Goal: Task Accomplishment & Management: Manage account settings

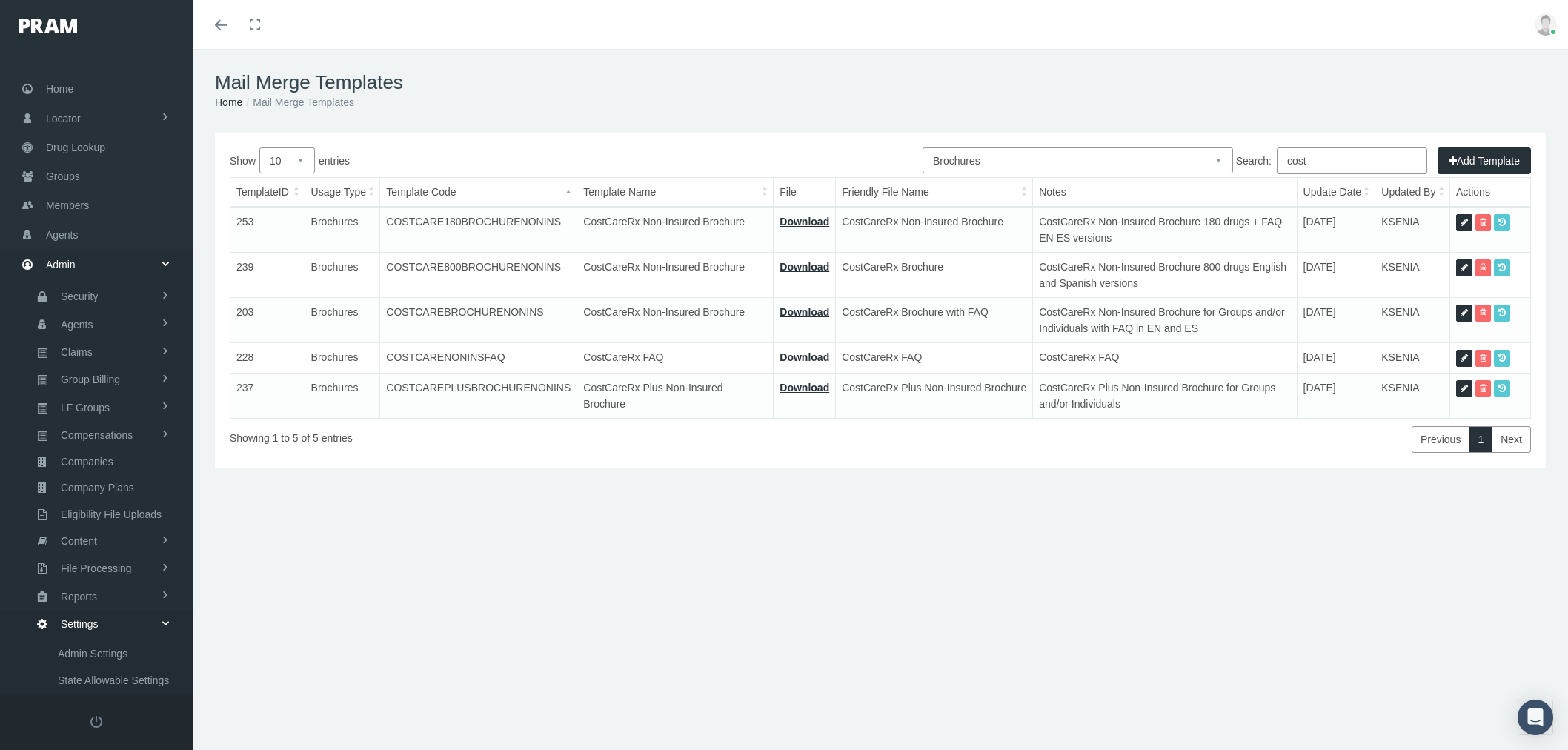
select select "8"
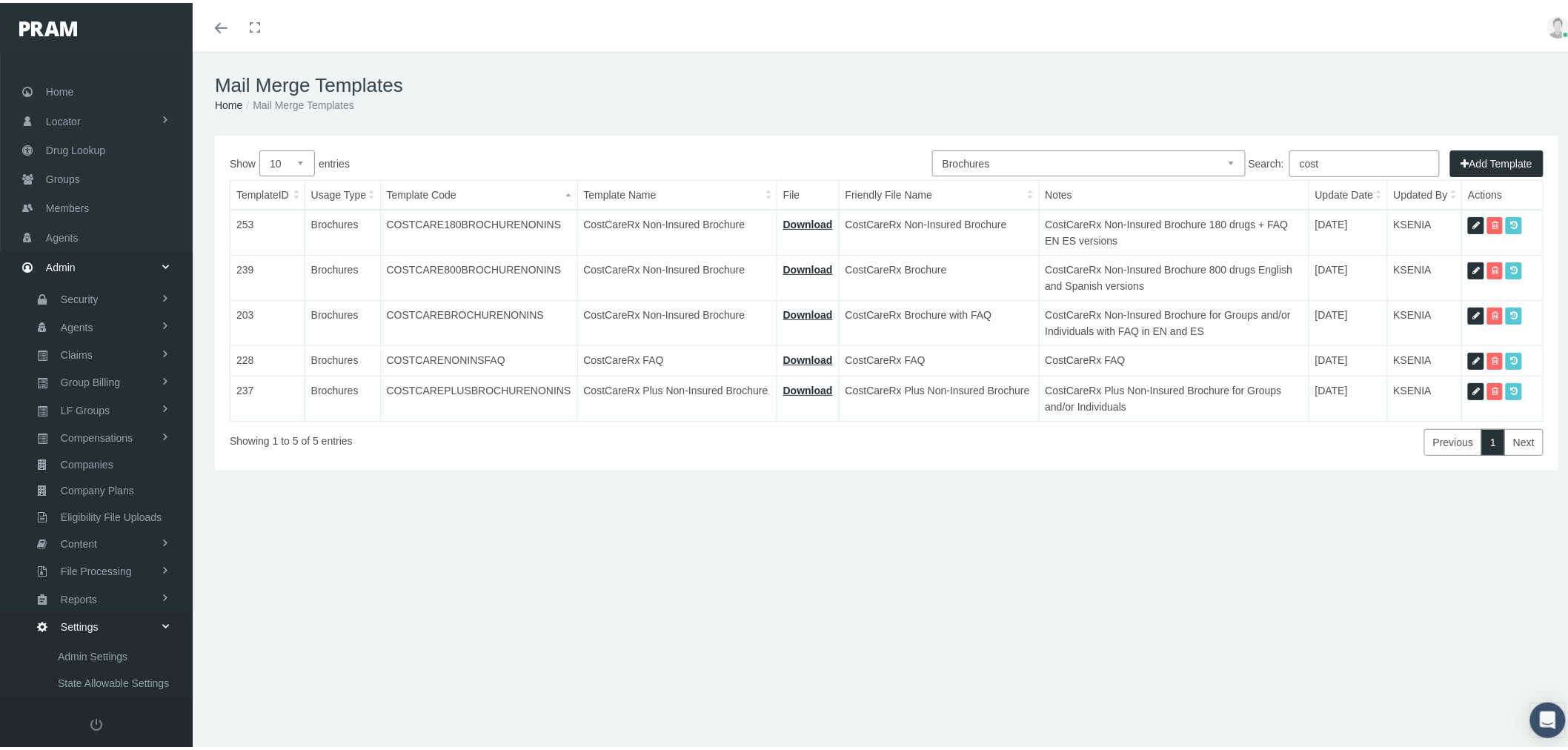
scroll to position [175, 0]
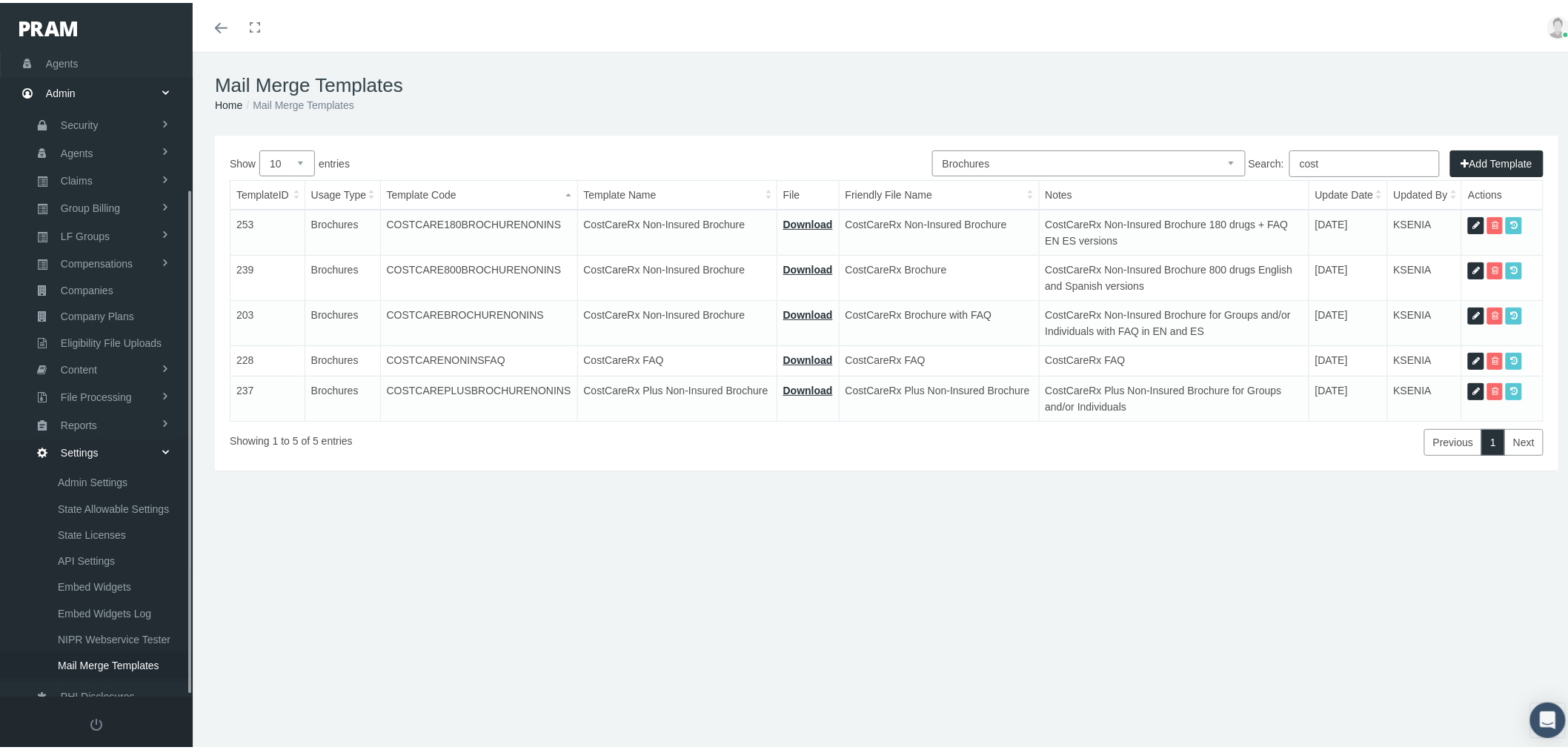
click at [123, 650] on span "Mail Merge Templates" at bounding box center [108, 662] width 101 height 25
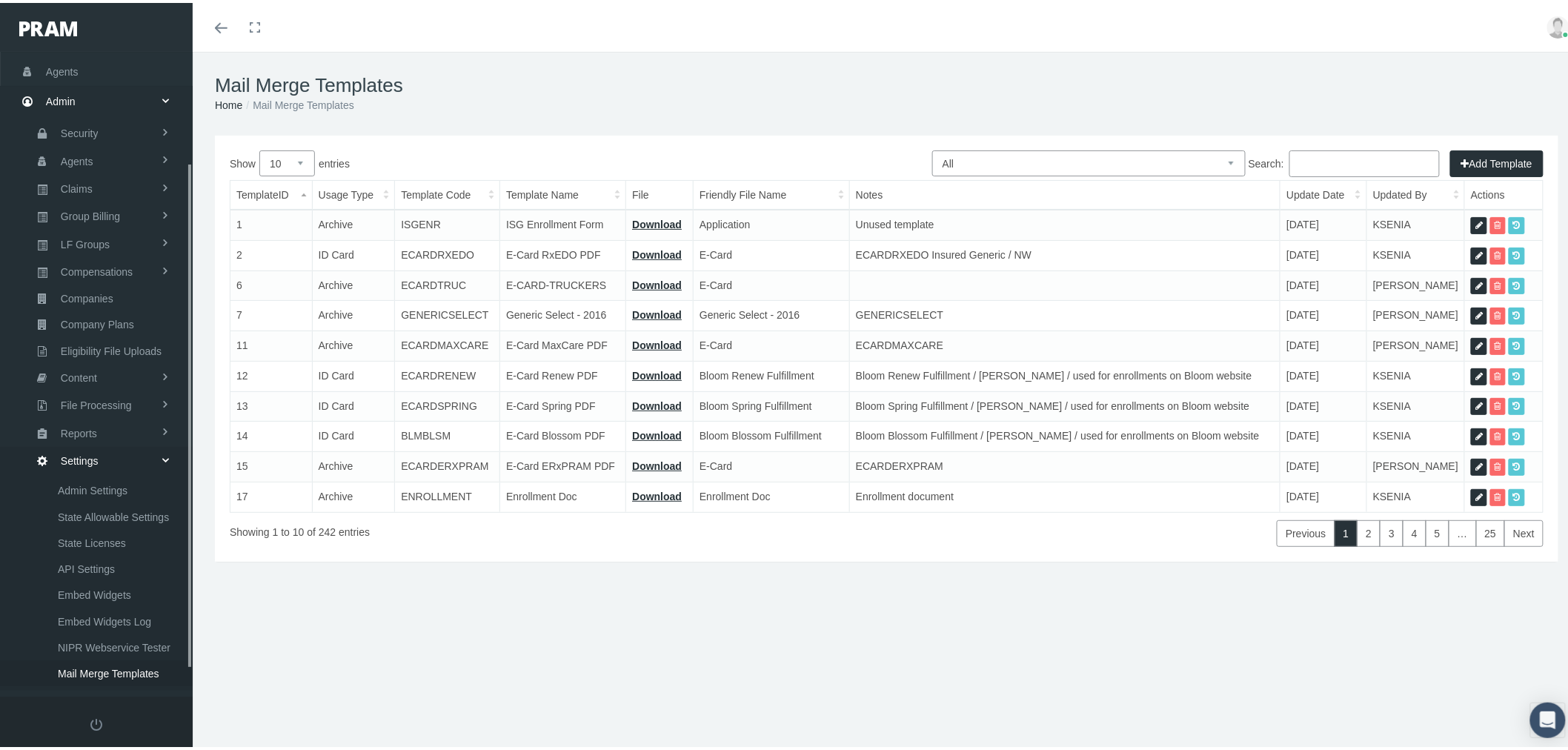
scroll to position [175, 0]
click at [1073, 171] on select "All Members Agents Onboarding Prospects Group Policy Related Remittances Formul…" at bounding box center [1089, 161] width 314 height 26
select select "6"
click at [932, 148] on select "All Members Agents Onboarding Prospects Group Policy Related Remittances Formul…" at bounding box center [1089, 161] width 314 height 26
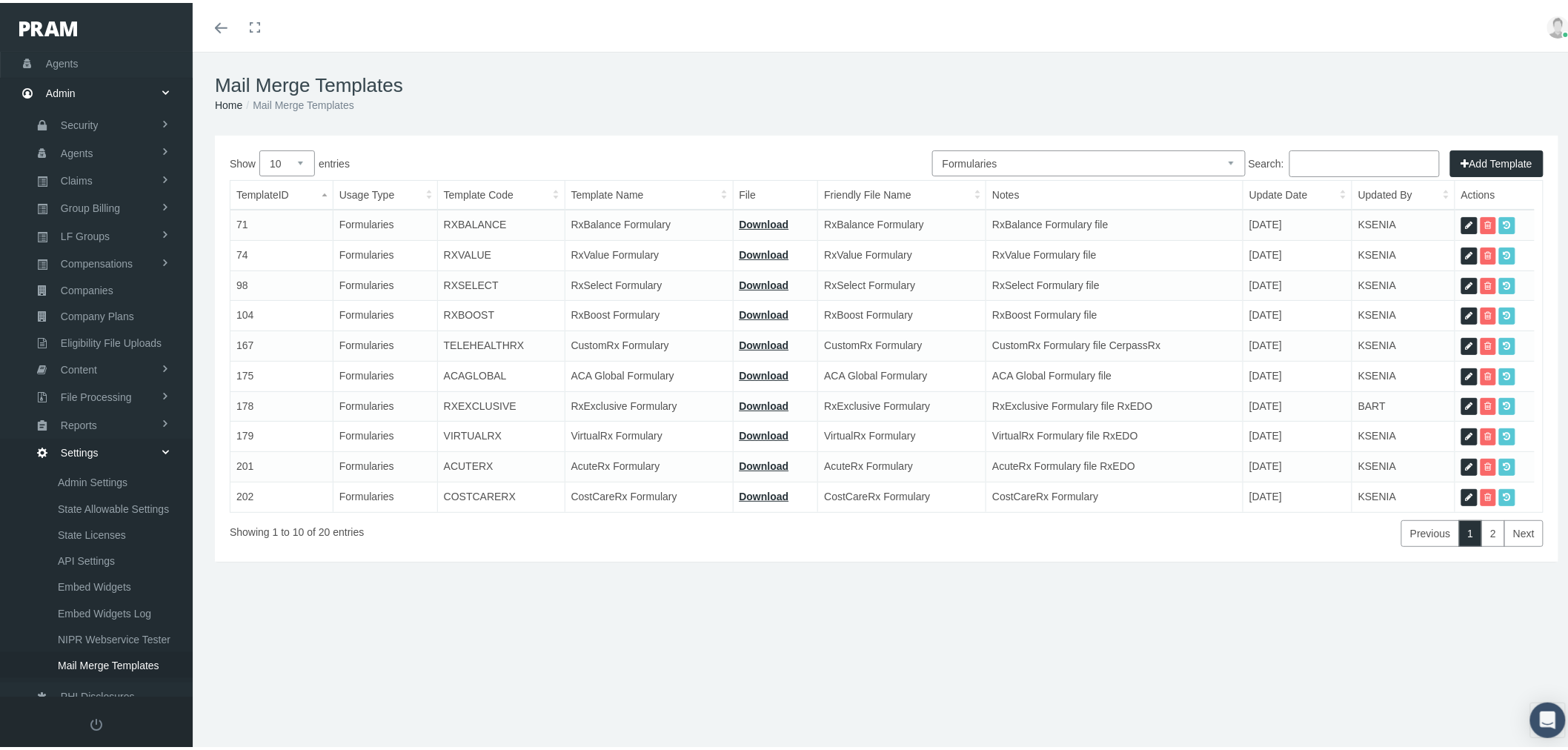
click at [1322, 165] on input "Search:" at bounding box center [1364, 161] width 150 height 27
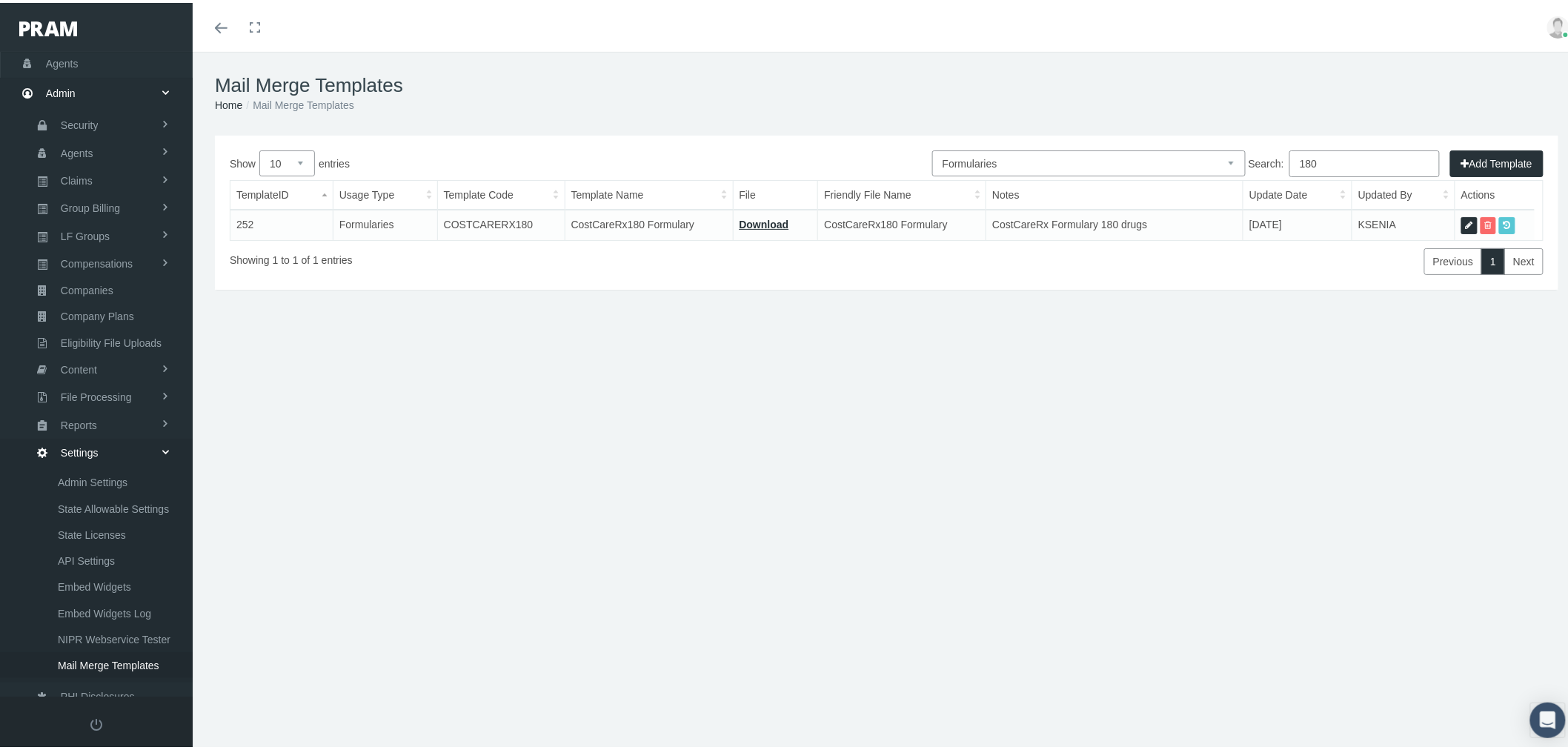
type input "180"
click at [1466, 221] on icon at bounding box center [1470, 222] width 7 height 14
select select "6"
type input "COSTCARERX180"
type input "CostCareRx180 Formulary"
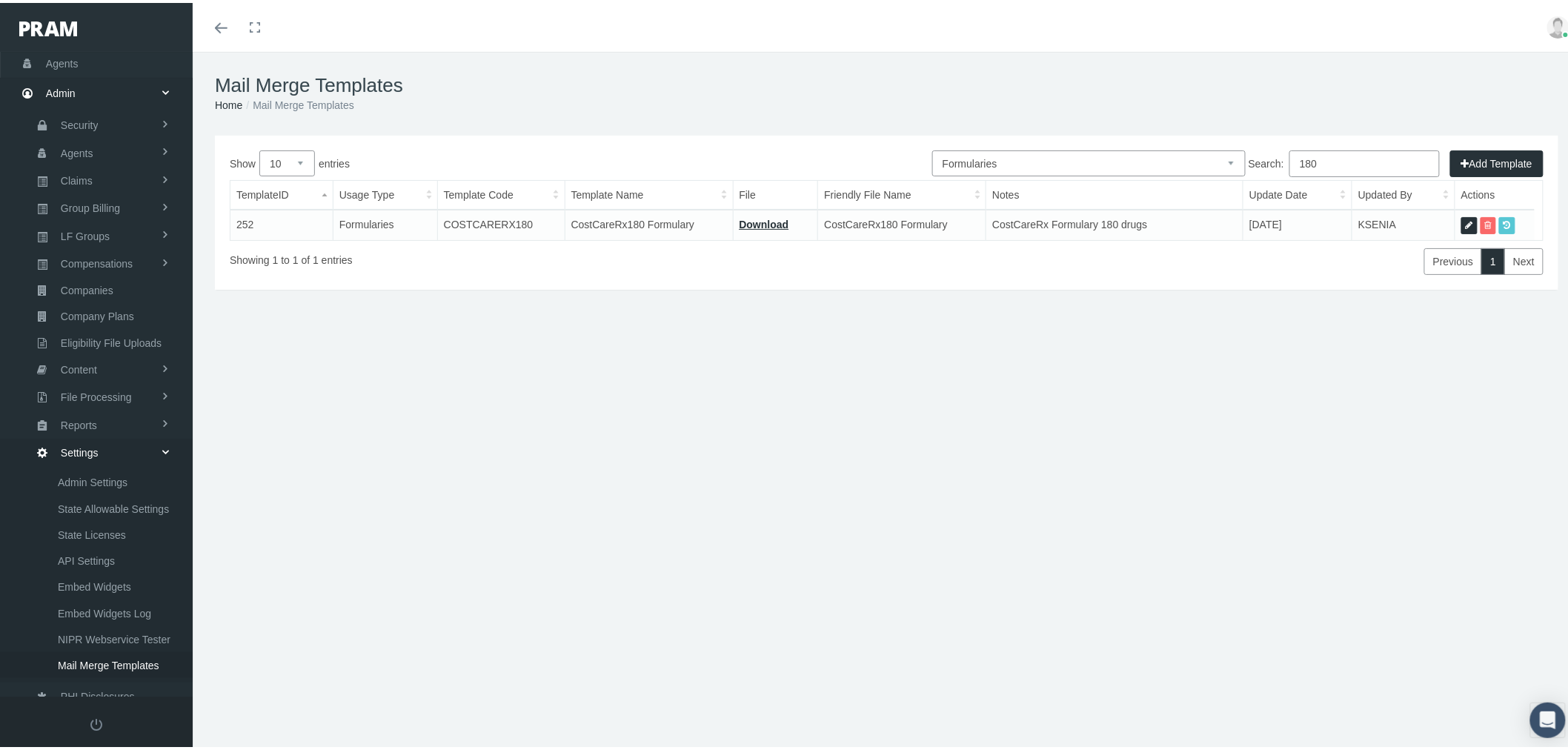
type input "20_FORMULARY - COSTCARERX 180 OPTIMED MEC 20250801.pdf"
type input "CostCareRx180 Formulary"
type textarea "CostCareRx Formulary 180 drugs"
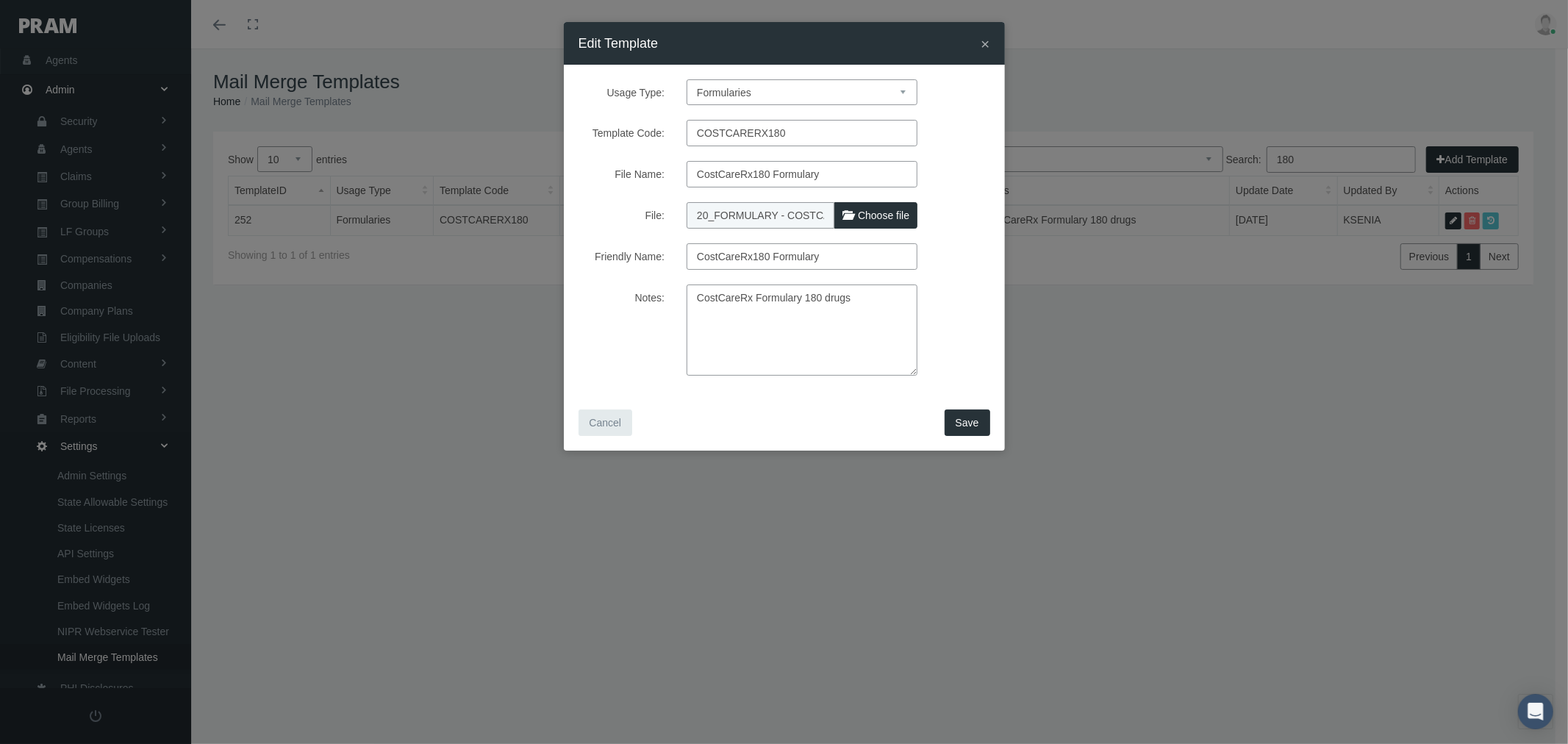
click at [853, 211] on span at bounding box center [847, 215] width 10 height 10
click at [853, 211] on input "File:" at bounding box center [784, 213] width 195 height 20
type input "C:\fakepath\20_FORMULARY - COSTCARERX180 9.30.25.pdf"
type input "20_FORMULARY - COSTCARERX180 9.30.25.pdf"
click at [959, 417] on span "Save" at bounding box center [968, 423] width 24 height 12
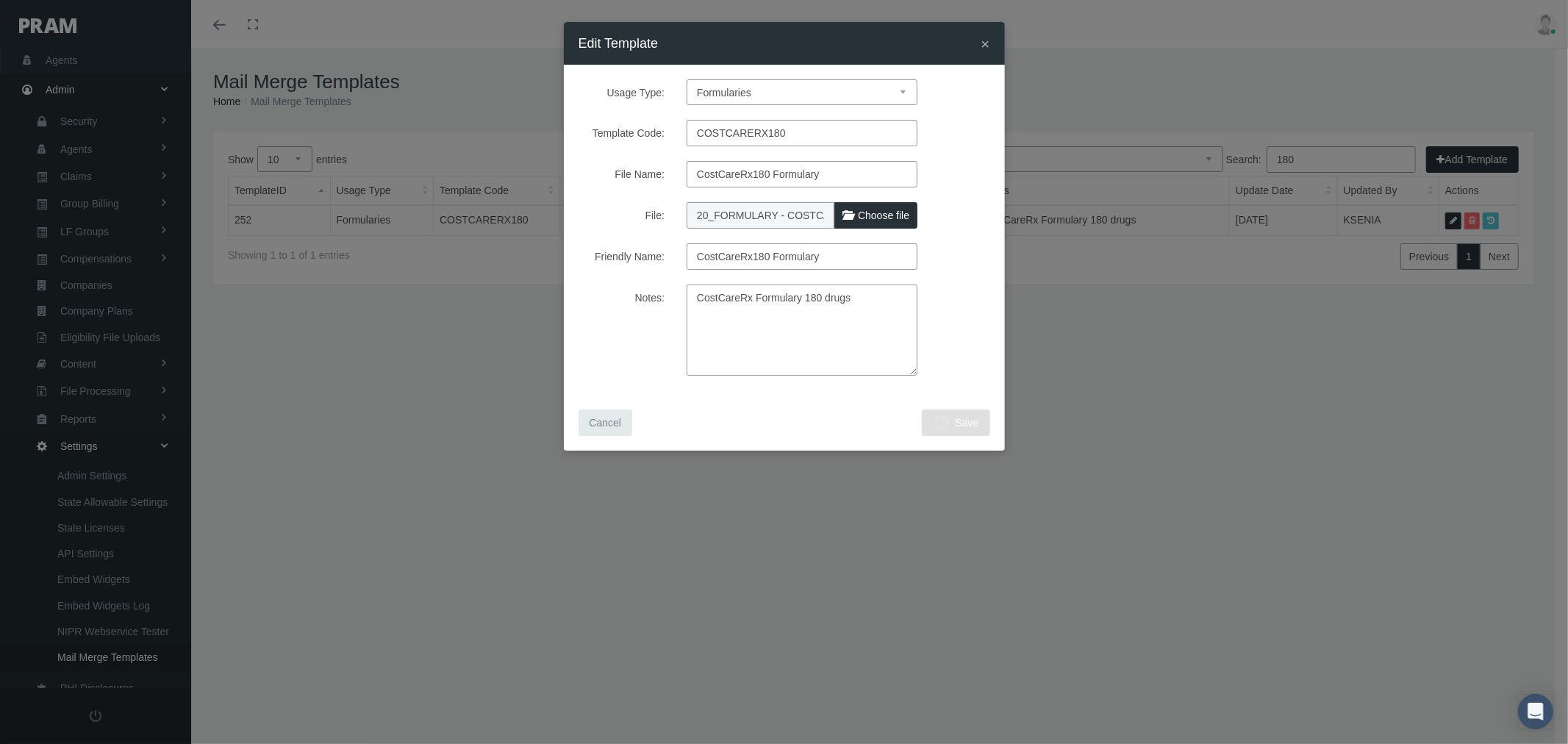
select select "1"
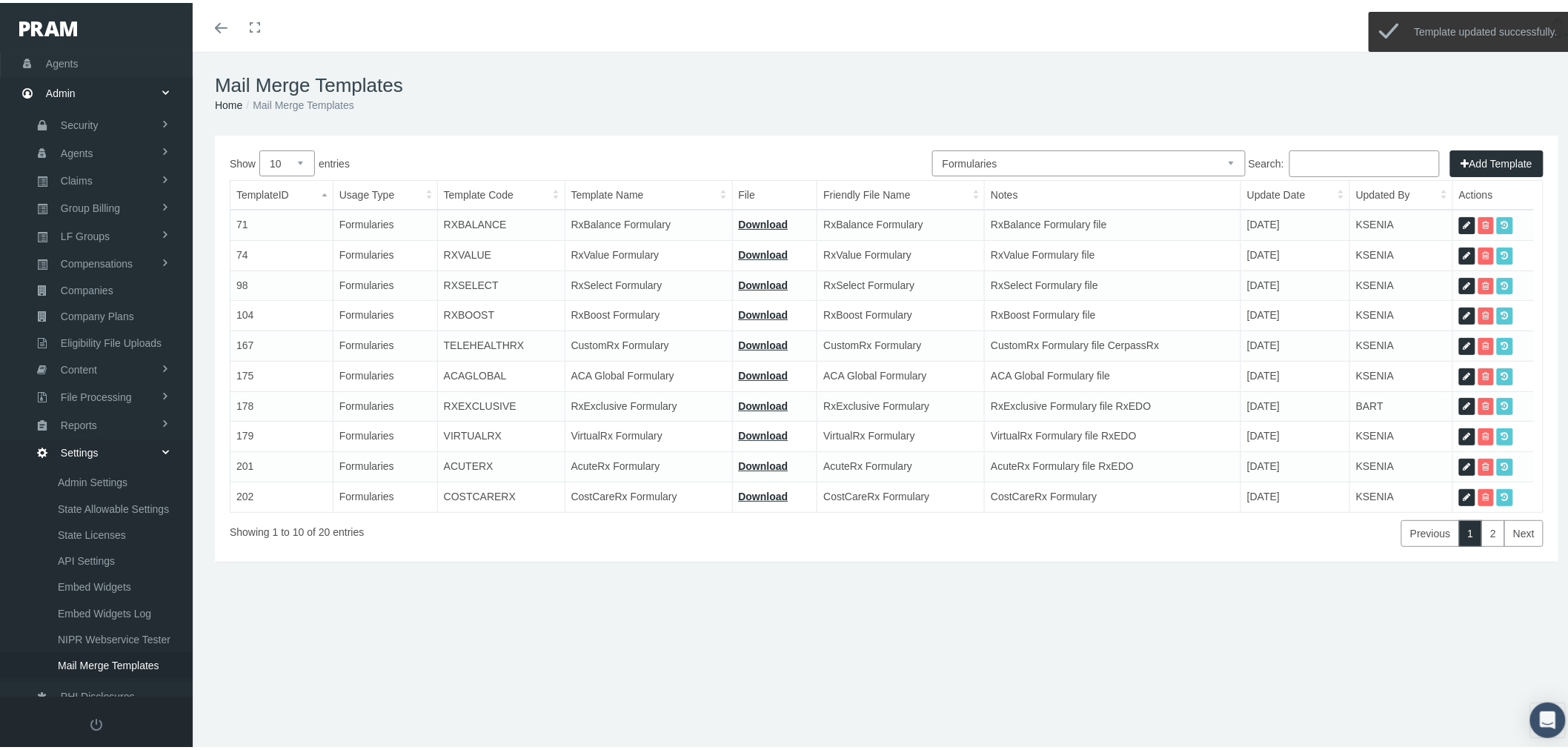
click at [1324, 161] on input "Search:" at bounding box center [1364, 161] width 150 height 27
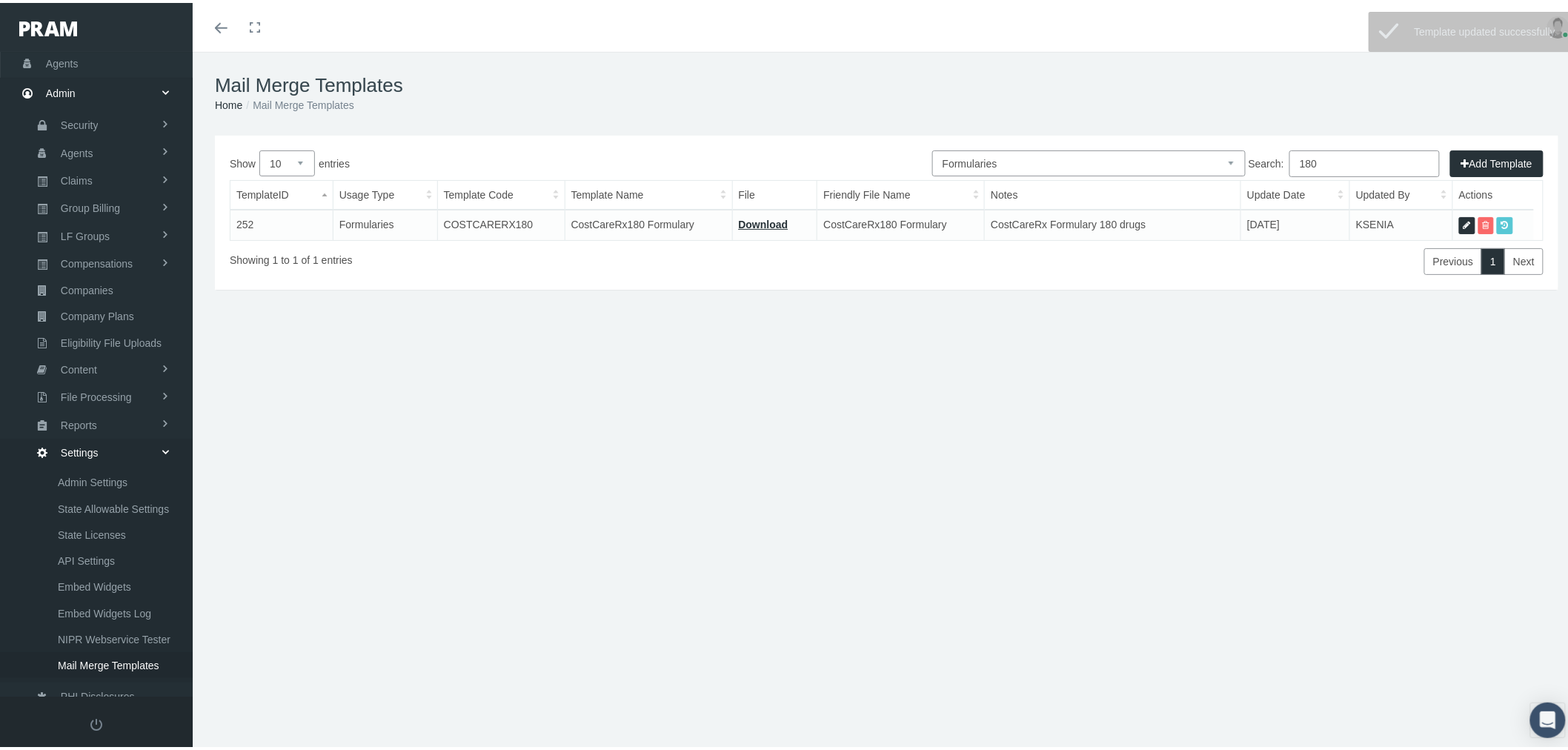
type input "180"
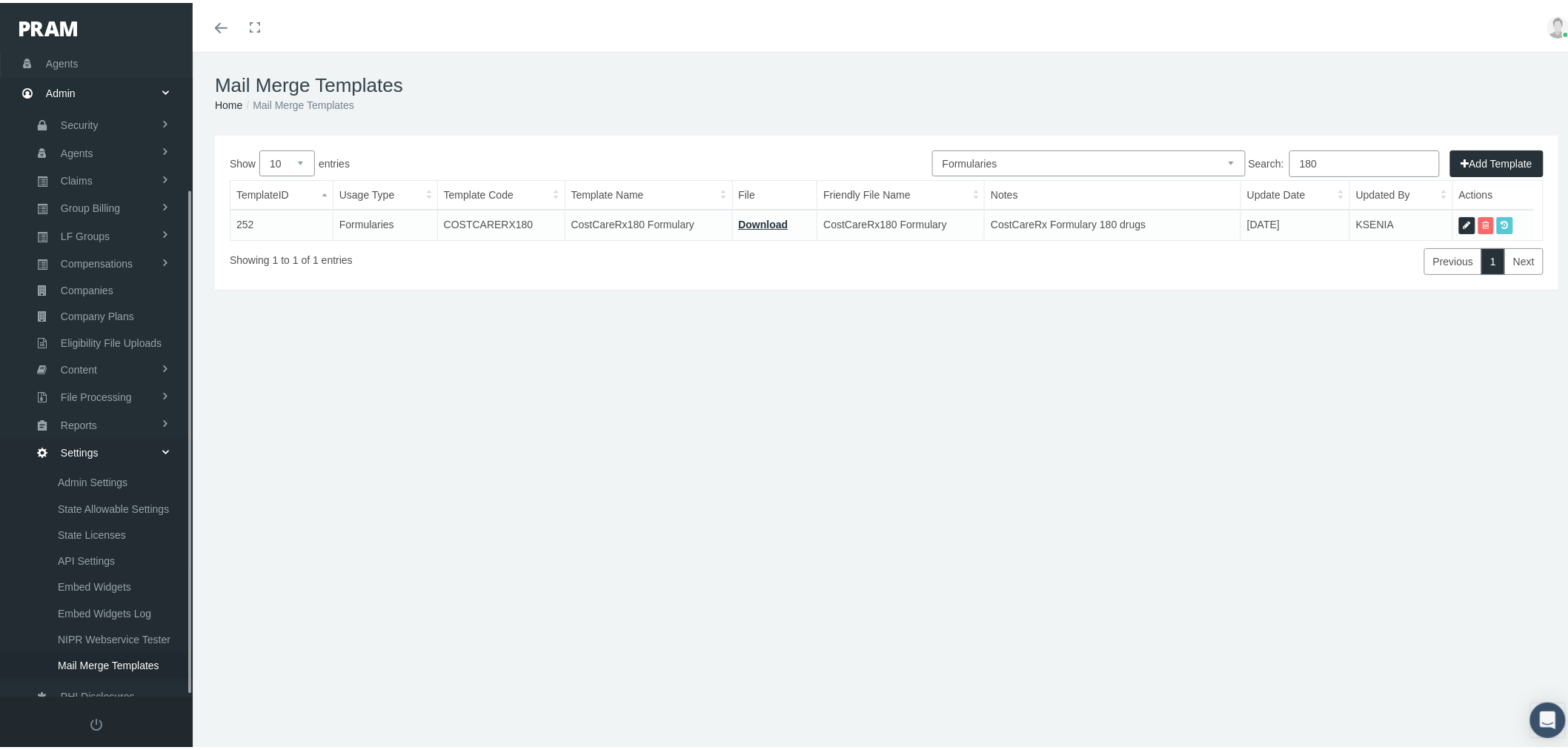
click at [149, 436] on link "Settings" at bounding box center [96, 449] width 193 height 26
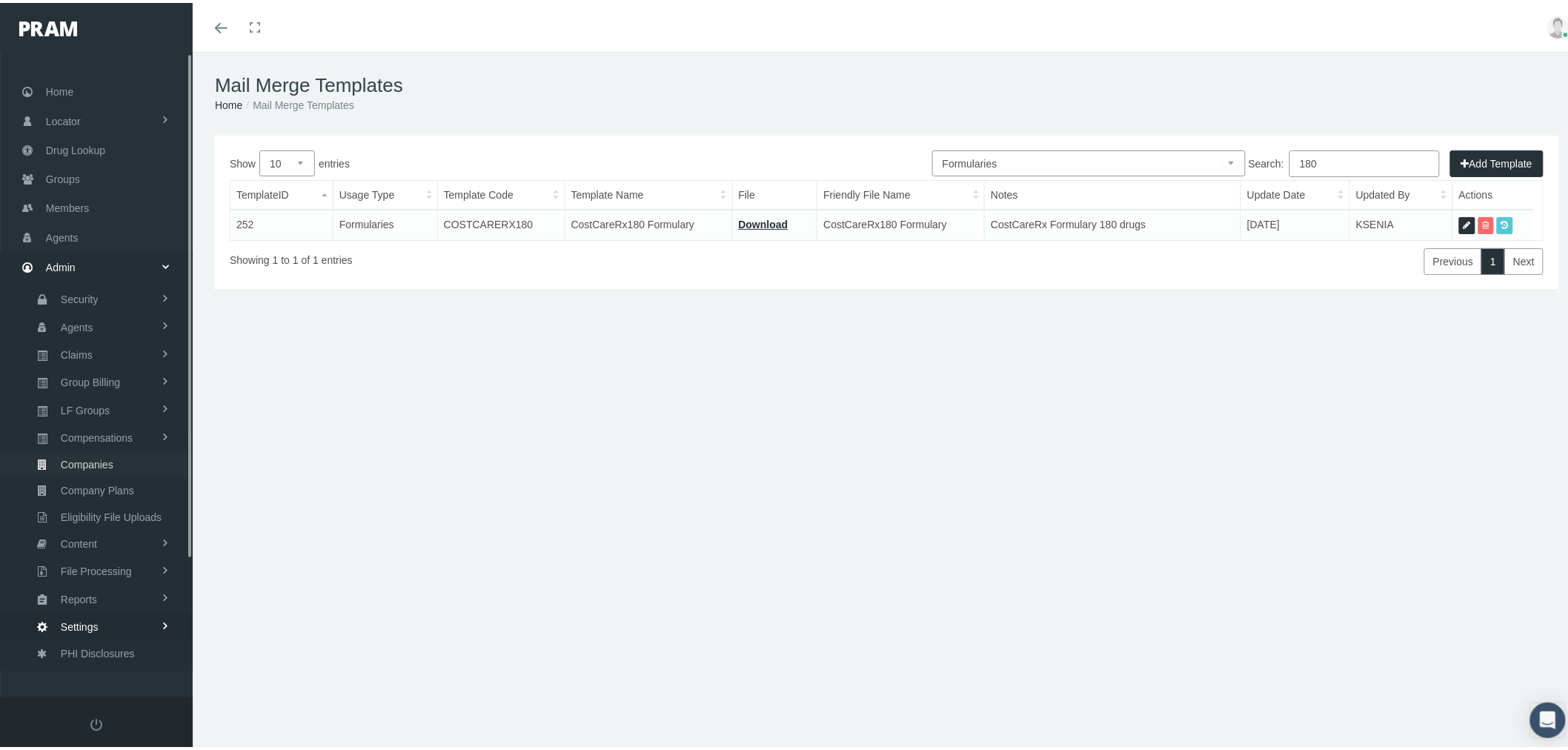
click at [104, 452] on span "Companies" at bounding box center [86, 461] width 53 height 25
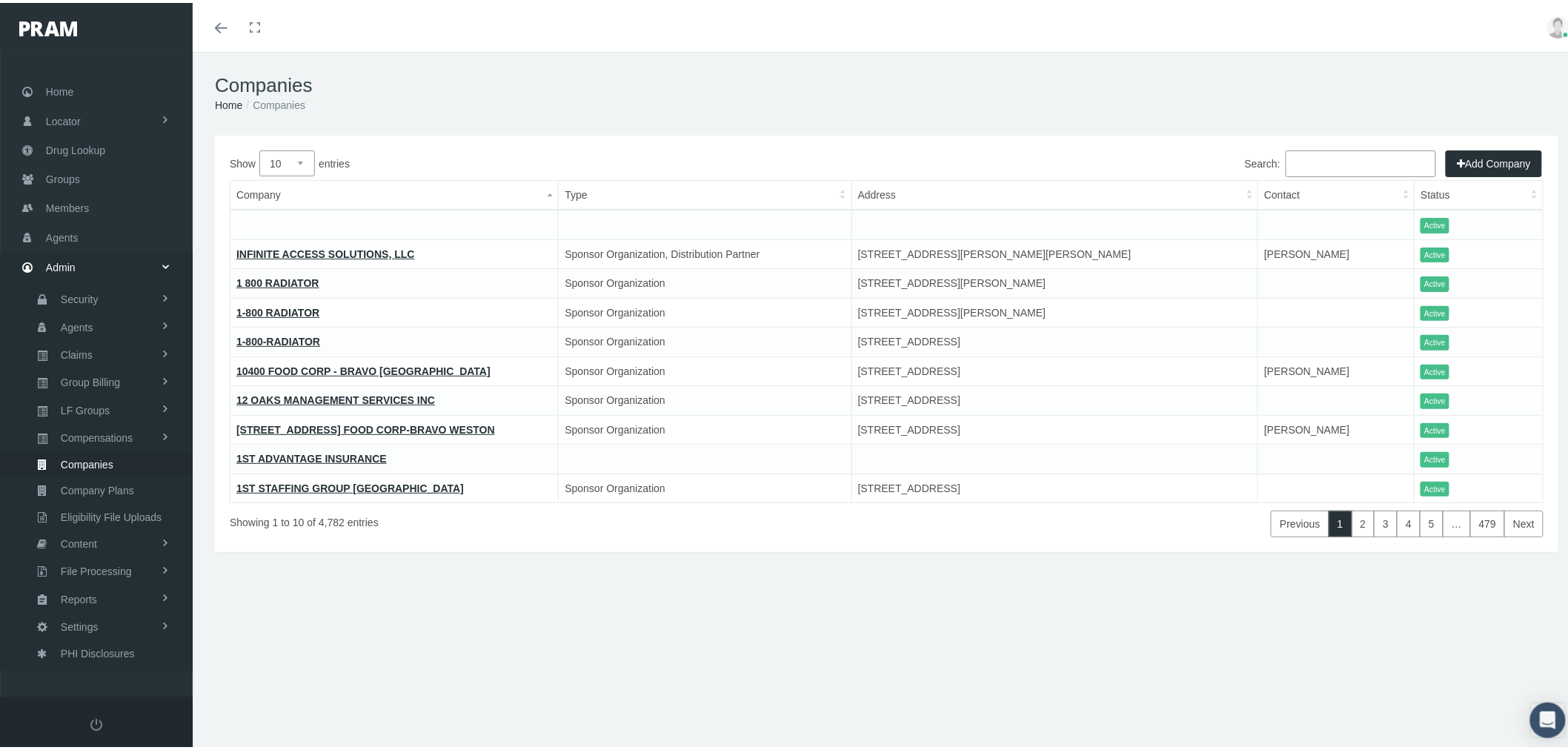
click at [1363, 153] on input "Search:" at bounding box center [1360, 161] width 150 height 27
paste input "Opioid Free Solutions"
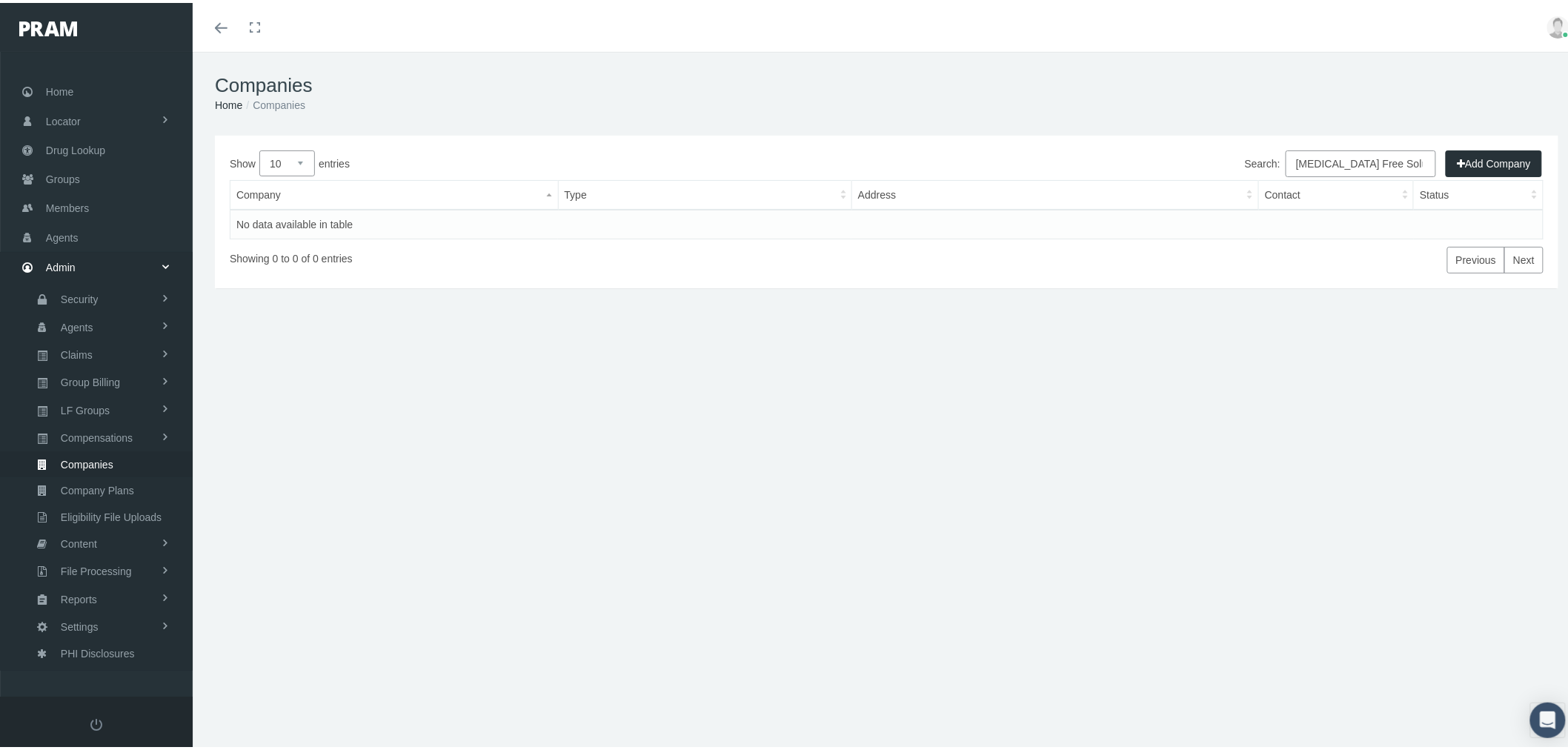
type input "Opioid Free Solutions"
click at [1501, 165] on button "Add Company" at bounding box center [1494, 161] width 96 height 27
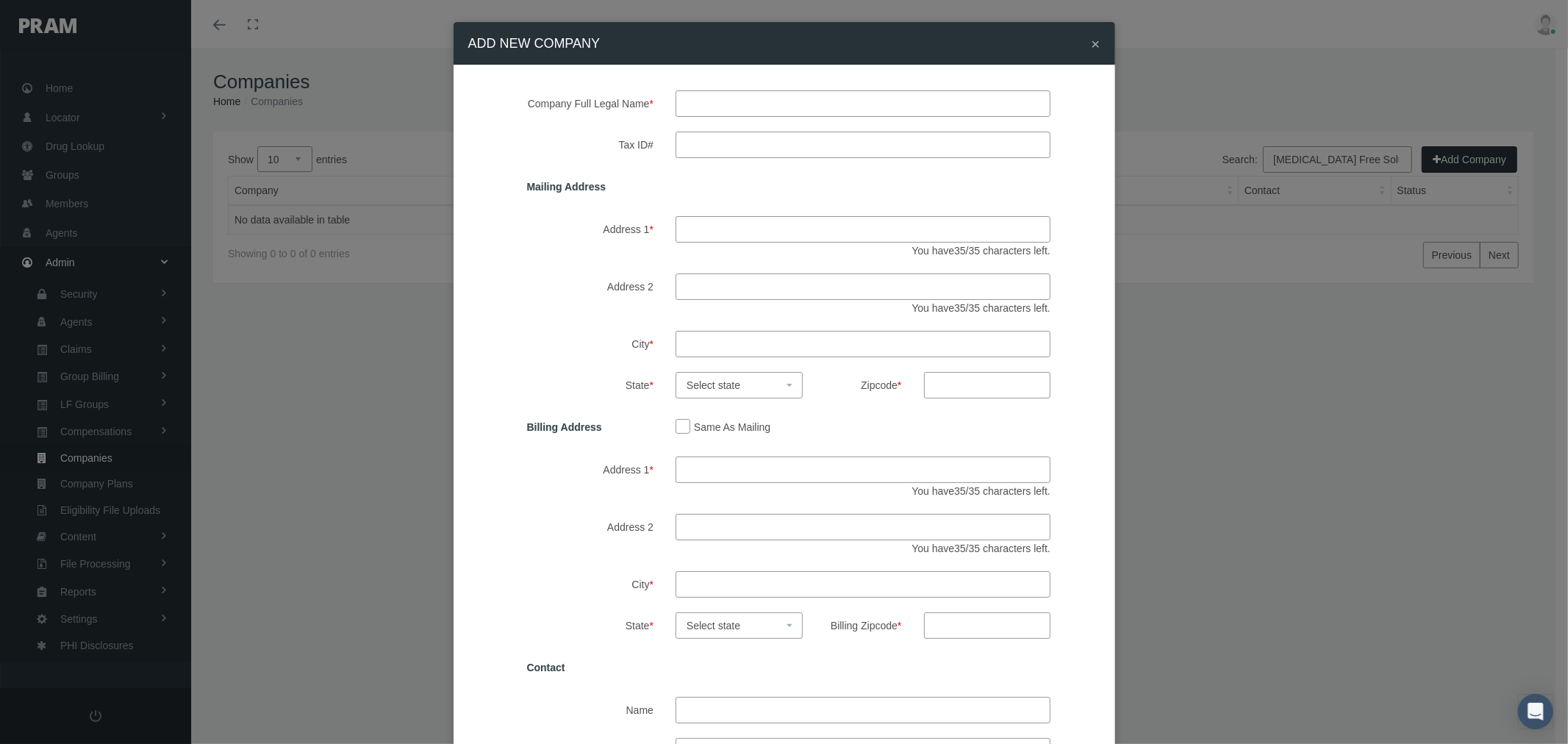
drag, startPoint x: 786, startPoint y: 109, endPoint x: 785, endPoint y: 121, distance: 12.0
click at [786, 109] on input "Company Name" at bounding box center [863, 103] width 375 height 27
paste input "Opioid Free Solutions, LLC"
type input "Opioid Free Solutions, LLC"
click at [697, 143] on input "Tax ID#" at bounding box center [863, 145] width 375 height 27
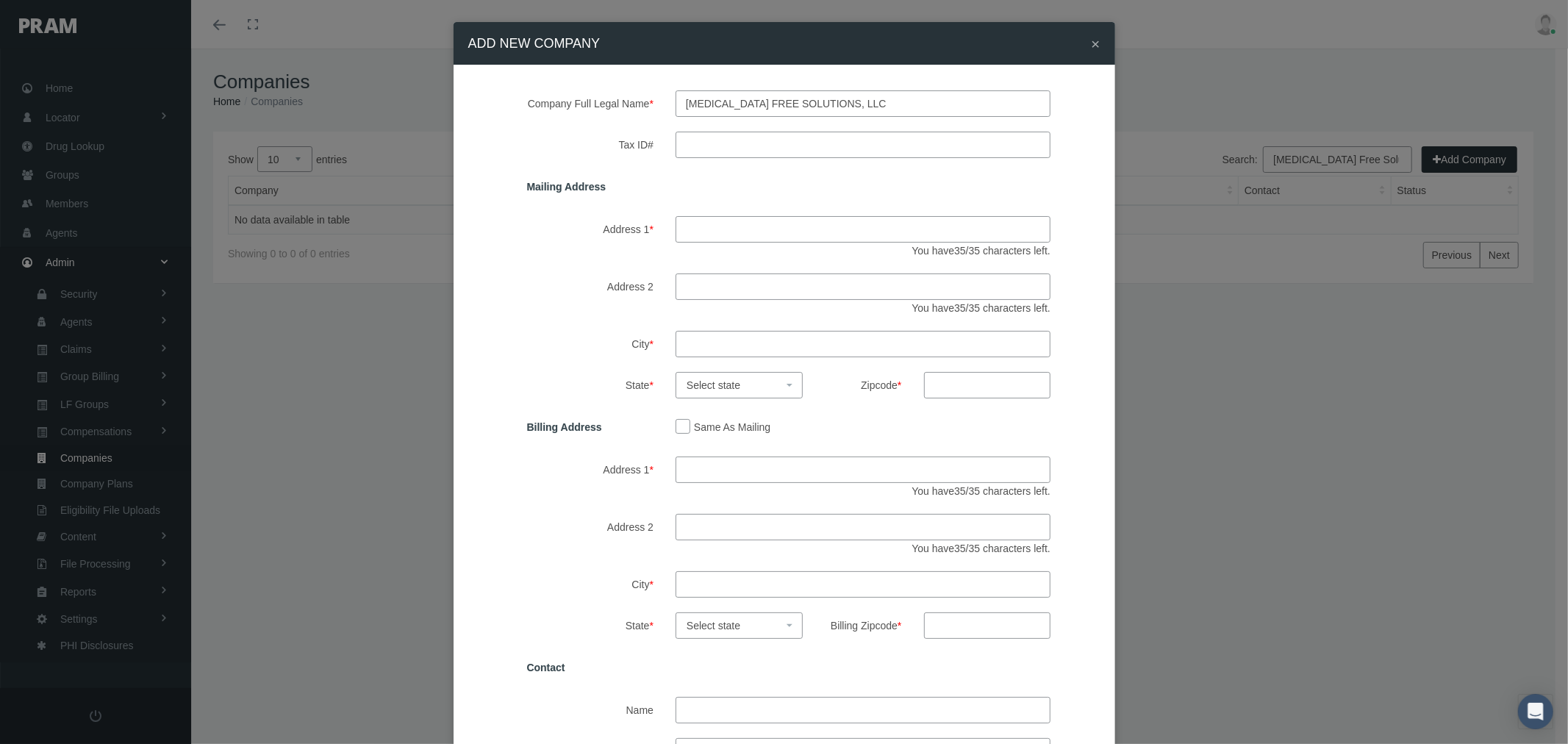
paste input "39-2553885"
type input "39-2553885"
click at [696, 222] on input "Address 1 *" at bounding box center [863, 229] width 375 height 27
paste input "PO Box 80808"
type input "PO Box 80808"
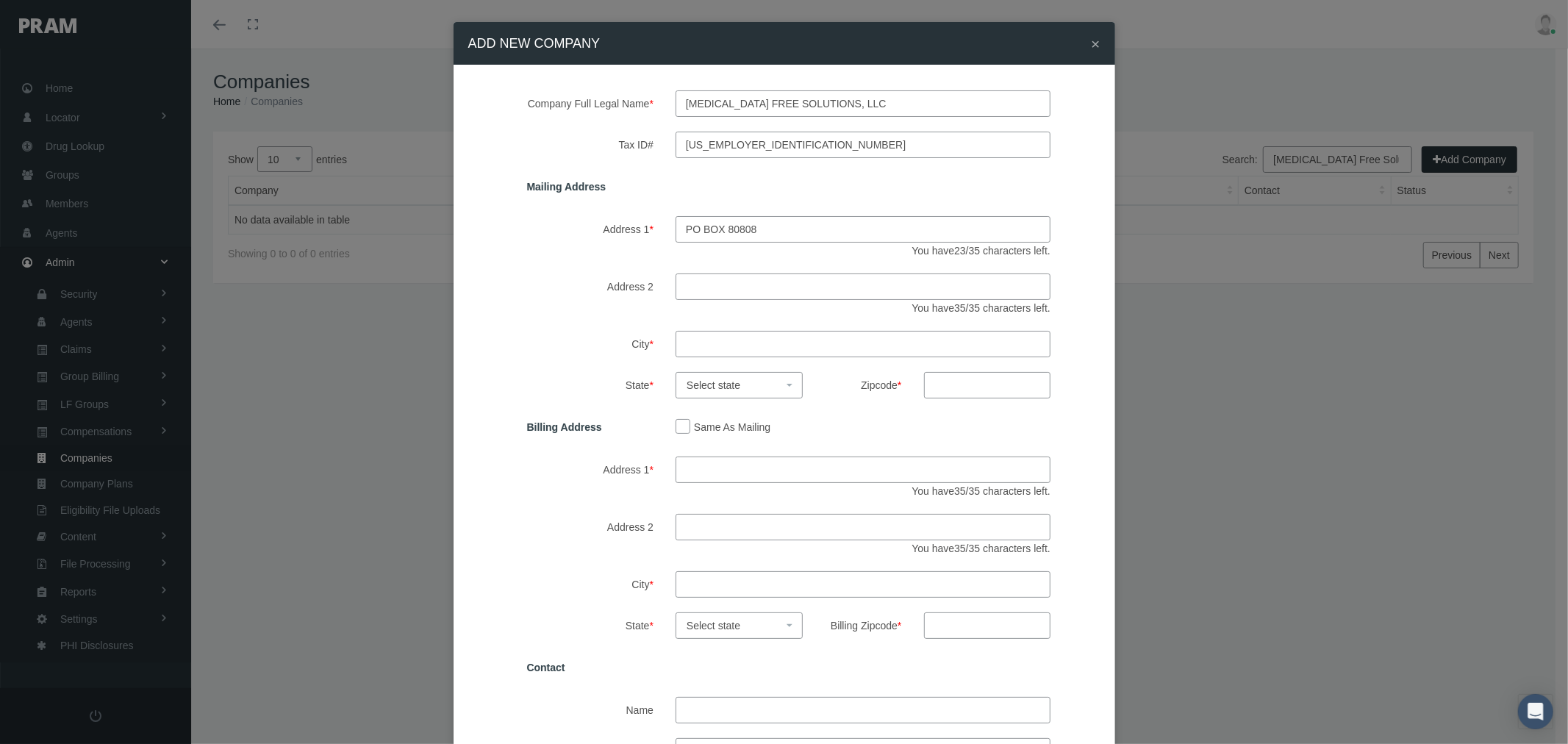
click at [699, 339] on input "City *" at bounding box center [863, 343] width 375 height 27
type input "las Vegas"
click at [694, 382] on span "Select state" at bounding box center [714, 385] width 53 height 12
click at [700, 417] on input "search" at bounding box center [733, 413] width 120 height 24
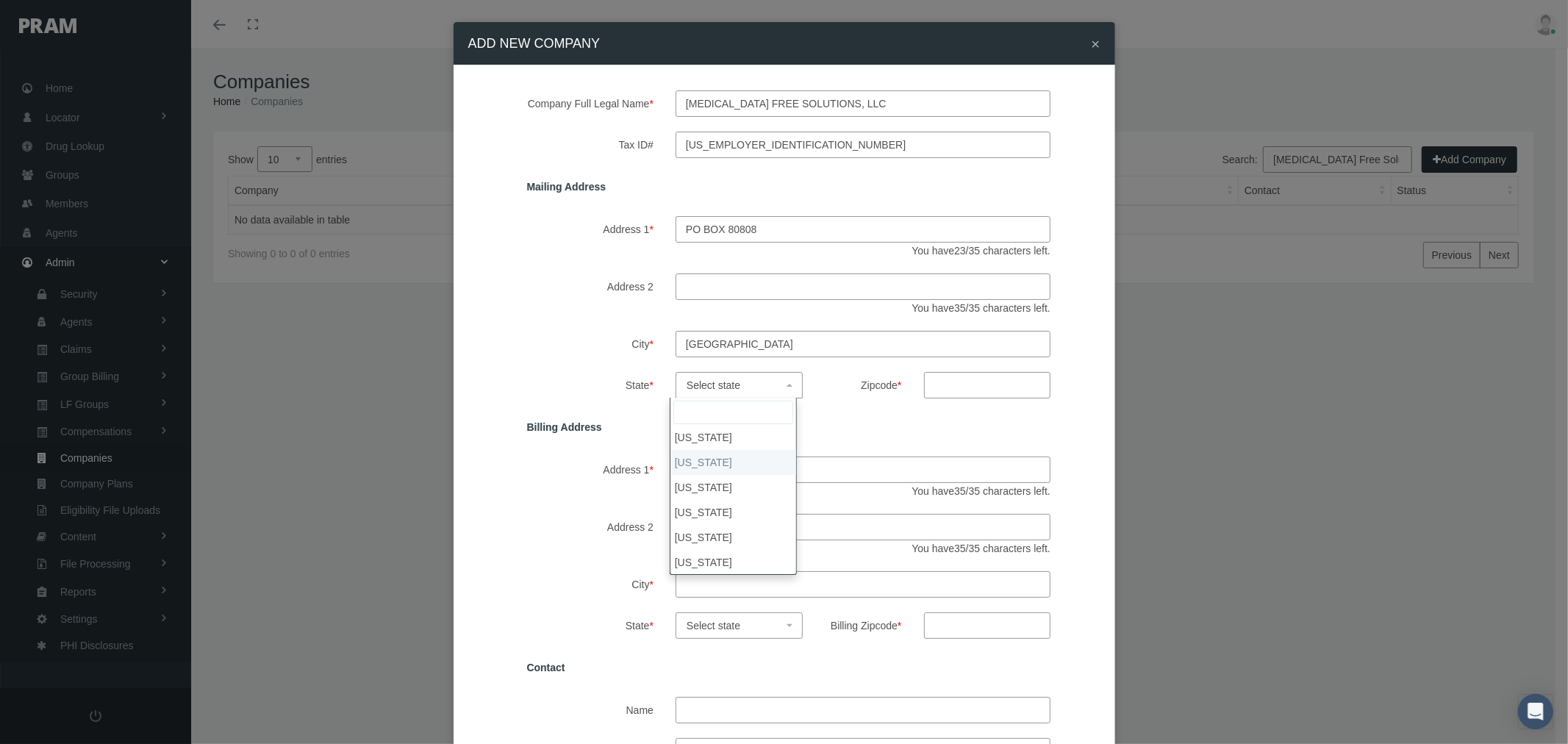
select select "NV"
click at [955, 389] on input "Zipcode *" at bounding box center [988, 385] width 127 height 27
type input "89180"
click at [726, 428] on label "Same As Mailing" at bounding box center [730, 427] width 80 height 17
click at [691, 428] on input "Same As Mailing" at bounding box center [683, 425] width 15 height 15
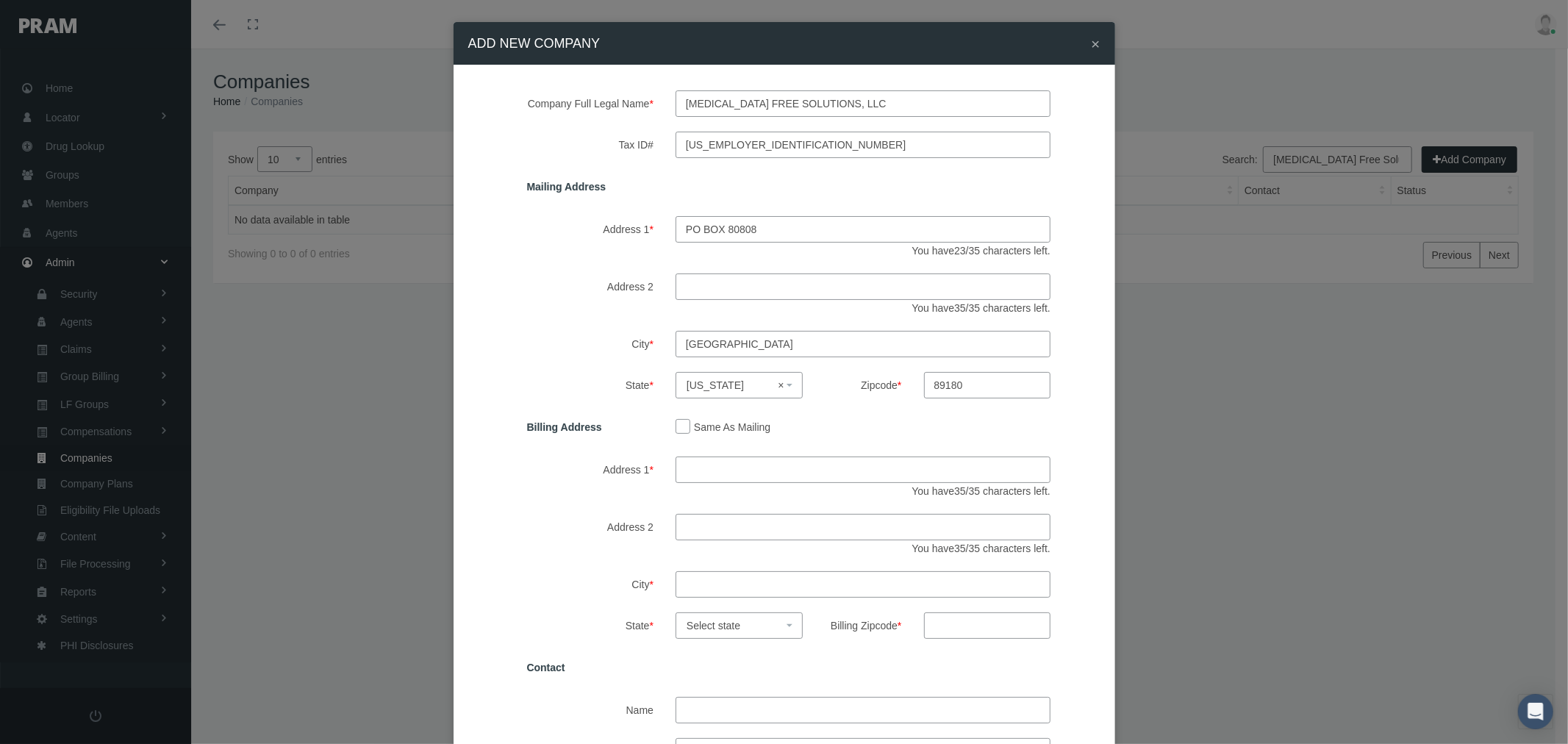
checkbox input "true"
type input "PO Box 80808"
type input "las Vegas"
select select "NV"
type input "89180"
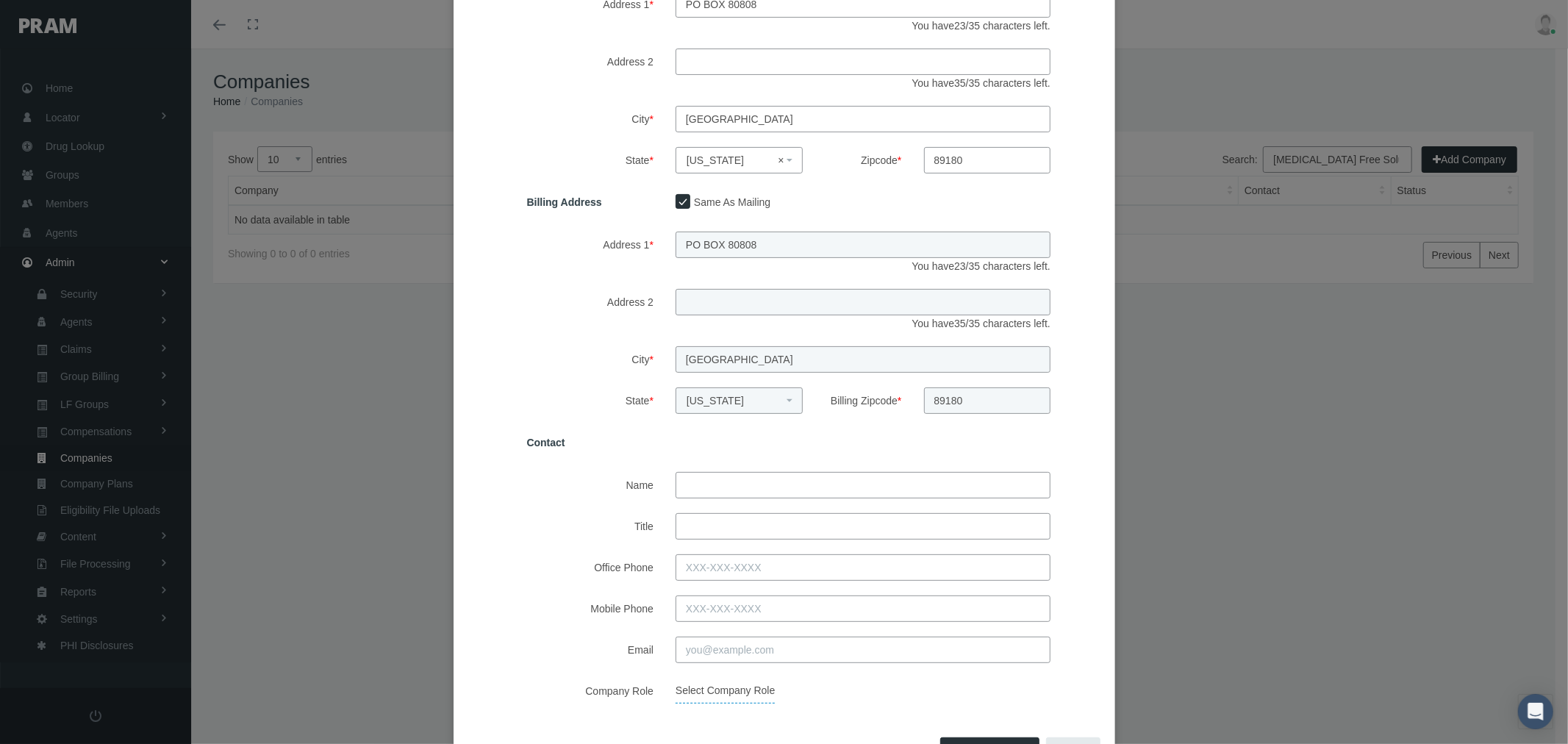
scroll to position [245, 0]
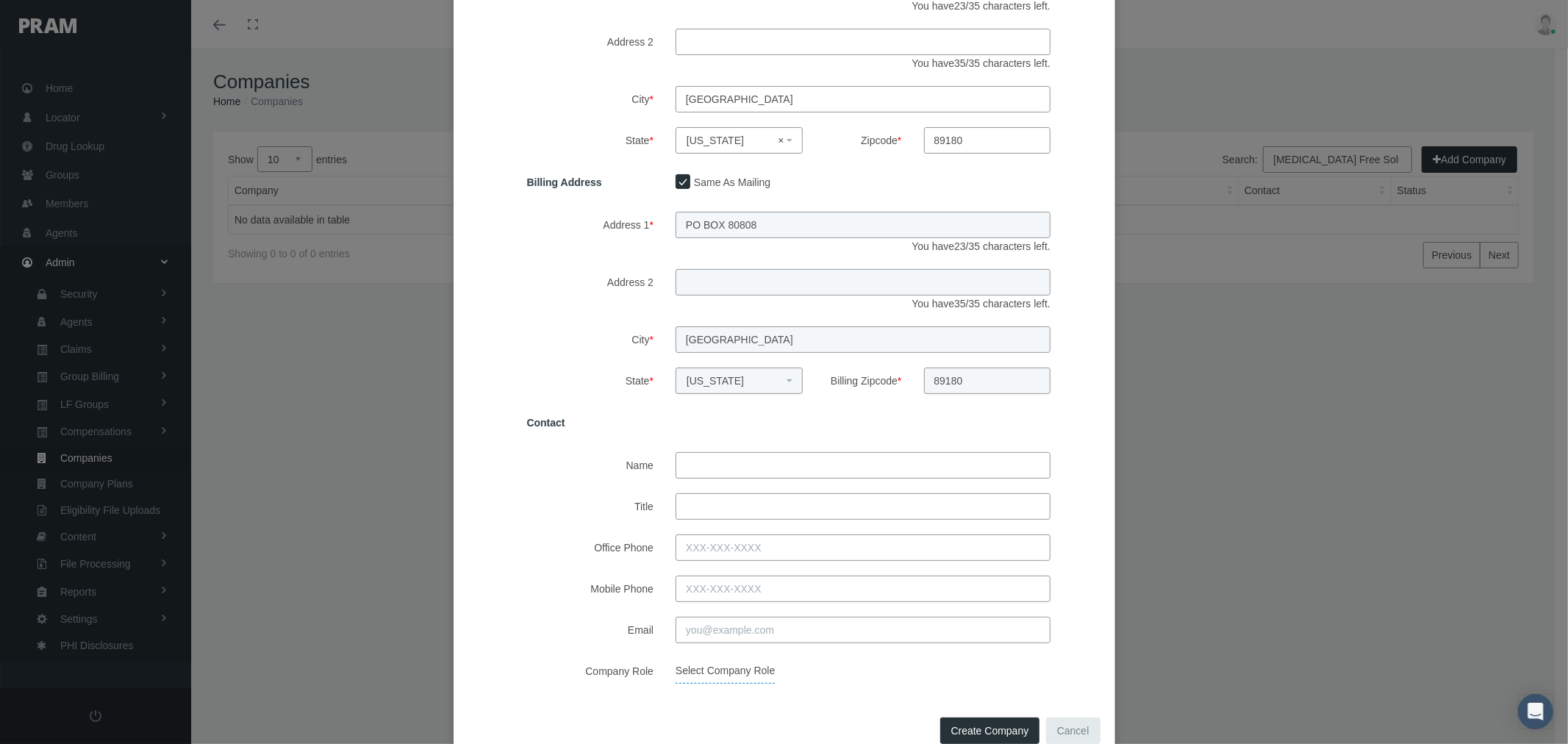
click at [711, 467] on input "Name" at bounding box center [863, 465] width 375 height 27
click at [708, 625] on input "Email" at bounding box center [863, 630] width 375 height 27
paste input "Doug@OpioidFreeAmerica.org"
type input "Doug@OpioidFreeAmerica.org"
click at [730, 469] on input "Name" at bounding box center [863, 465] width 375 height 27
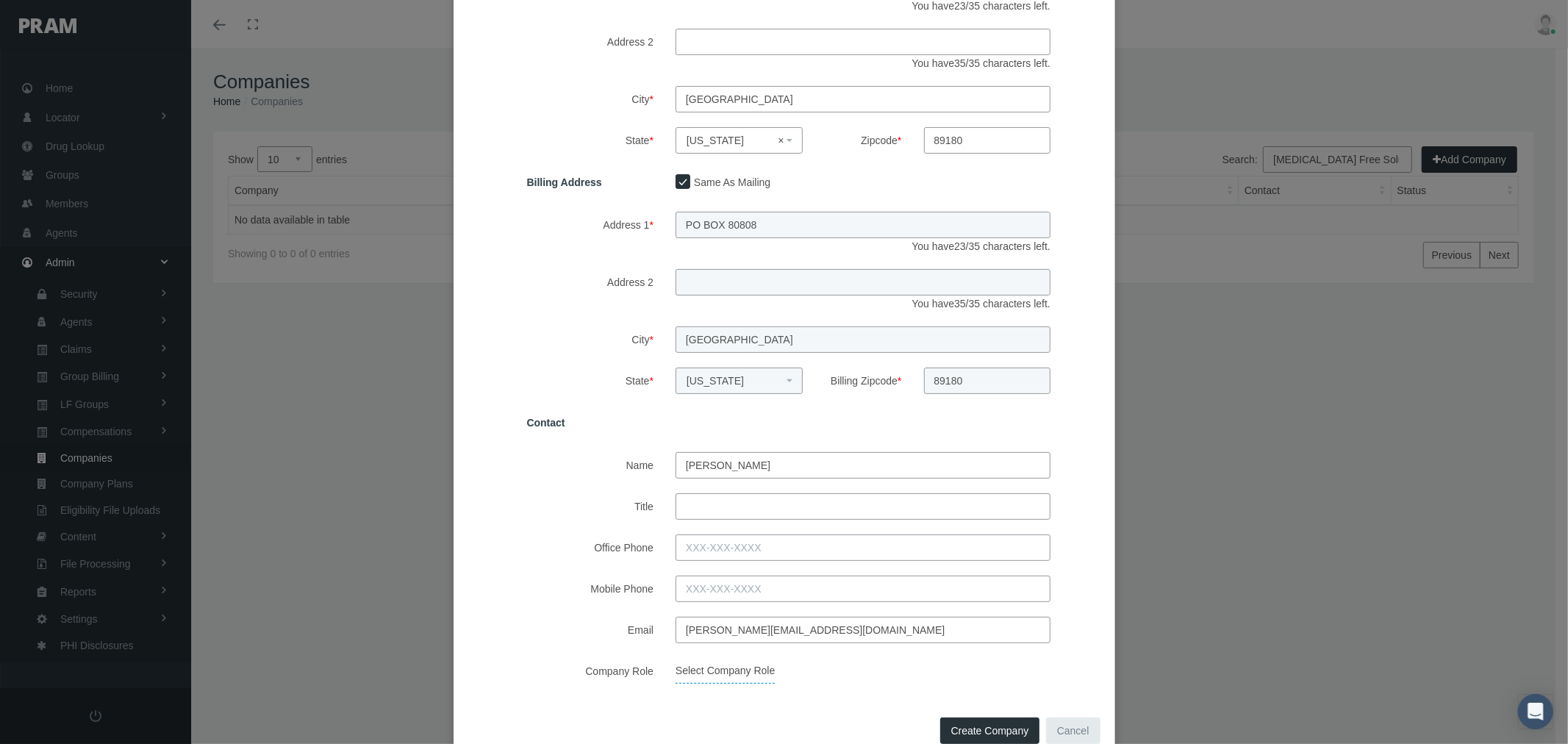
drag, startPoint x: 736, startPoint y: 463, endPoint x: 633, endPoint y: 465, distance: 103.0
click at [633, 461] on div "Name Doug Gei" at bounding box center [814, 465] width 596 height 27
paste input "nzer"
type input "Doug Geinzer"
click at [736, 678] on span "Select Company Role" at bounding box center [726, 671] width 99 height 26
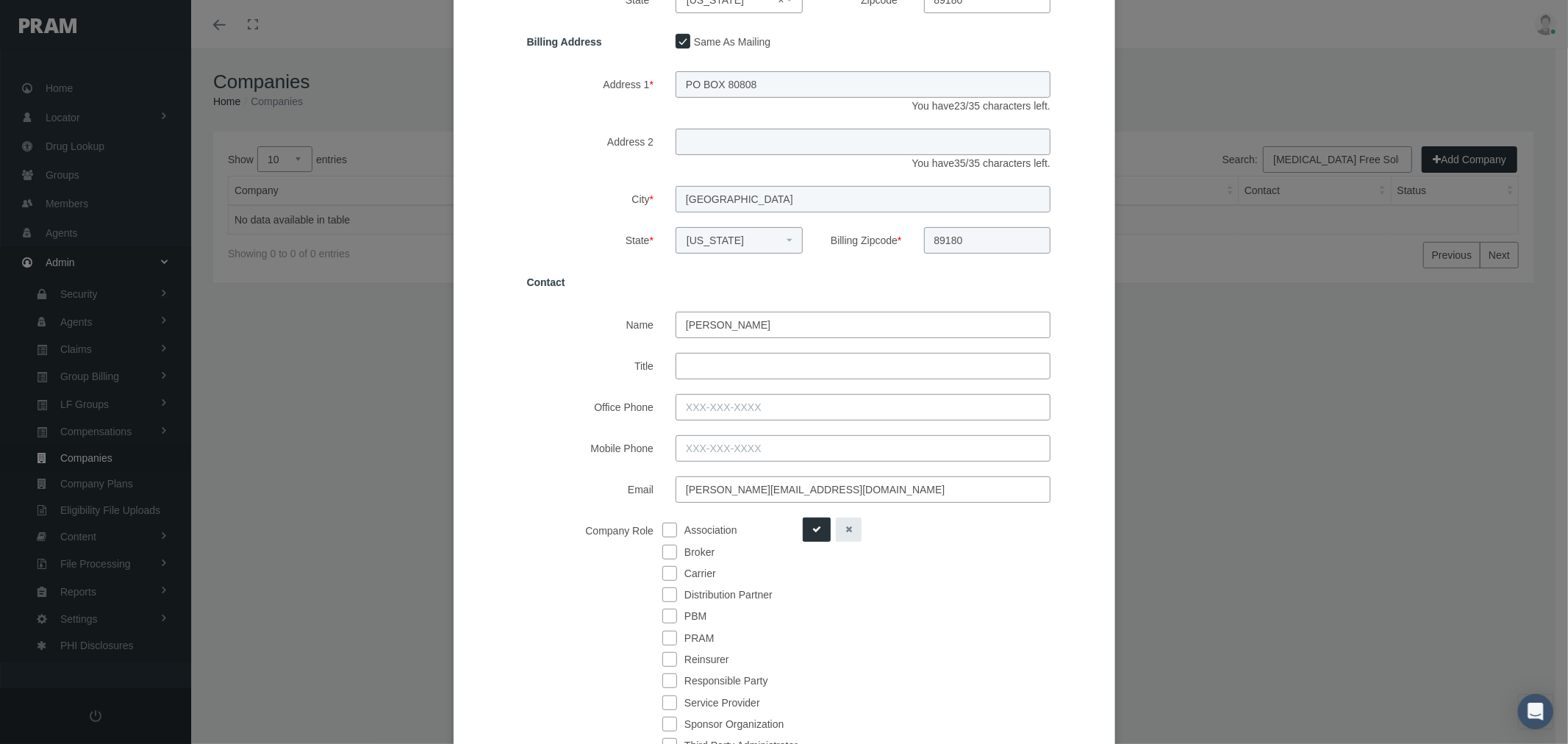
scroll to position [408, 0]
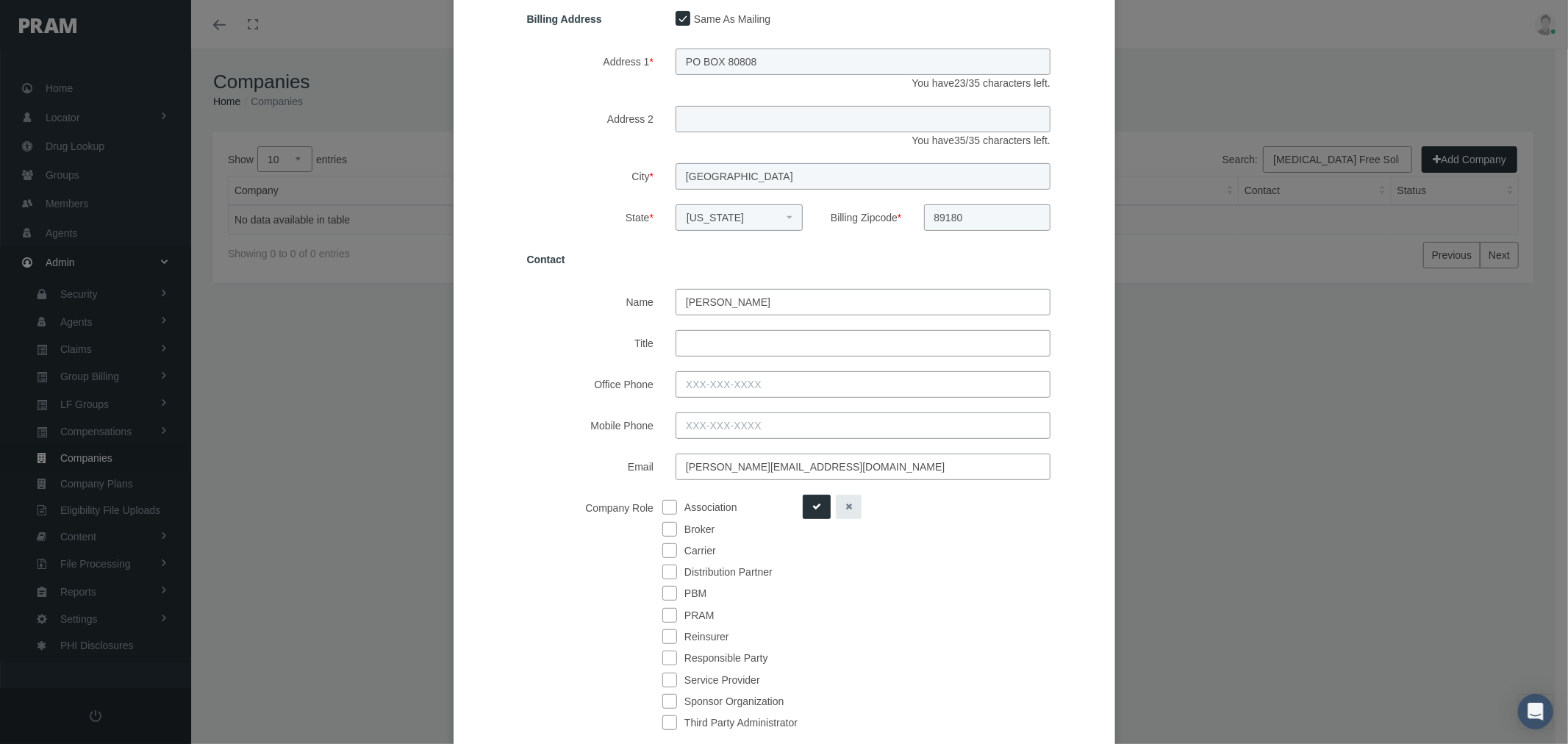
click at [669, 531] on input "checkbox" at bounding box center [669, 529] width 15 height 15
checkbox input "true"
click at [812, 510] on icon "submit" at bounding box center [817, 506] width 9 height 14
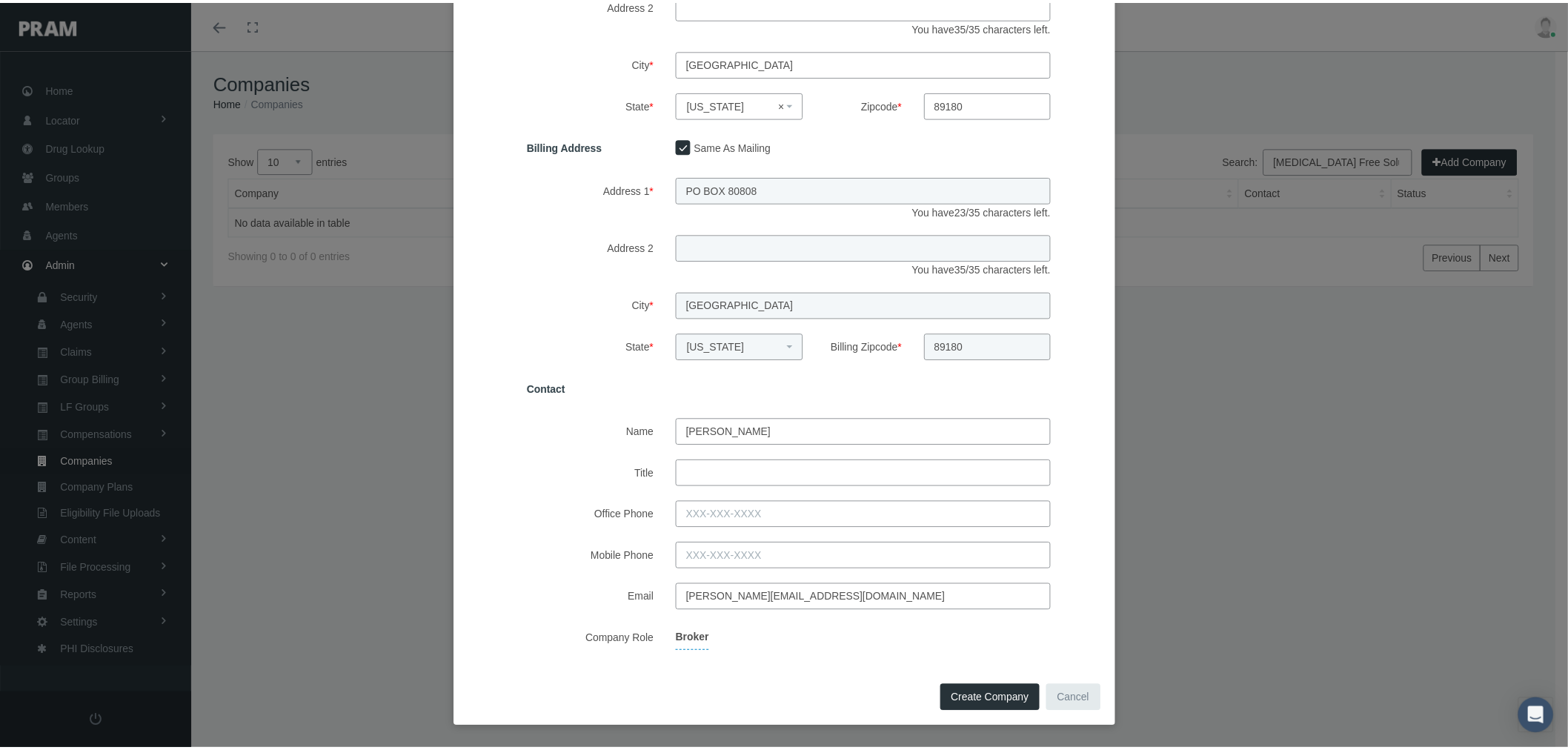
scroll to position [283, 0]
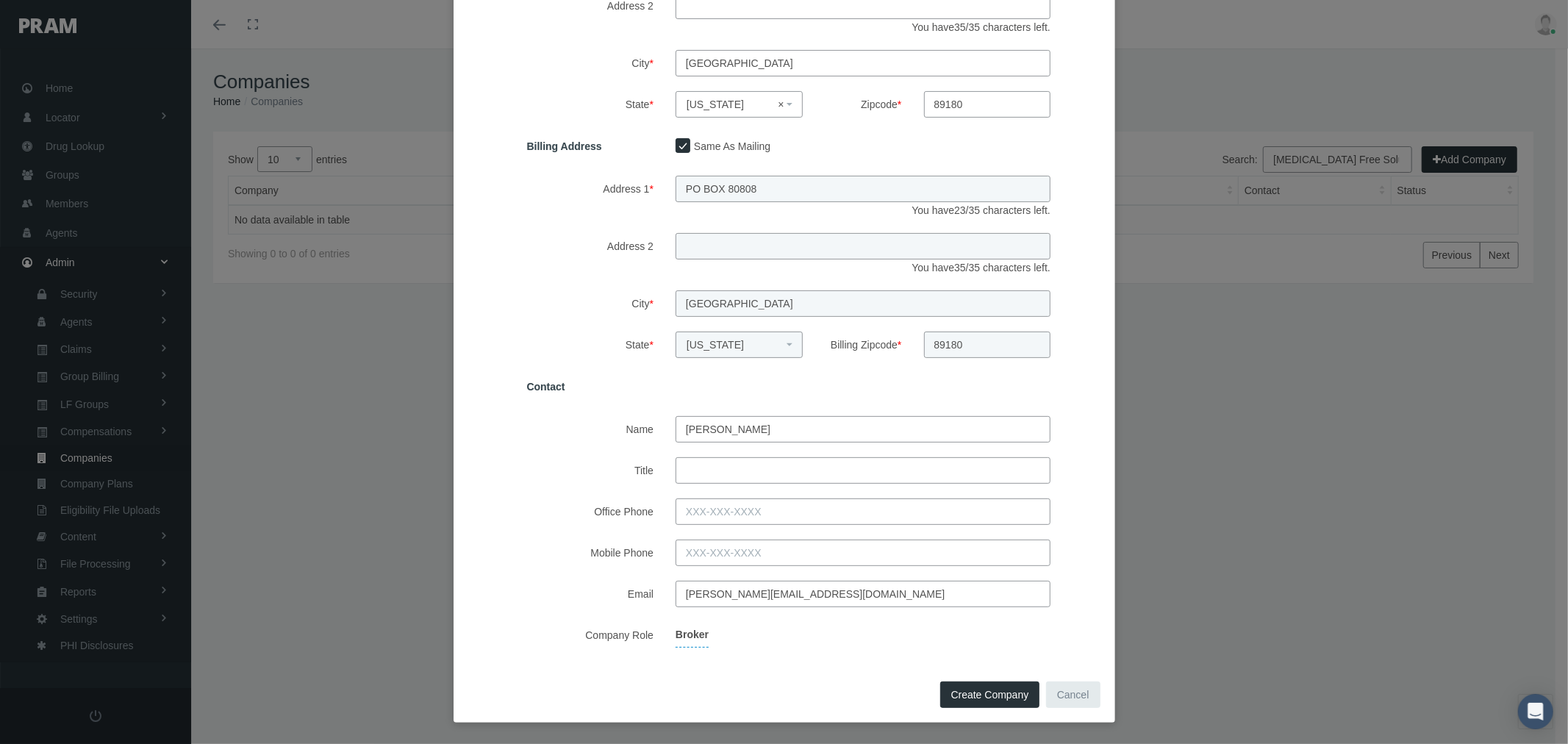
click at [991, 689] on span "Create Company" at bounding box center [990, 694] width 78 height 12
select select
checkbox input "false"
select select
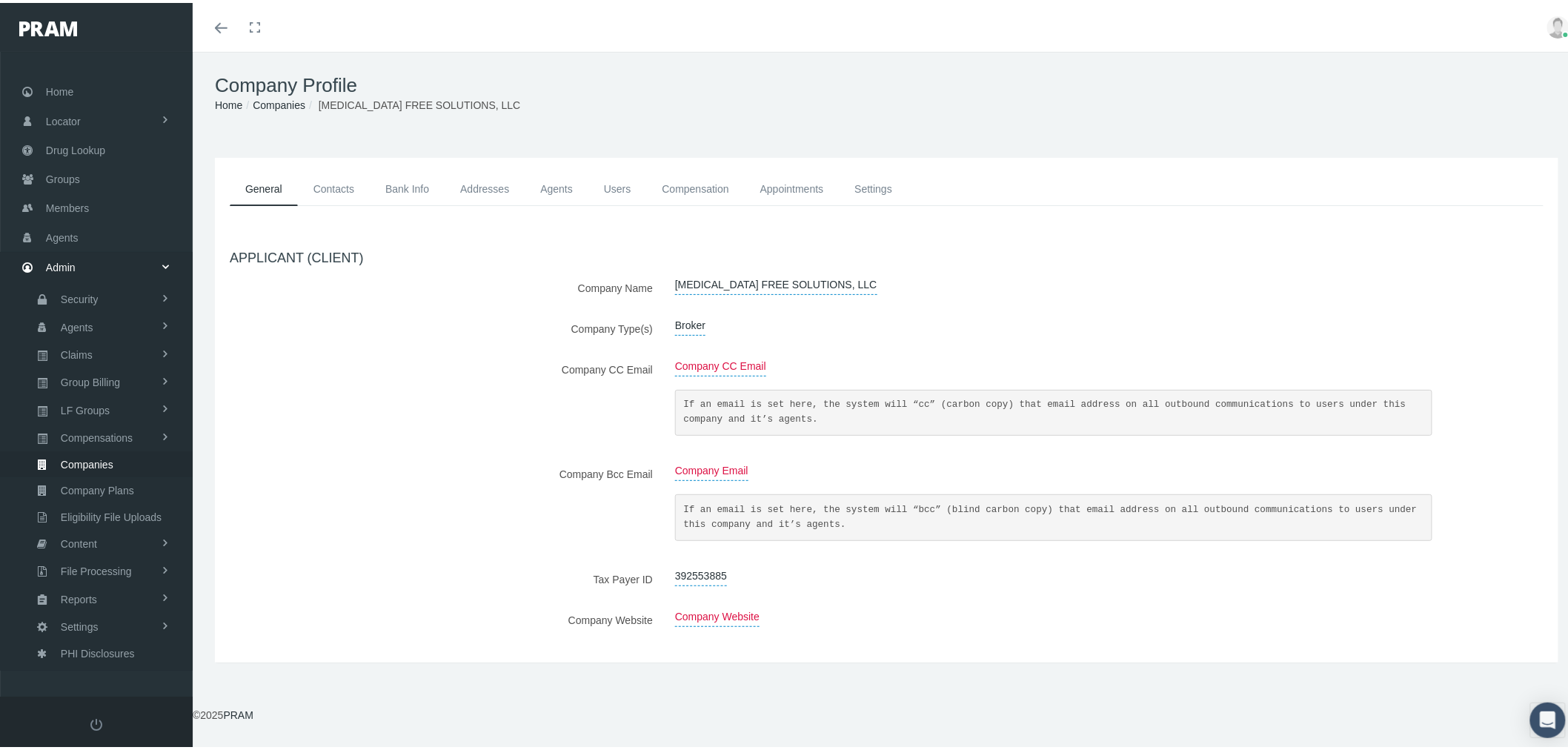
click at [325, 190] on link "Contacts" at bounding box center [333, 187] width 71 height 33
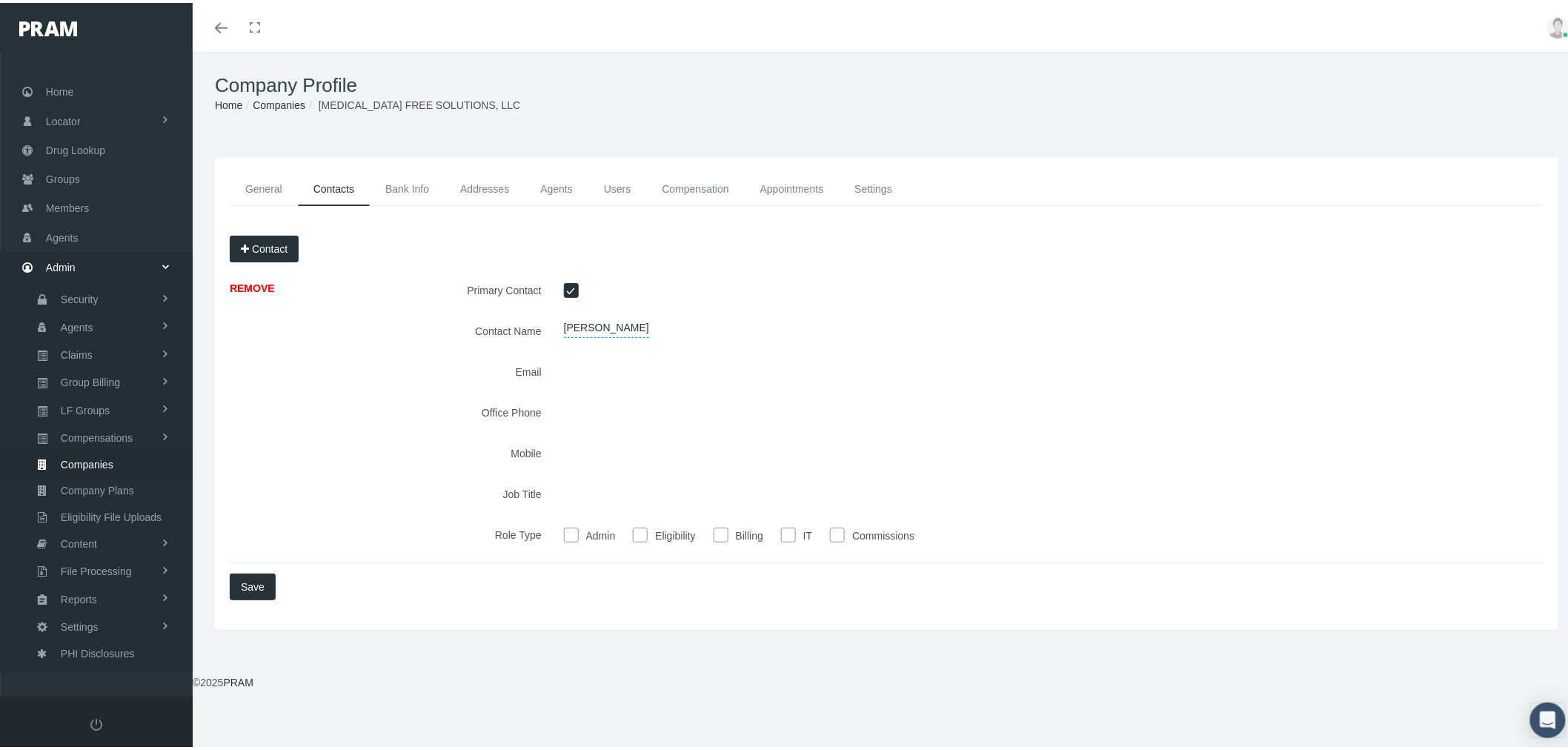
click at [829, 527] on input "Commissions" at bounding box center [837, 532] width 15 height 15
checkbox input "true"
click at [261, 583] on button "Save" at bounding box center [253, 584] width 46 height 27
click at [90, 171] on link "Groups" at bounding box center [96, 175] width 193 height 29
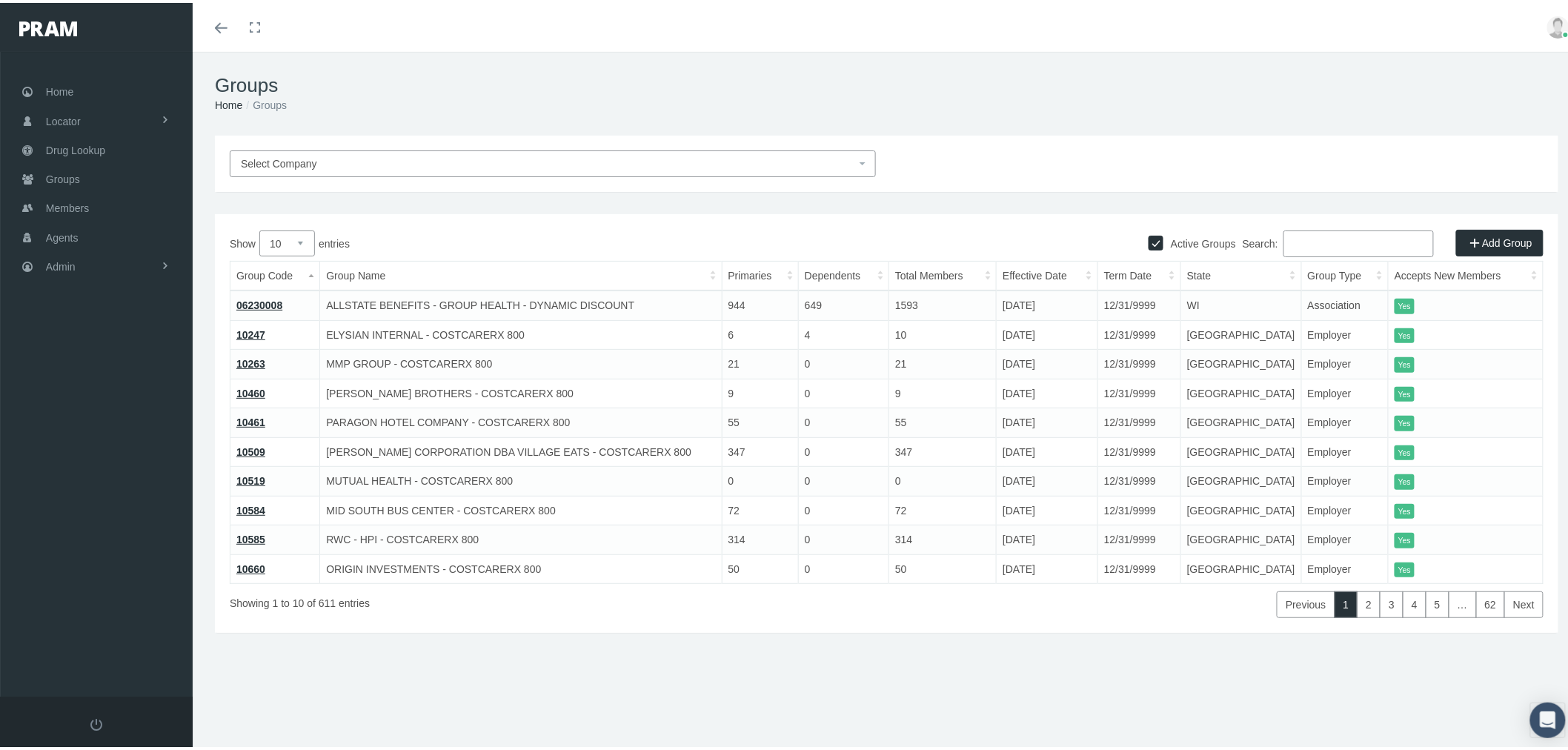
click at [1324, 227] on input "Search:" at bounding box center [1358, 240] width 150 height 27
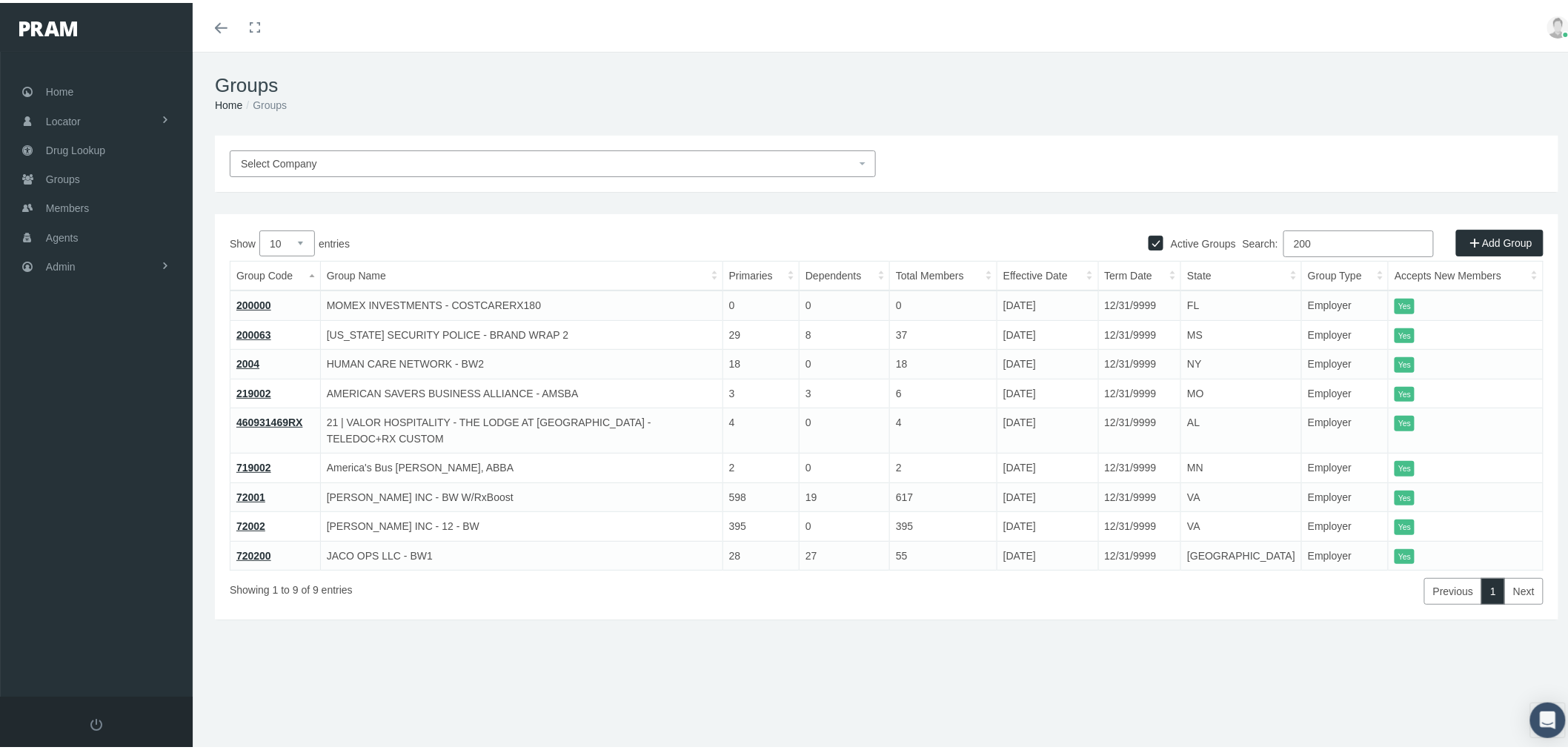
type input "200"
click at [258, 304] on link "200000" at bounding box center [254, 302] width 35 height 12
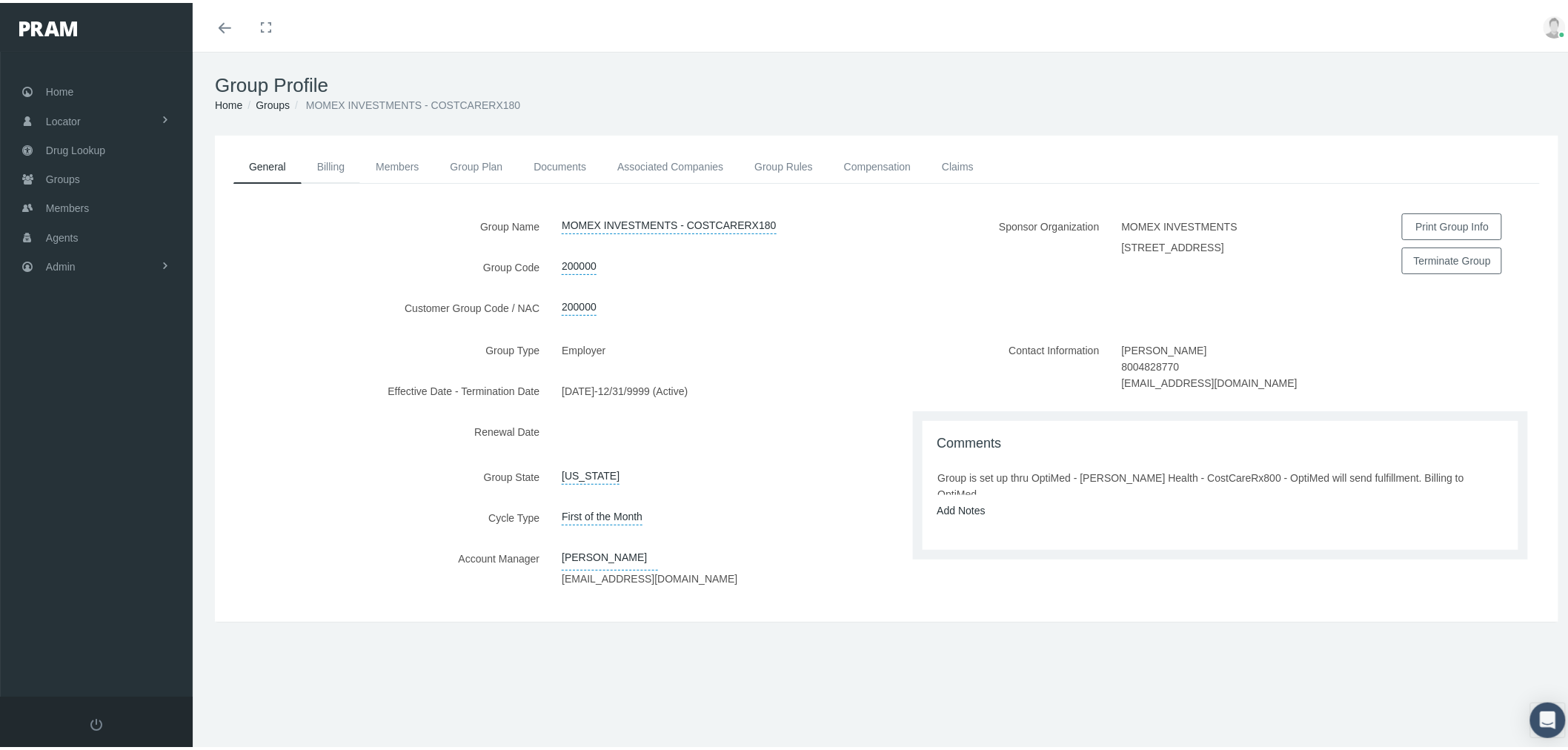
click at [328, 163] on link "Billing" at bounding box center [330, 163] width 58 height 32
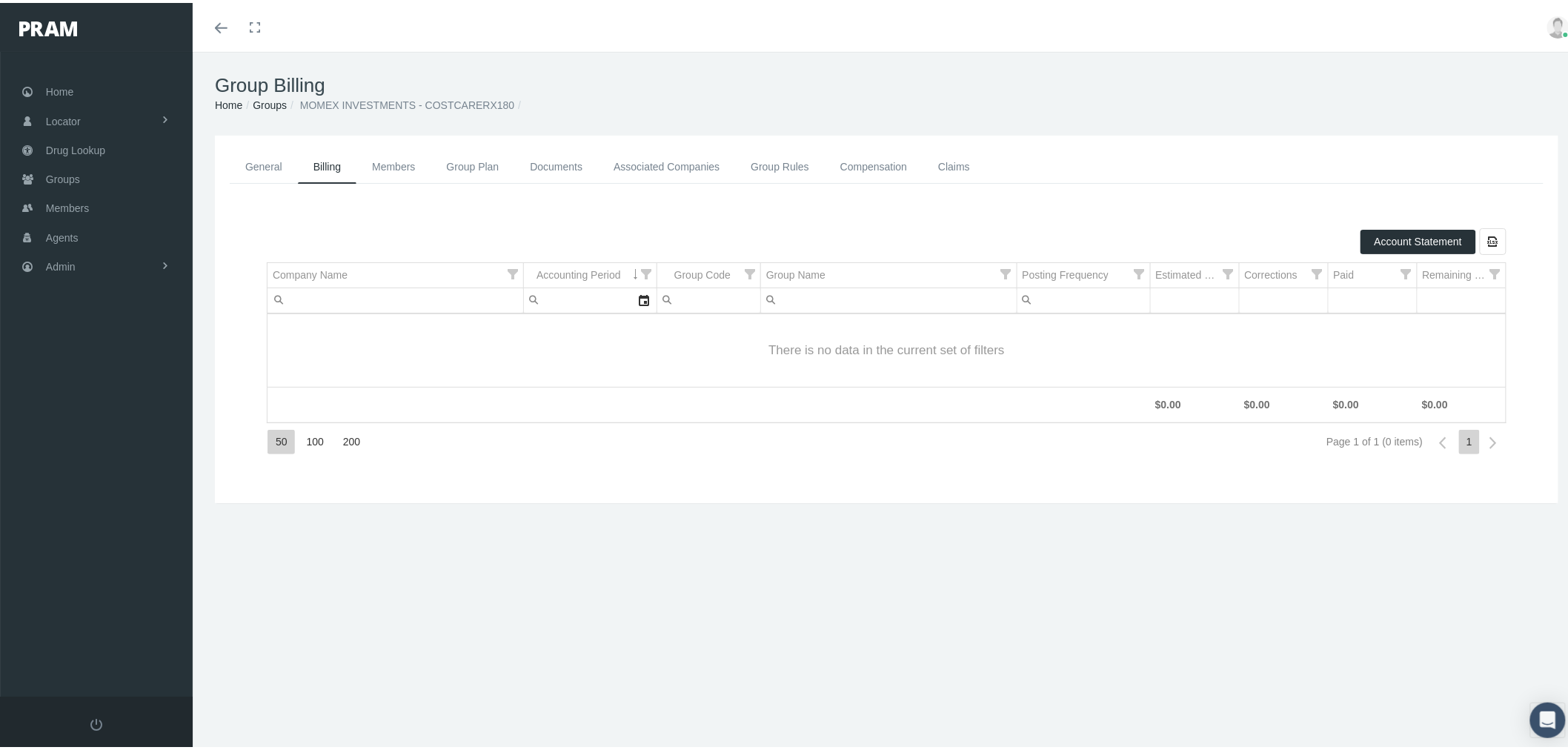
click at [480, 163] on link "Group Plan" at bounding box center [473, 164] width 84 height 33
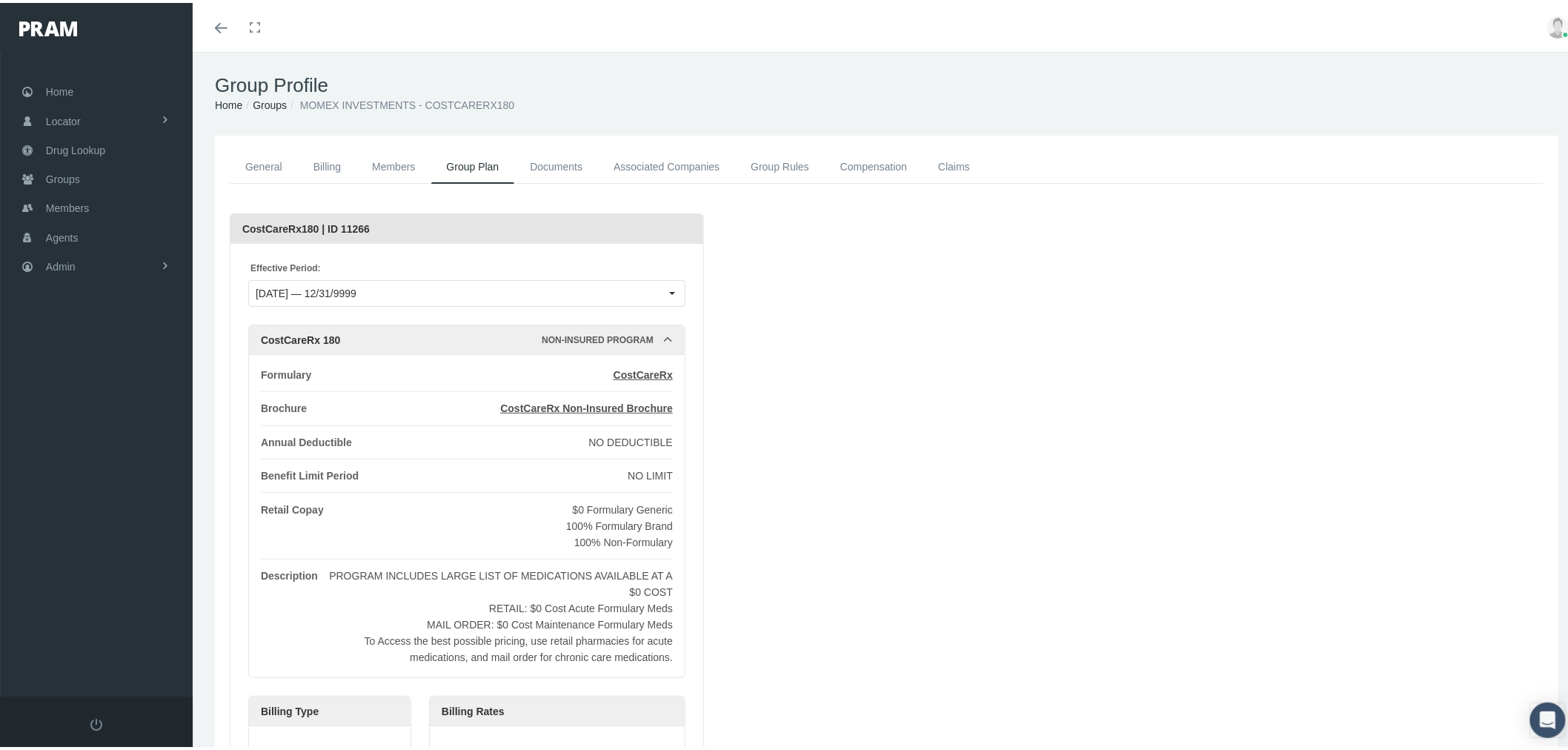
click at [576, 169] on link "Documents" at bounding box center [556, 164] width 84 height 33
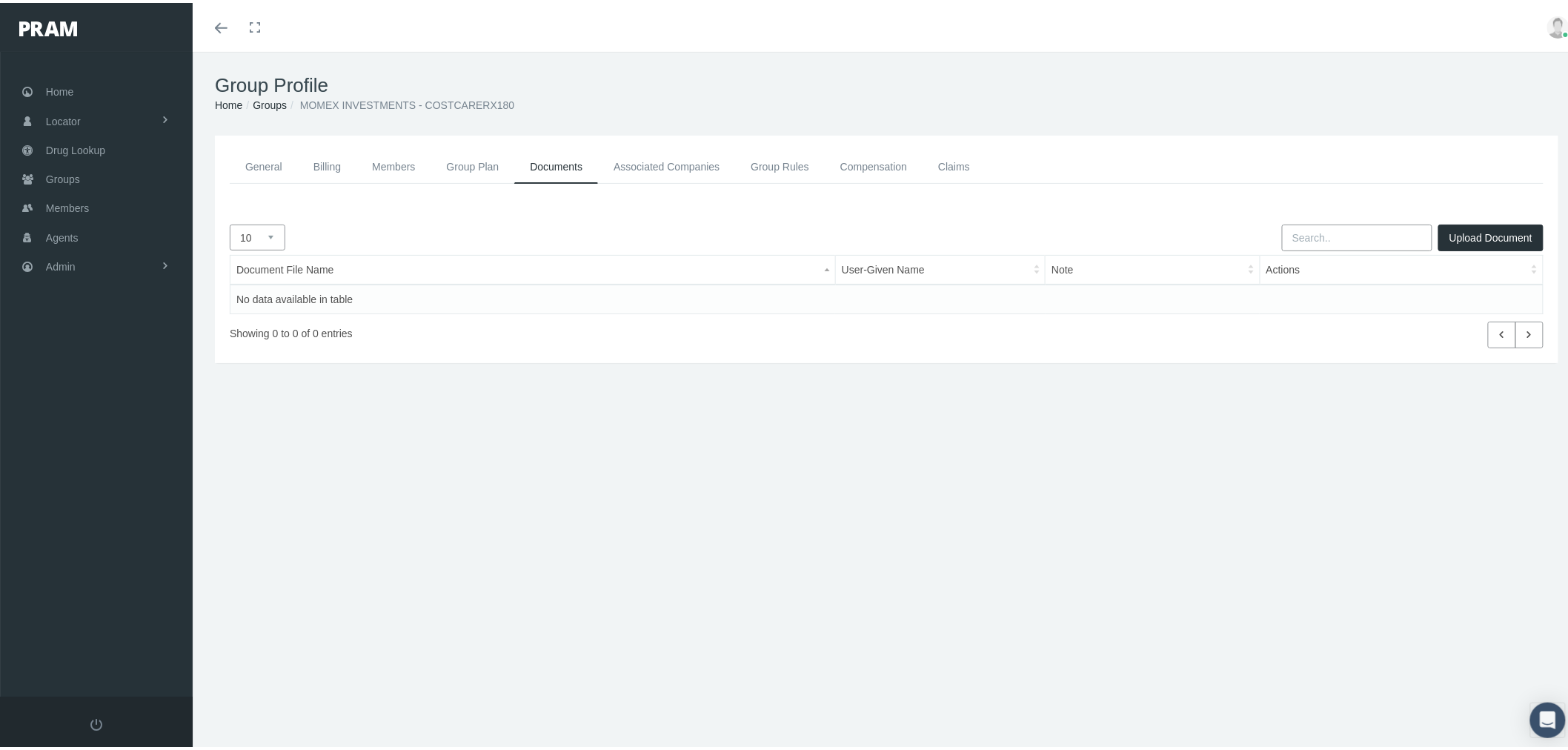
click at [1491, 230] on button "Upload Document" at bounding box center [1490, 235] width 105 height 27
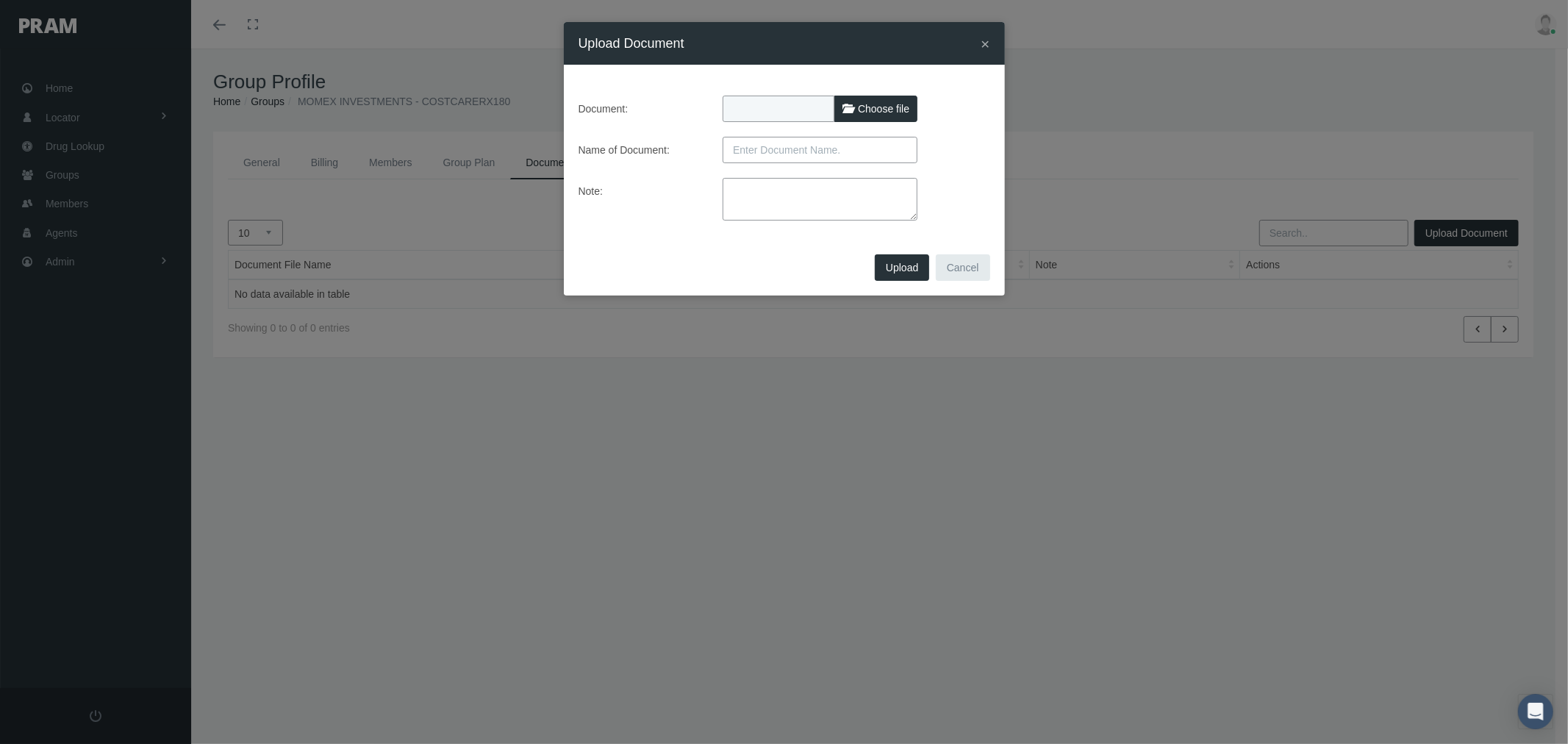
click at [873, 108] on span "Choose file" at bounding box center [884, 109] width 52 height 12
click at [873, 108] on input "Choose file" at bounding box center [820, 106] width 195 height 20
type input "C:\fakepath\OptiMed MEC 9.29.2025.xlsx"
type input "OptiMed MEC 9.29.2025.xlsx"
click at [781, 149] on input "text" at bounding box center [820, 150] width 195 height 27
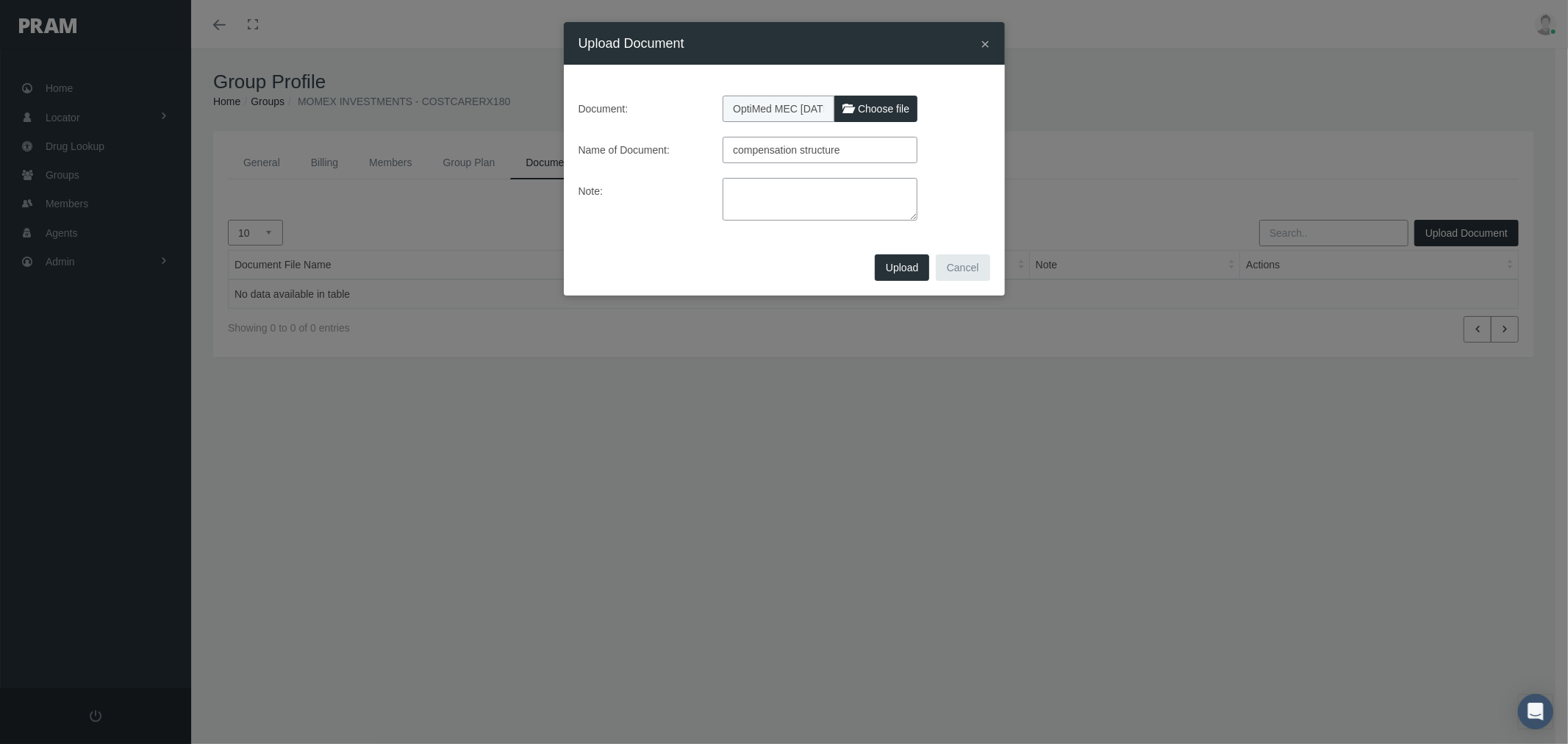
type input "compensation structure"
click at [772, 192] on textarea at bounding box center [820, 199] width 195 height 42
type textarea "created by Lisa 9.29.2025"
click at [919, 269] on button "Upload" at bounding box center [901, 267] width 54 height 27
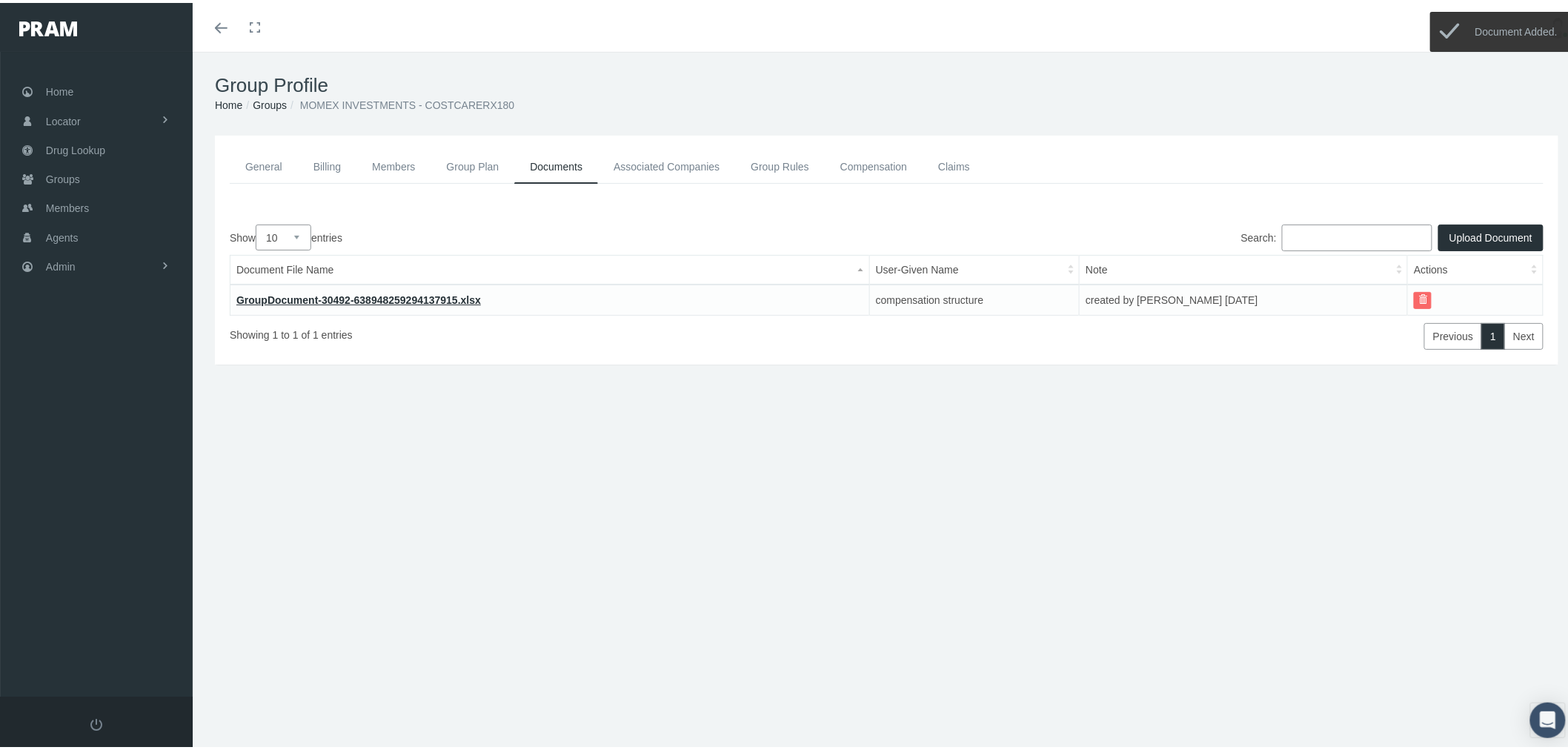
click at [656, 162] on link "Associated Companies" at bounding box center [666, 164] width 137 height 33
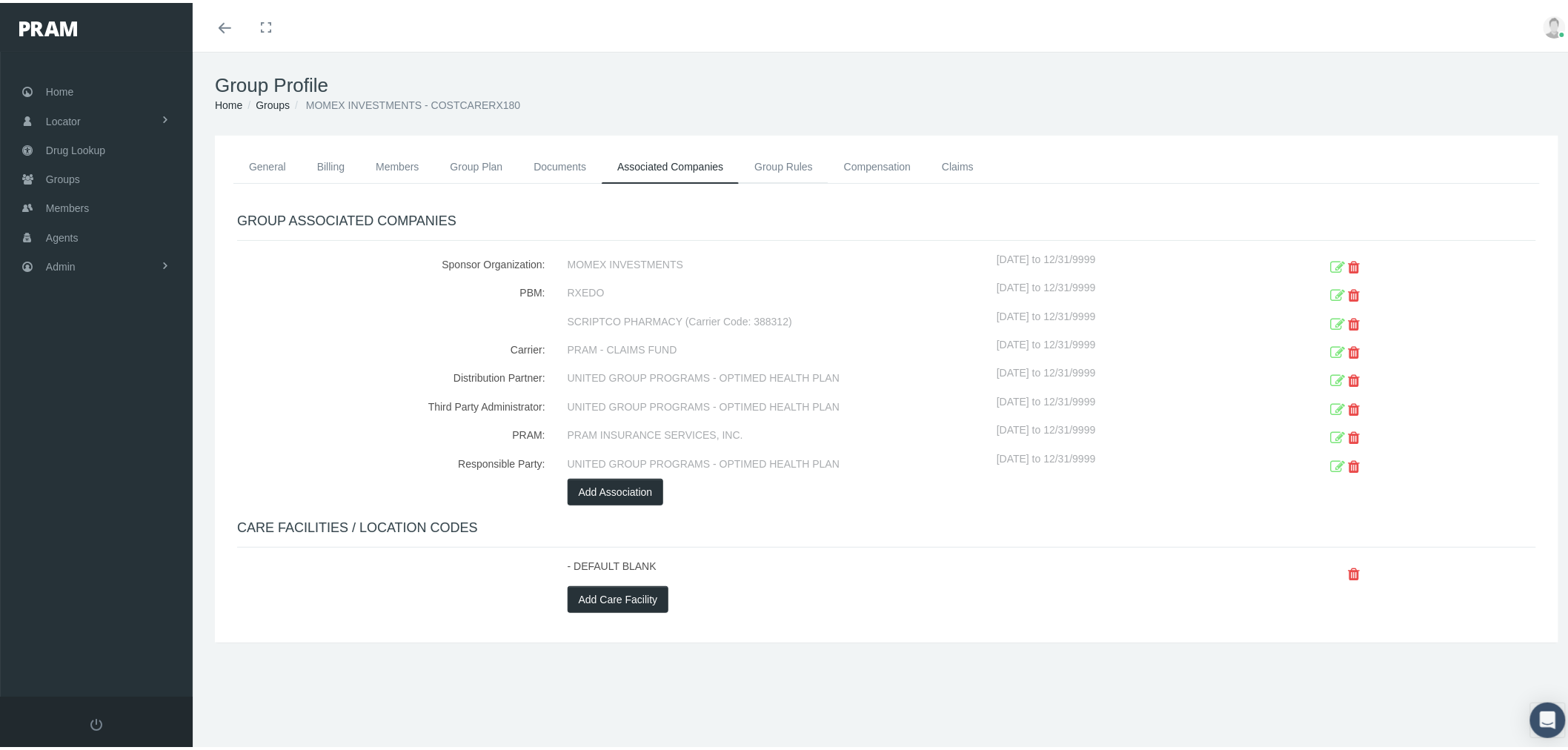
click at [798, 153] on link "Group Rules" at bounding box center [783, 163] width 90 height 32
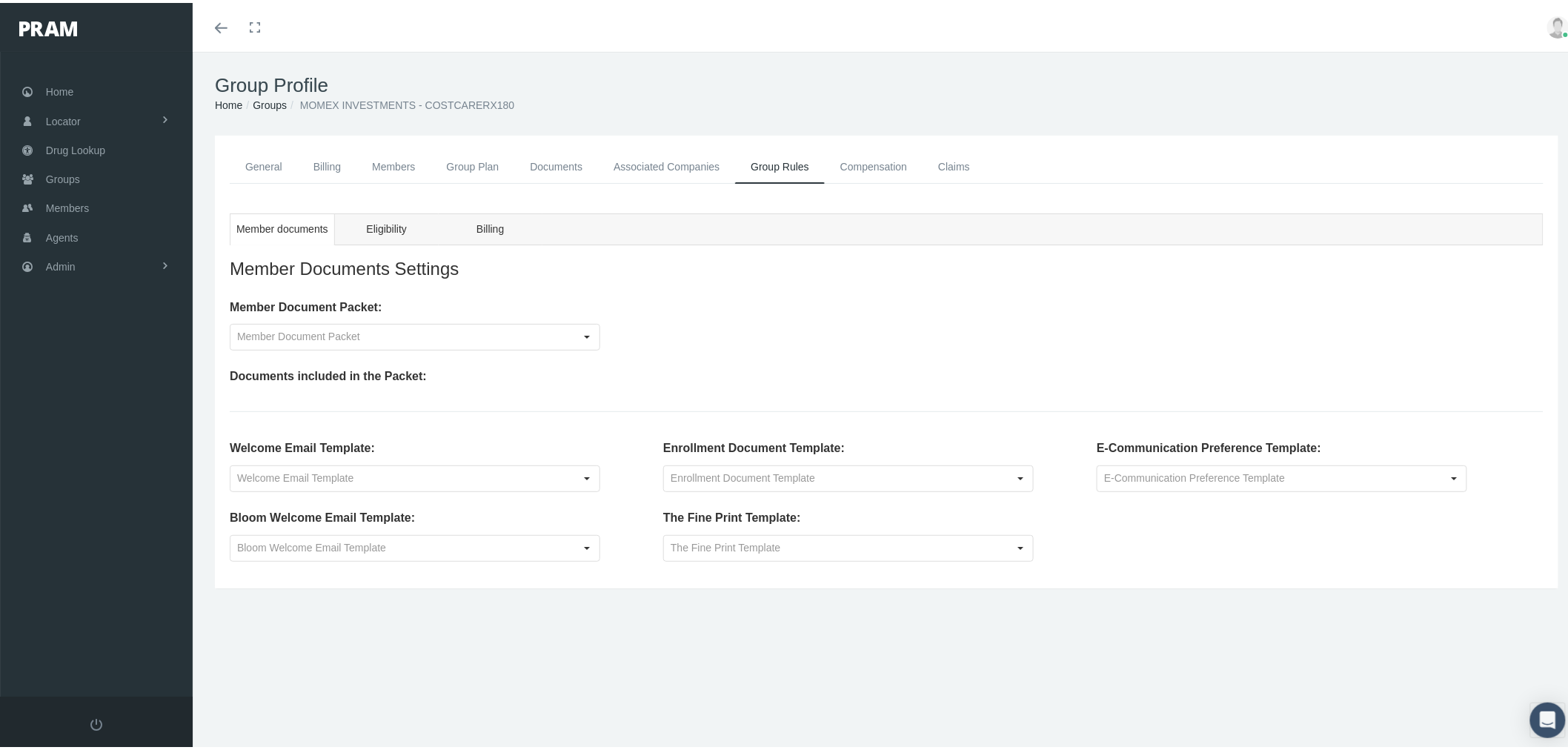
click at [869, 162] on link "Compensation" at bounding box center [873, 164] width 97 height 33
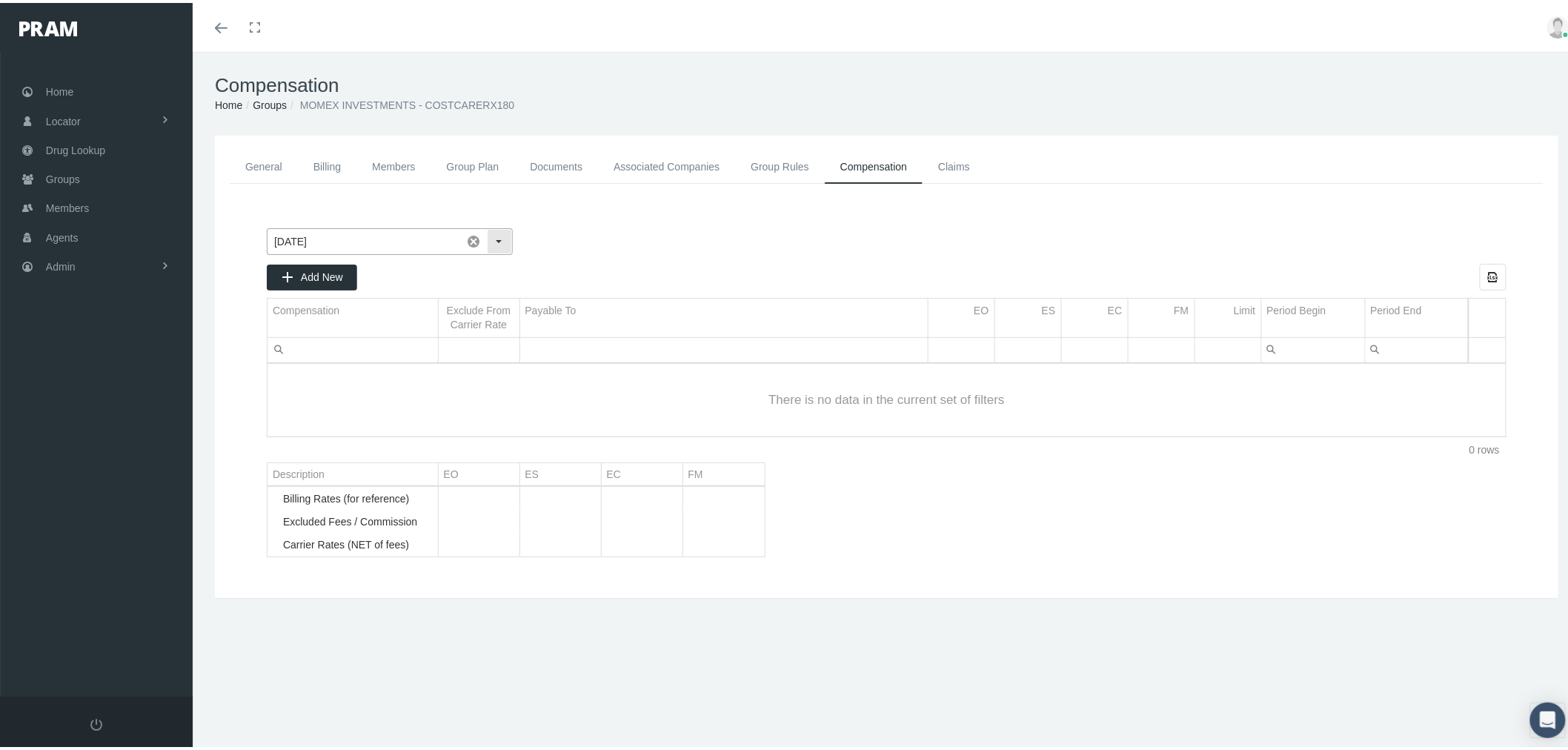
click at [502, 239] on div "Select" at bounding box center [499, 239] width 24 height 24
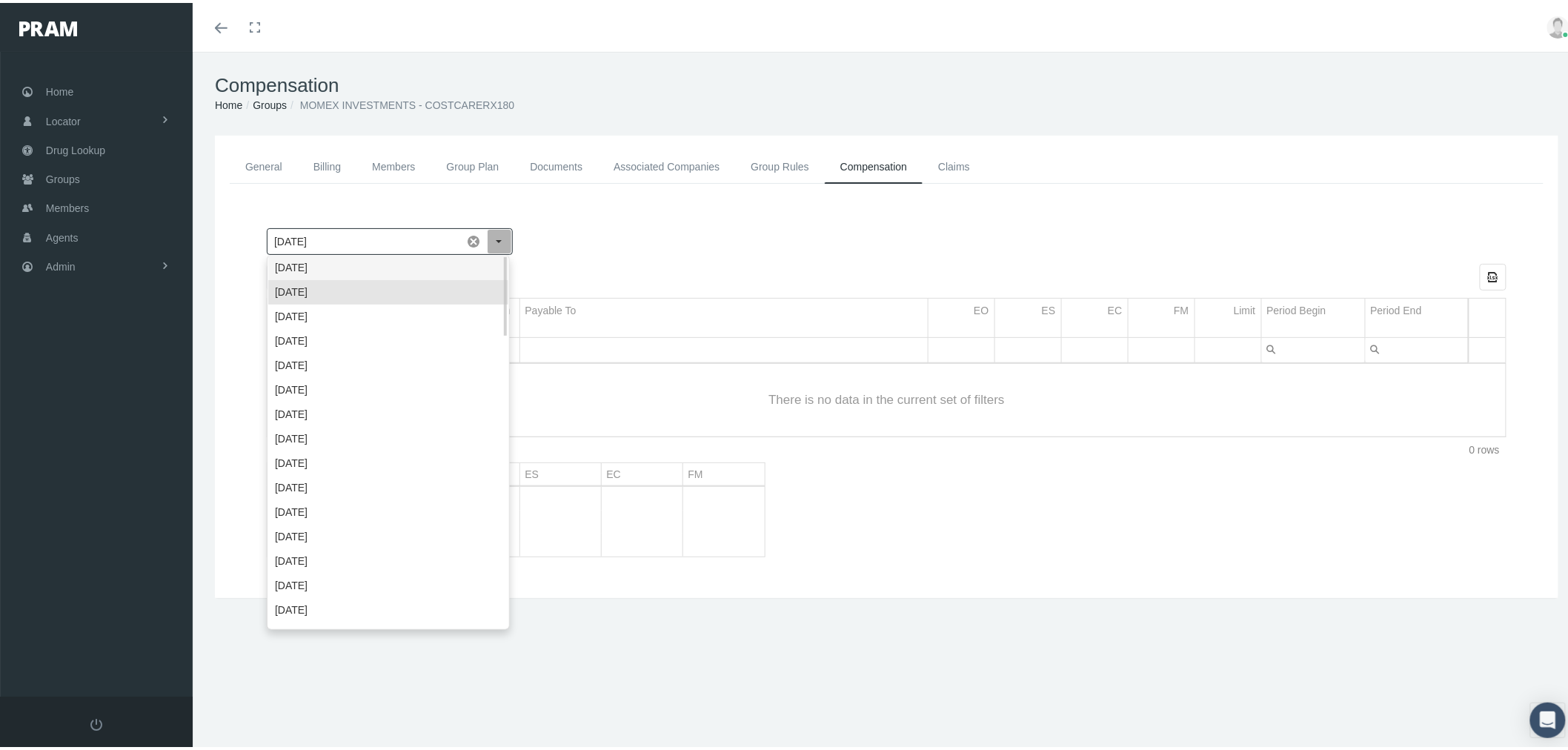
click at [444, 269] on div "October 2025" at bounding box center [388, 265] width 240 height 24
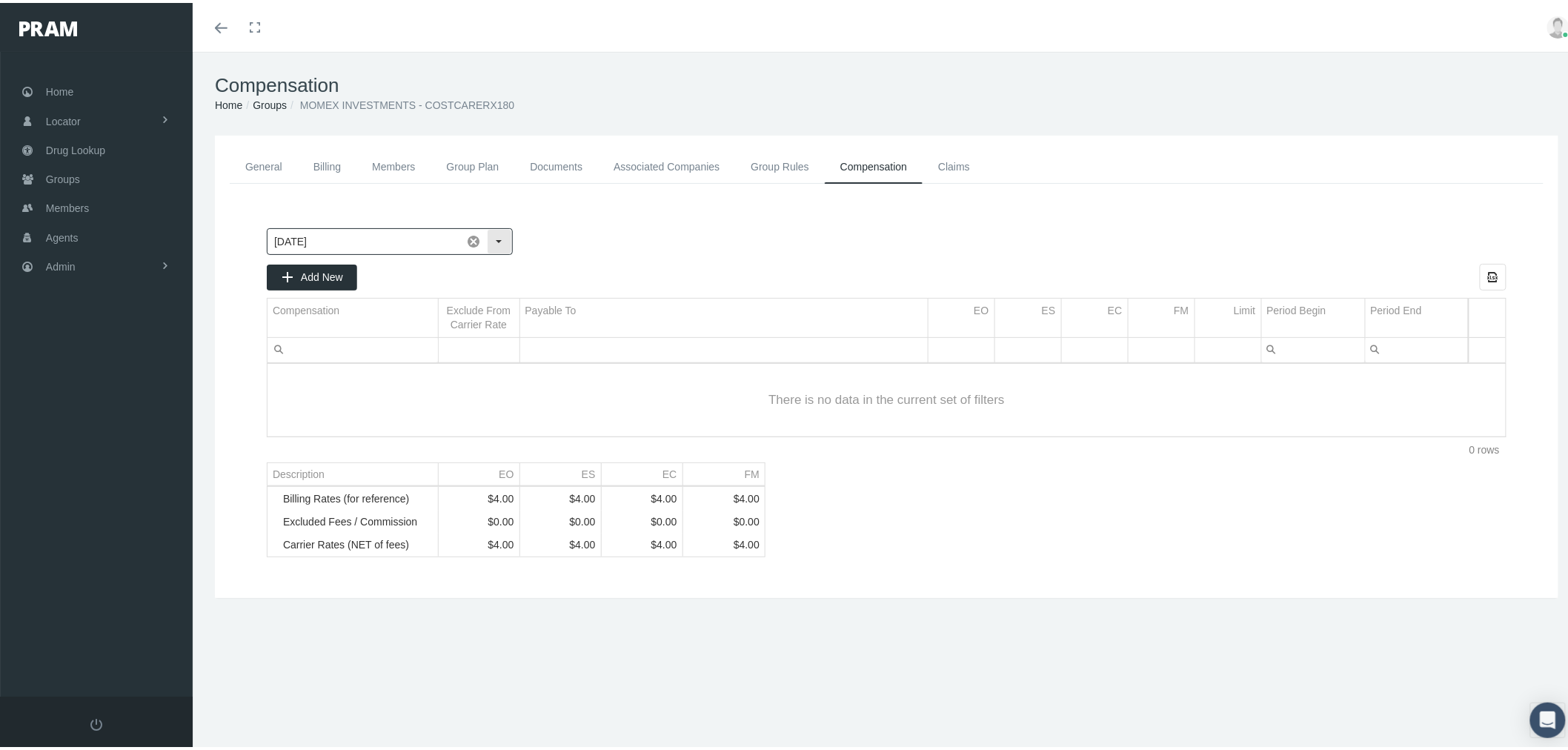
click at [493, 236] on div "Select" at bounding box center [499, 239] width 24 height 24
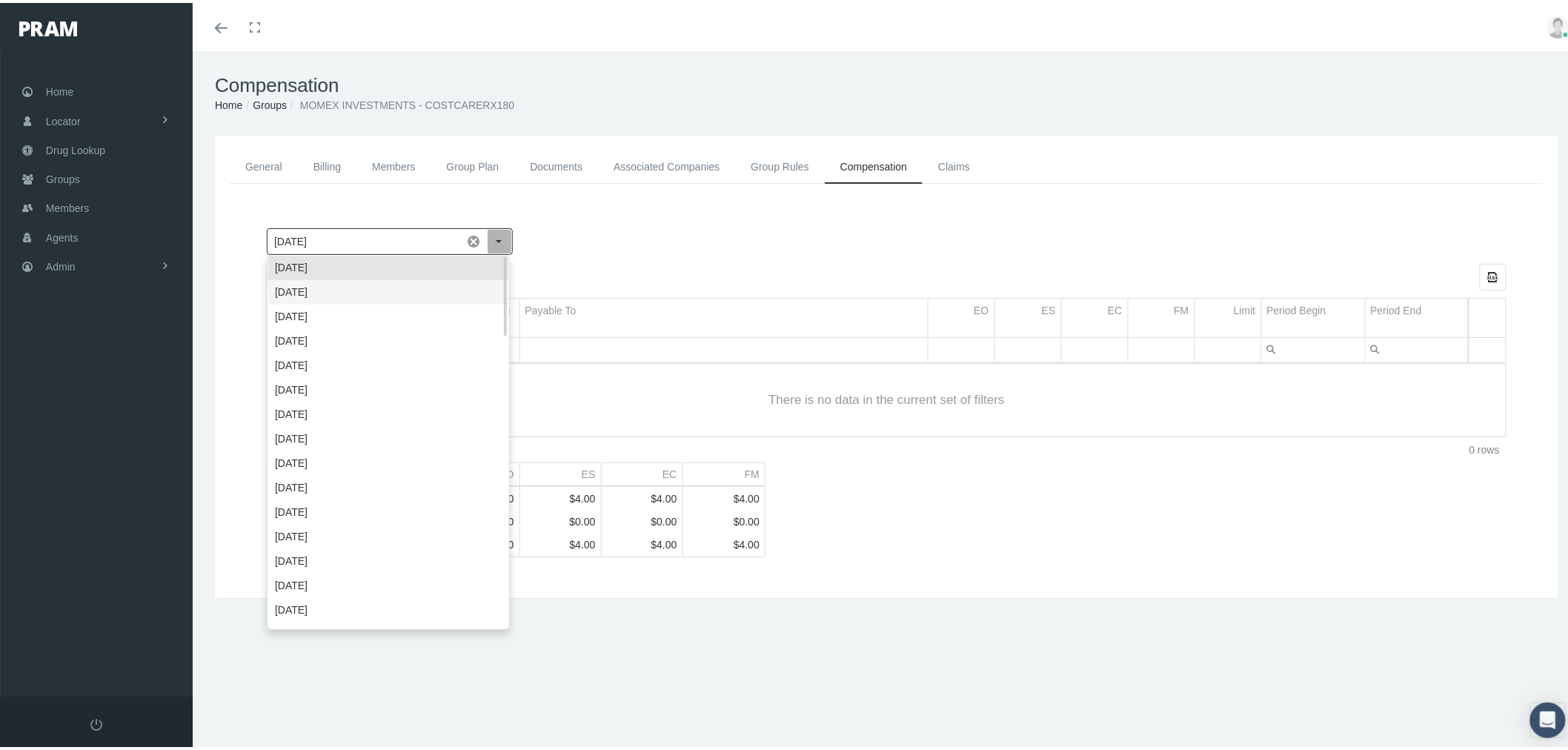
click at [420, 286] on div "September 2025" at bounding box center [388, 290] width 240 height 24
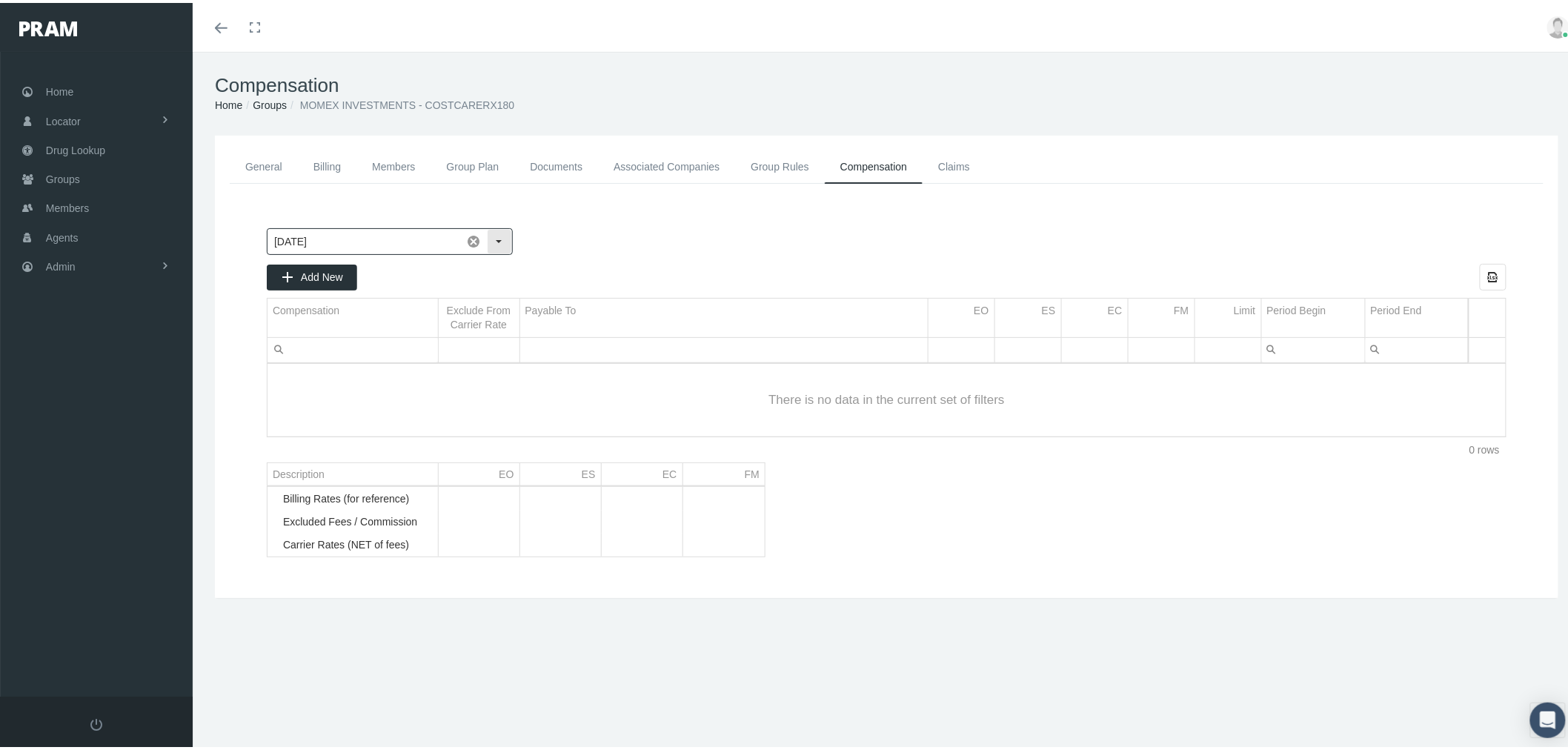
click at [492, 231] on div "Select" at bounding box center [499, 239] width 24 height 24
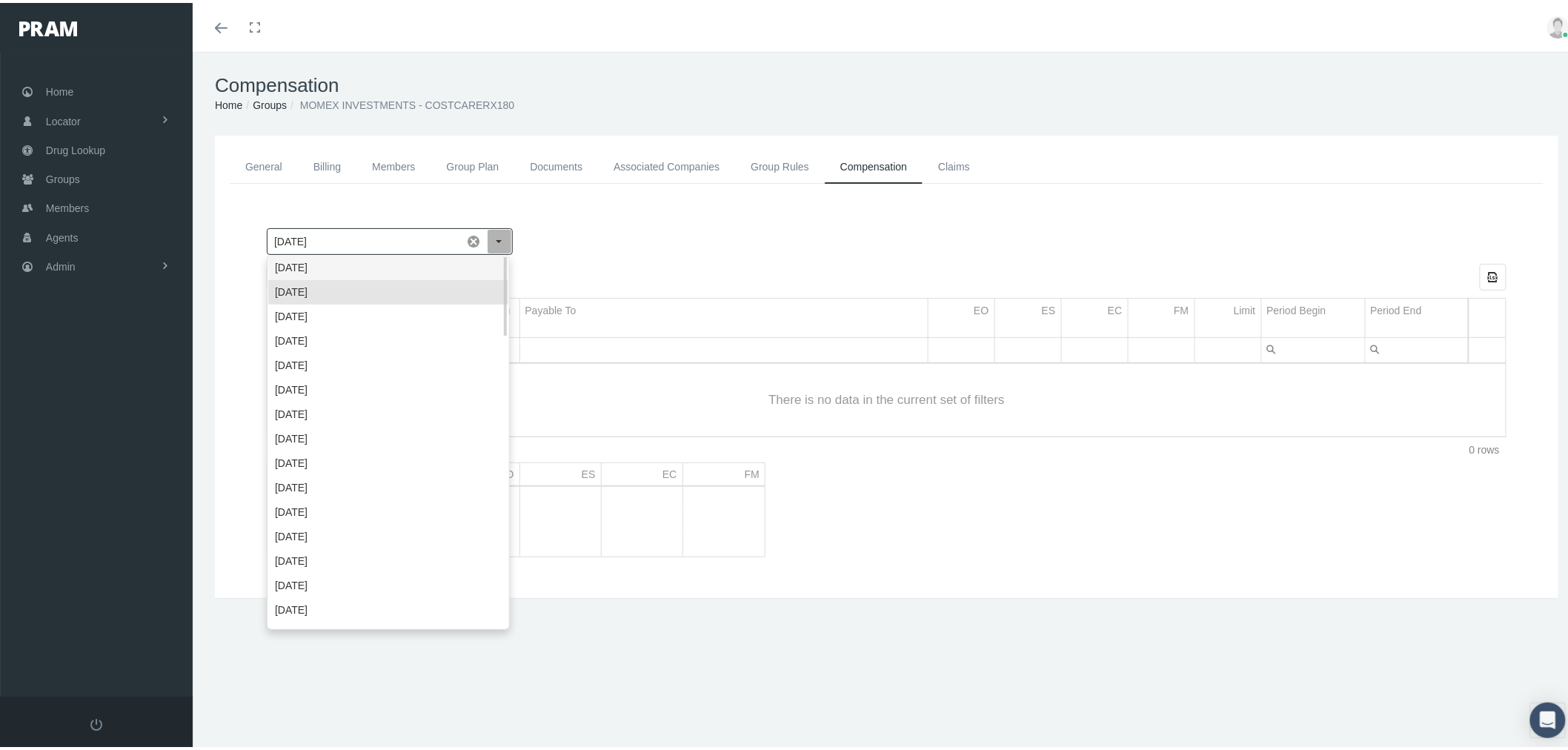
click at [440, 270] on div "October 2025" at bounding box center [388, 265] width 240 height 24
type input "October 2025"
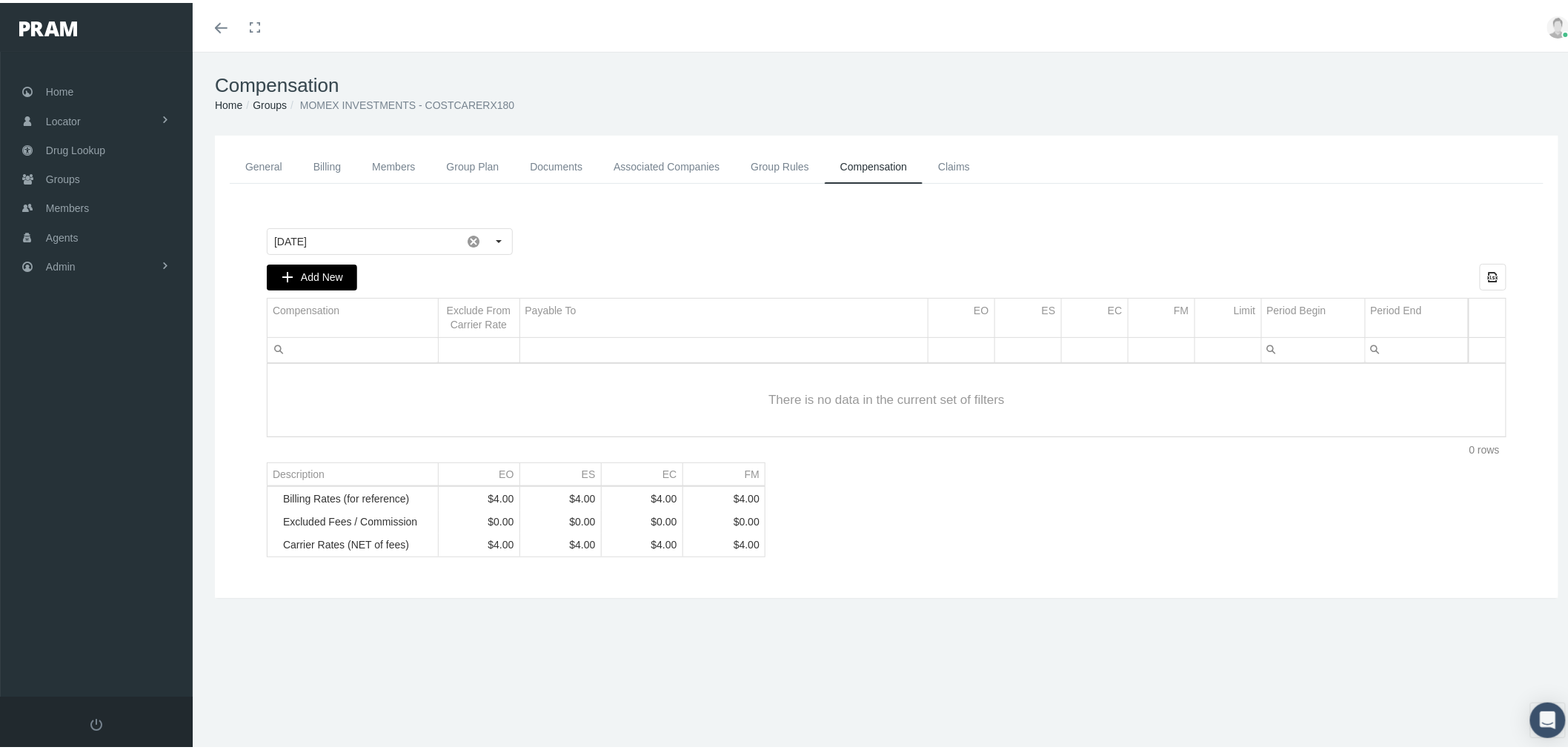
click at [318, 272] on span "Add New" at bounding box center [322, 274] width 43 height 12
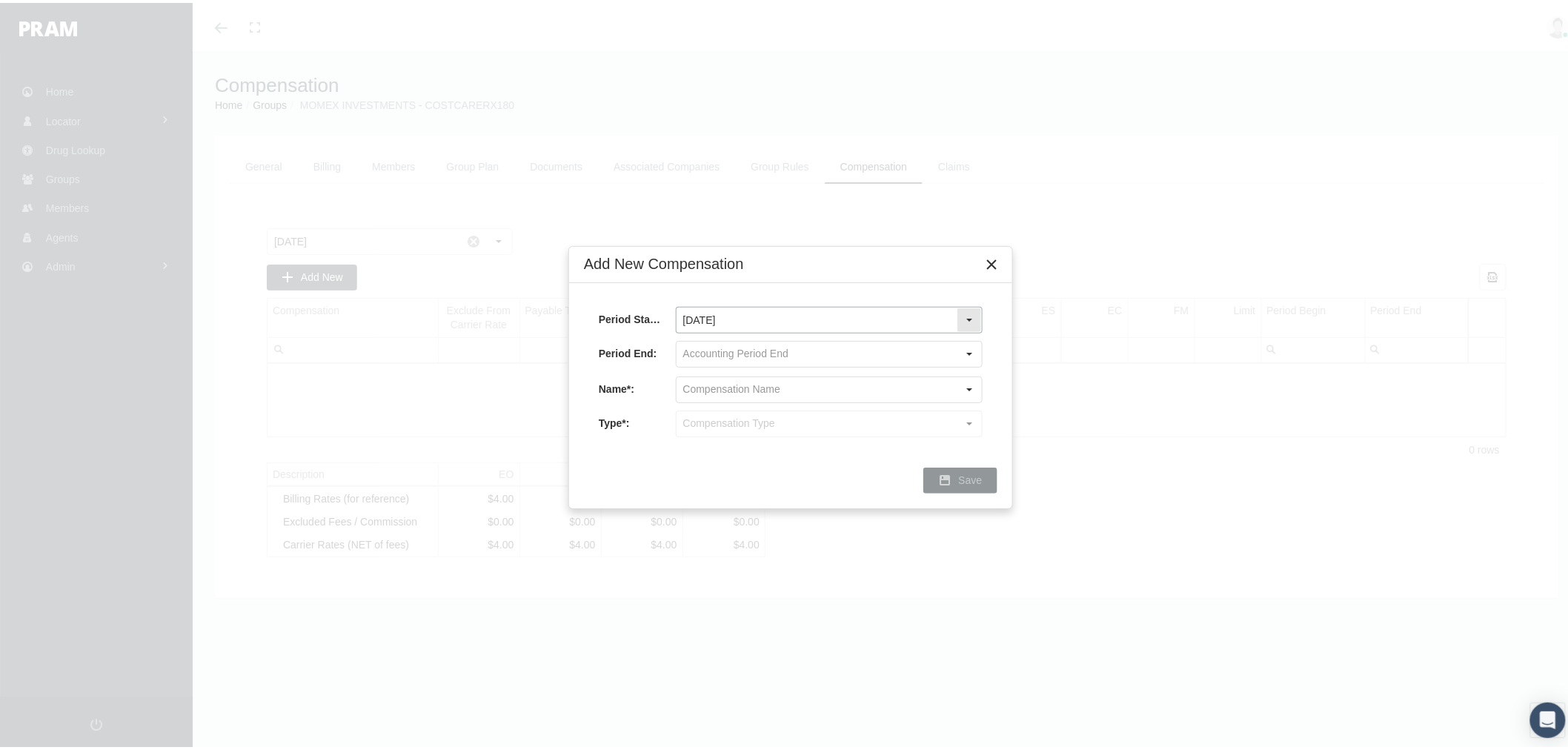
click at [769, 314] on input "September 2025" at bounding box center [816, 317] width 280 height 25
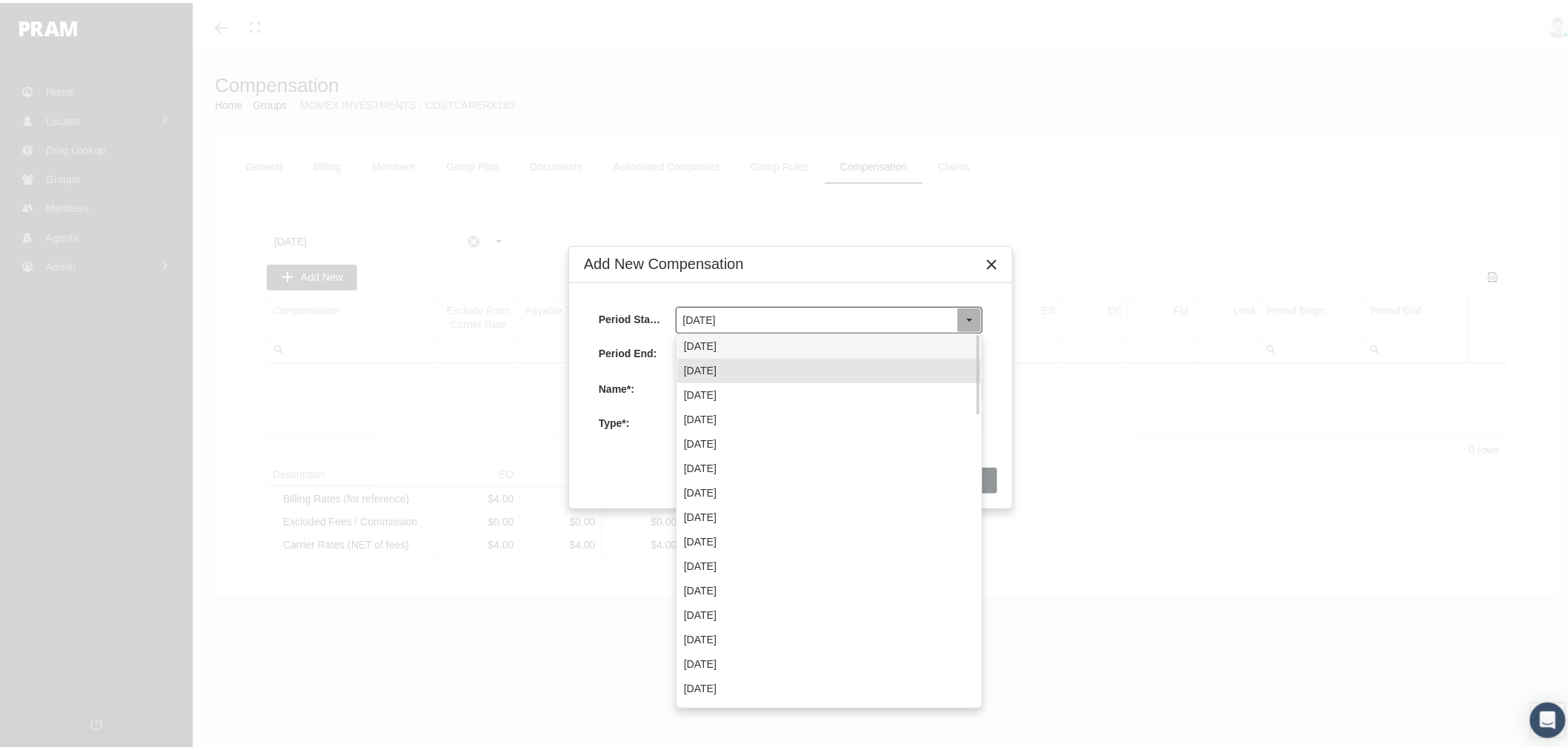
click at [765, 342] on div "October 2025" at bounding box center [829, 343] width 303 height 24
type input "October 2025"
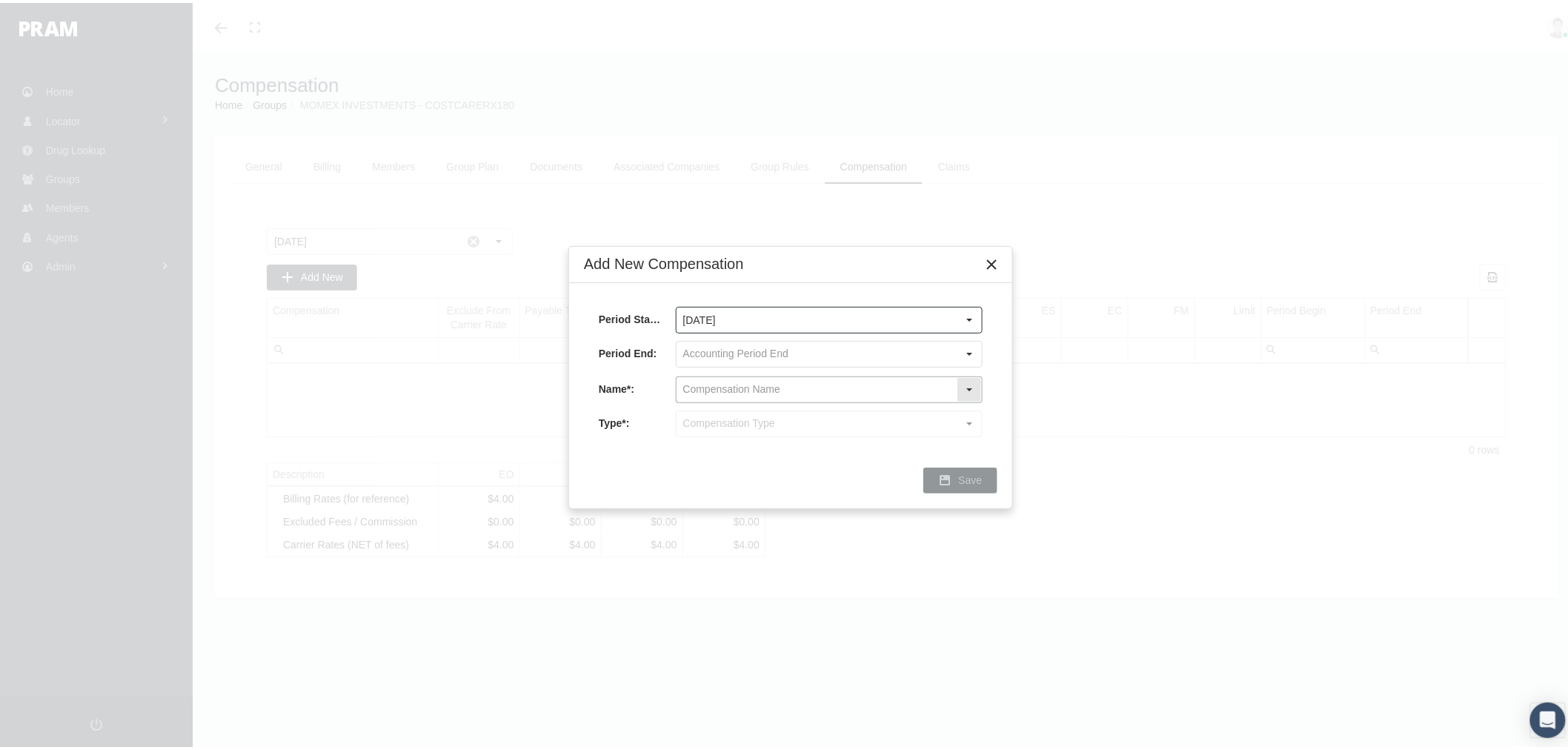
click at [746, 384] on input "text" at bounding box center [816, 386] width 280 height 25
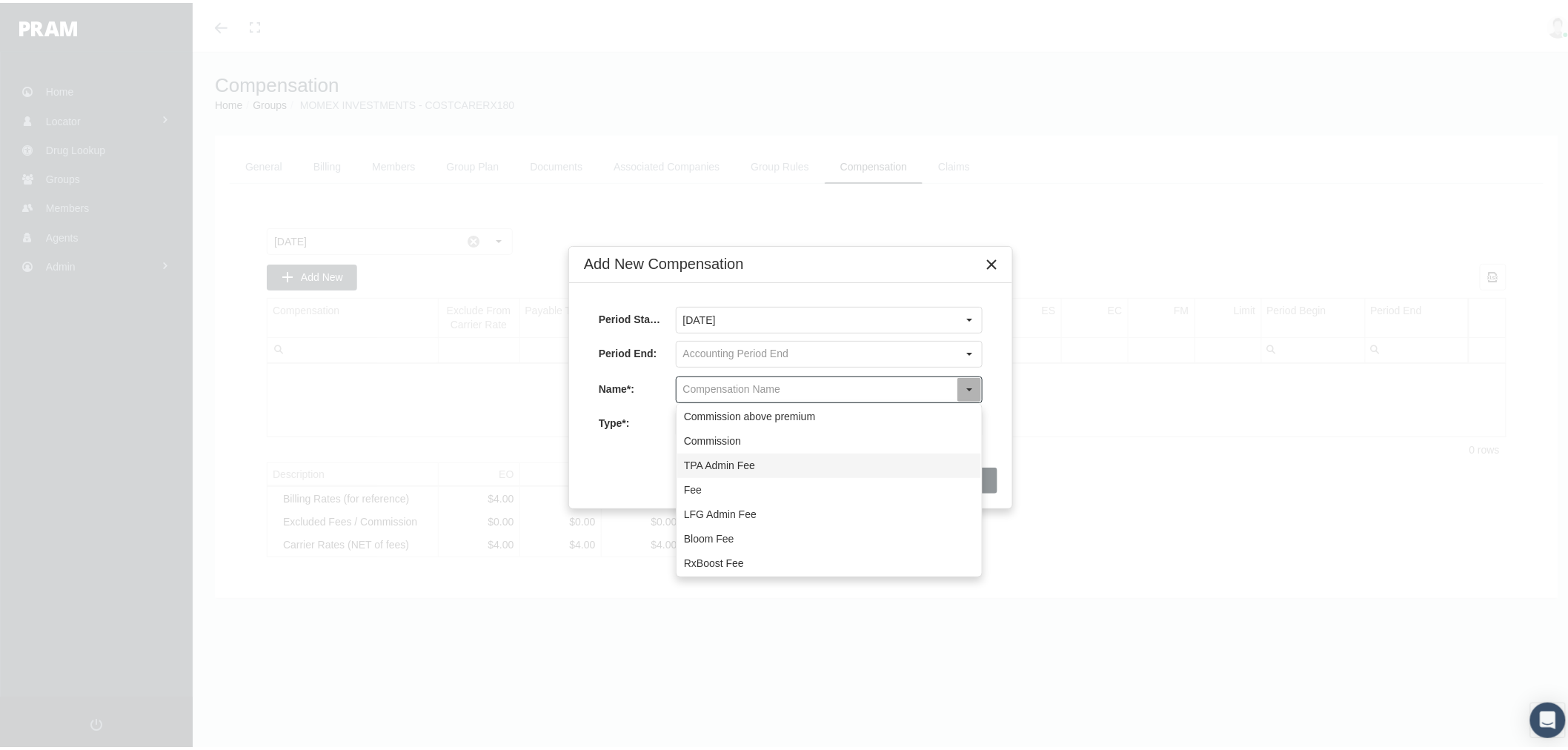
click at [745, 456] on div "TPA Admin Fee" at bounding box center [829, 463] width 303 height 24
type input "TPA Admin Fee"
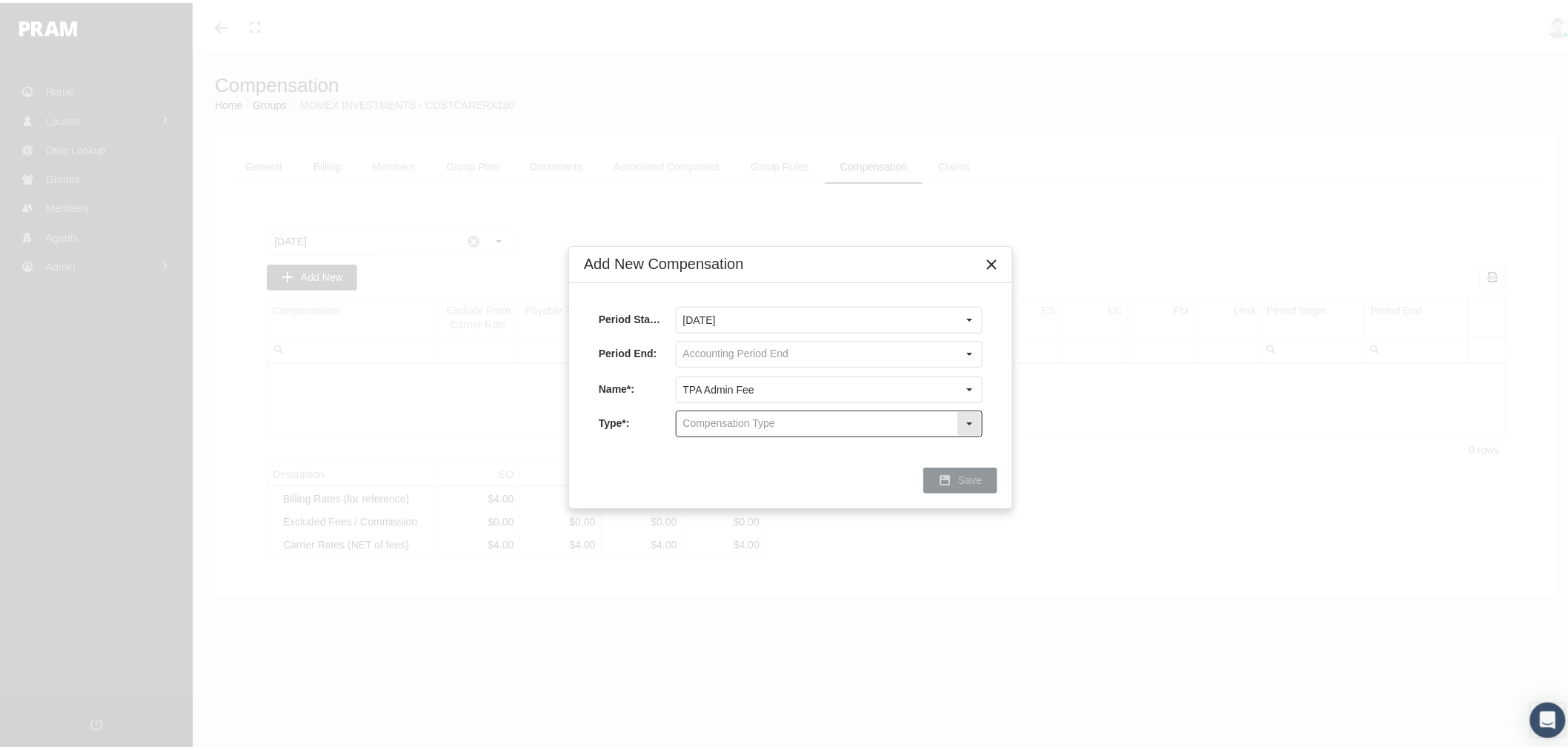
click at [752, 418] on input "text" at bounding box center [816, 420] width 280 height 25
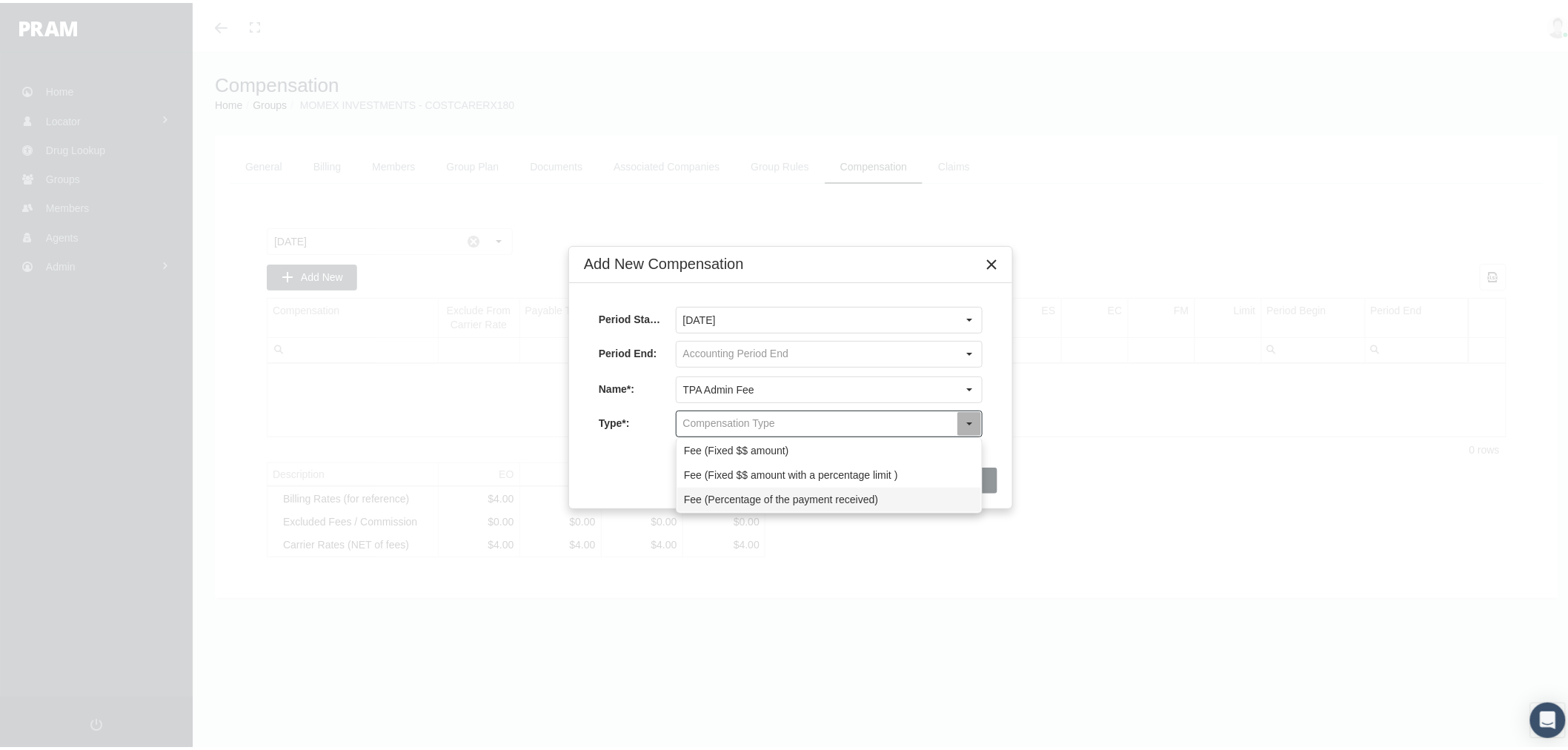
click at [772, 495] on div "Fee (Percentage of the payment received)" at bounding box center [829, 497] width 303 height 24
type input "Fee (Percentage of the payment received)"
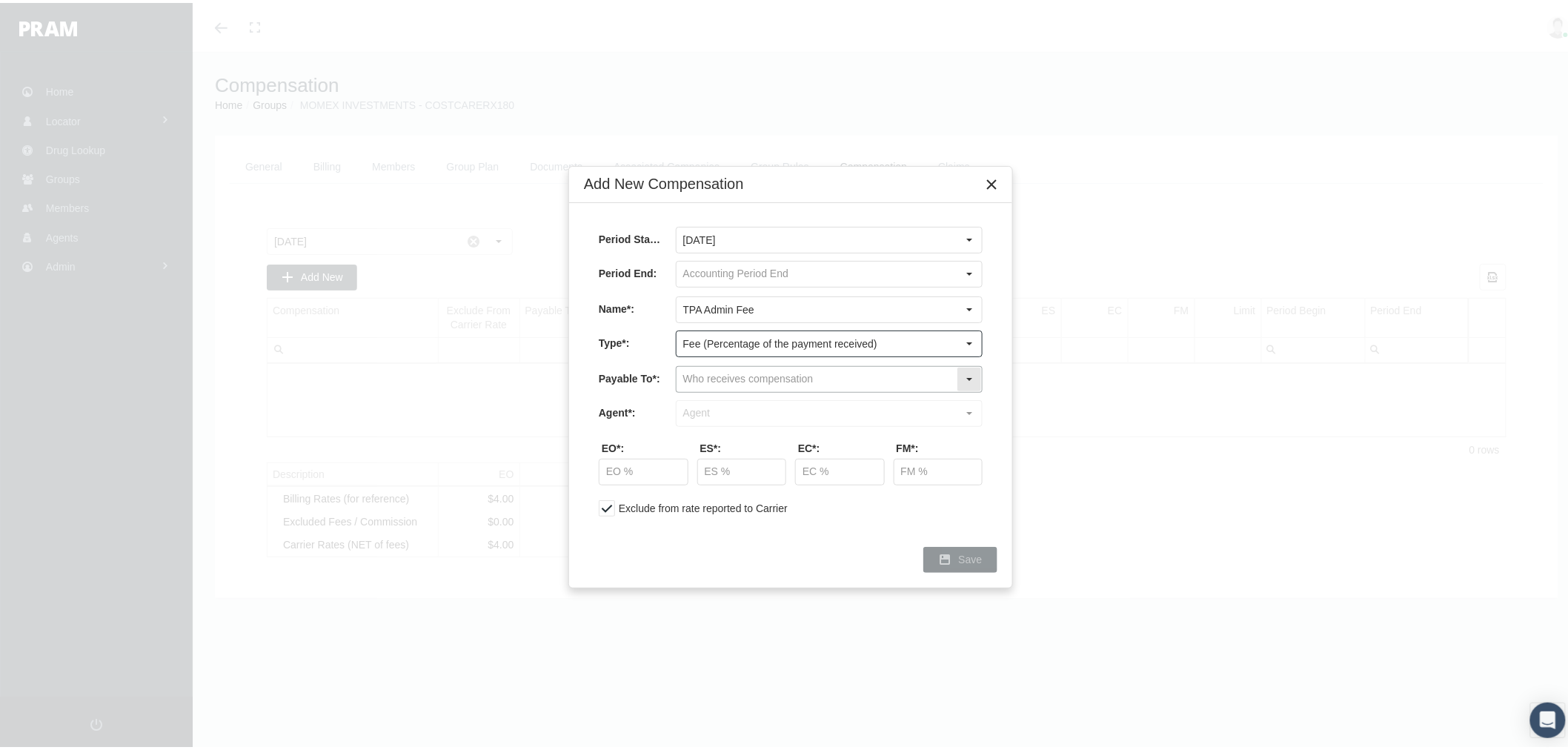
click at [775, 382] on input "text" at bounding box center [816, 376] width 280 height 25
click at [762, 427] on div "Company" at bounding box center [829, 428] width 303 height 24
type input "Company"
click at [758, 420] on input "text" at bounding box center [816, 410] width 280 height 25
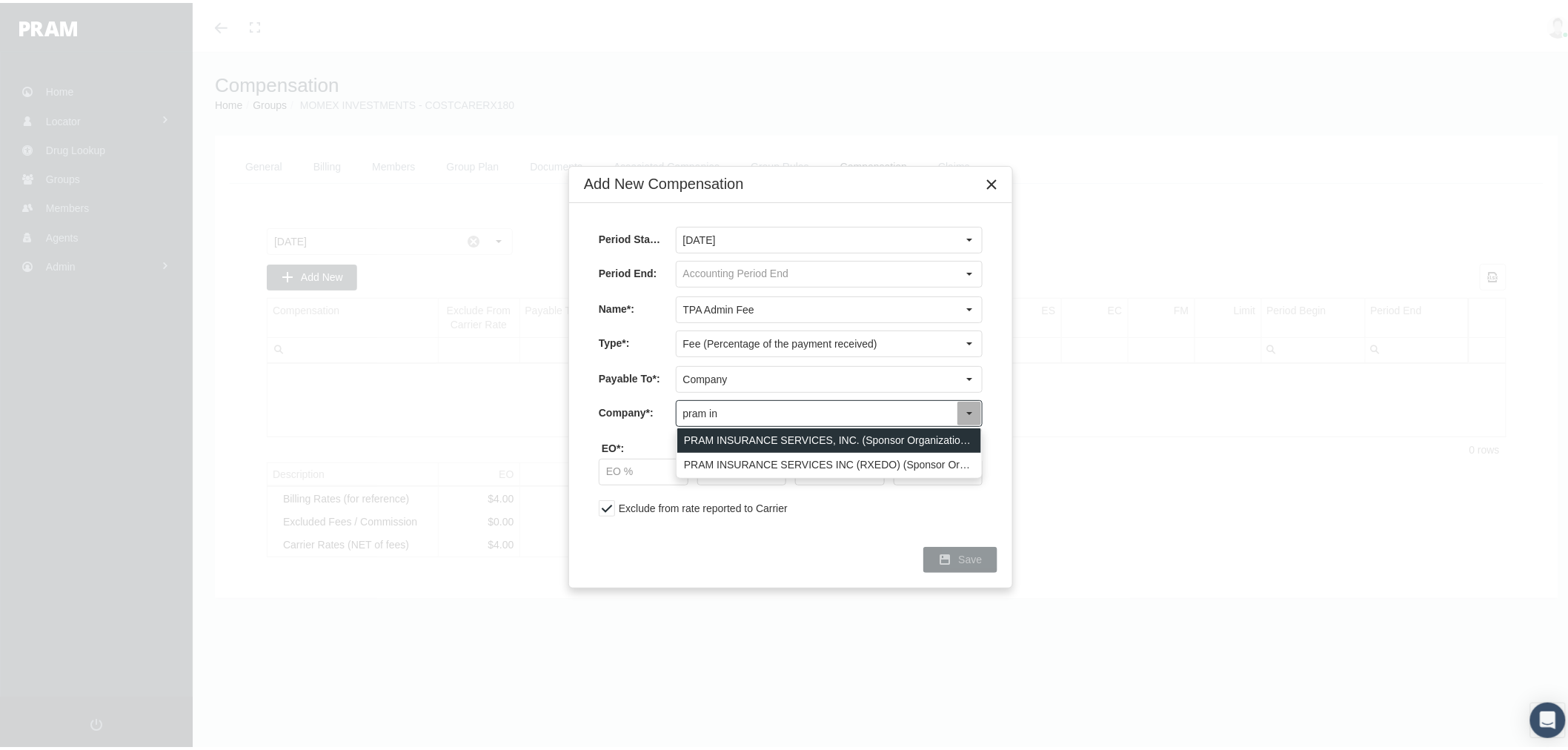
click at [785, 433] on div "PRAM INSURANCE SERVICES, INC. (Sponsor Organization, Broker, Distribution Partn…" at bounding box center [829, 437] width 303 height 24
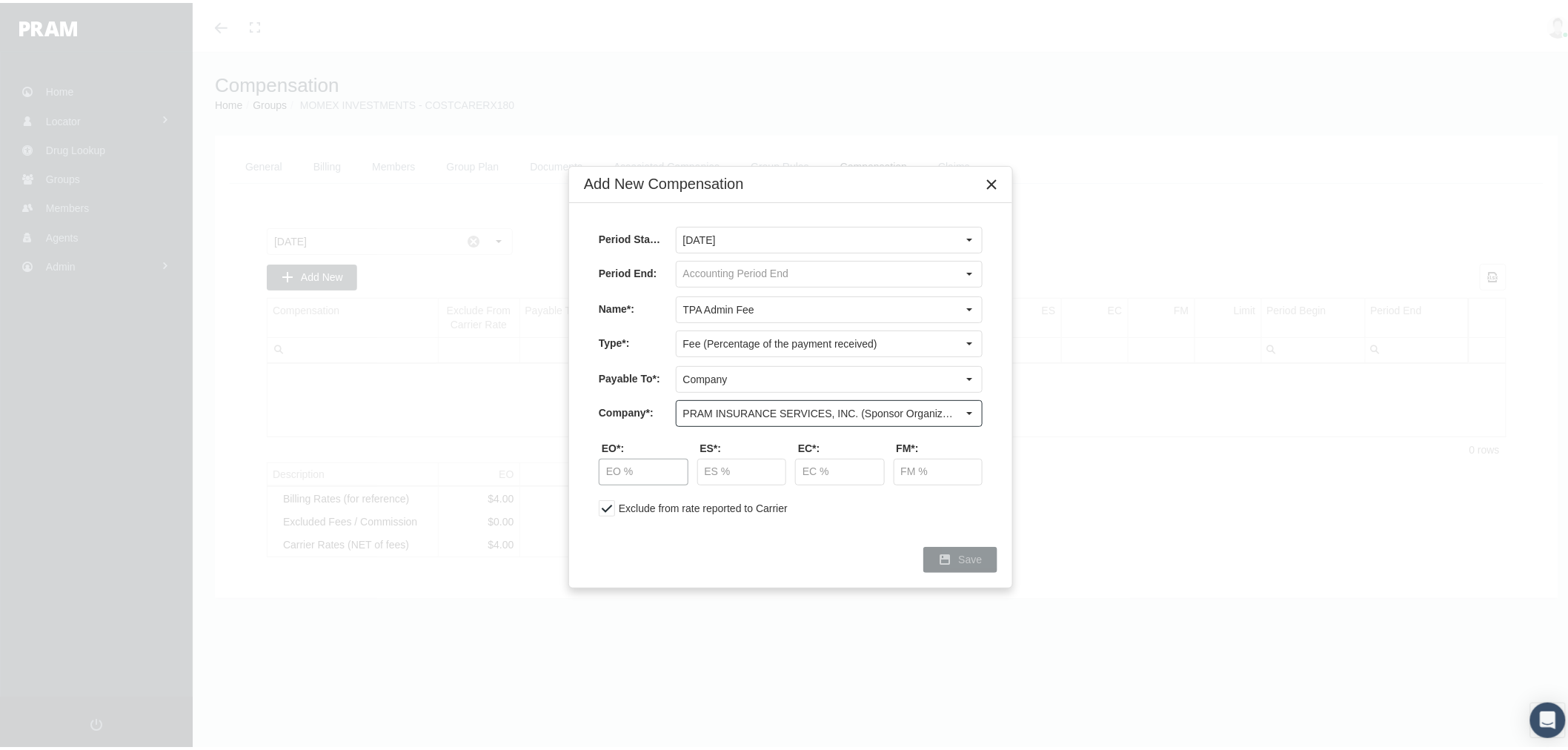
type input "PRAM INSURANCE SERVICES, INC. (Sponsor Organization, Broker, Distribution Partn…"
click at [660, 479] on input "text" at bounding box center [643, 469] width 88 height 25
type input "30.00 %"
type input "5.00 %"
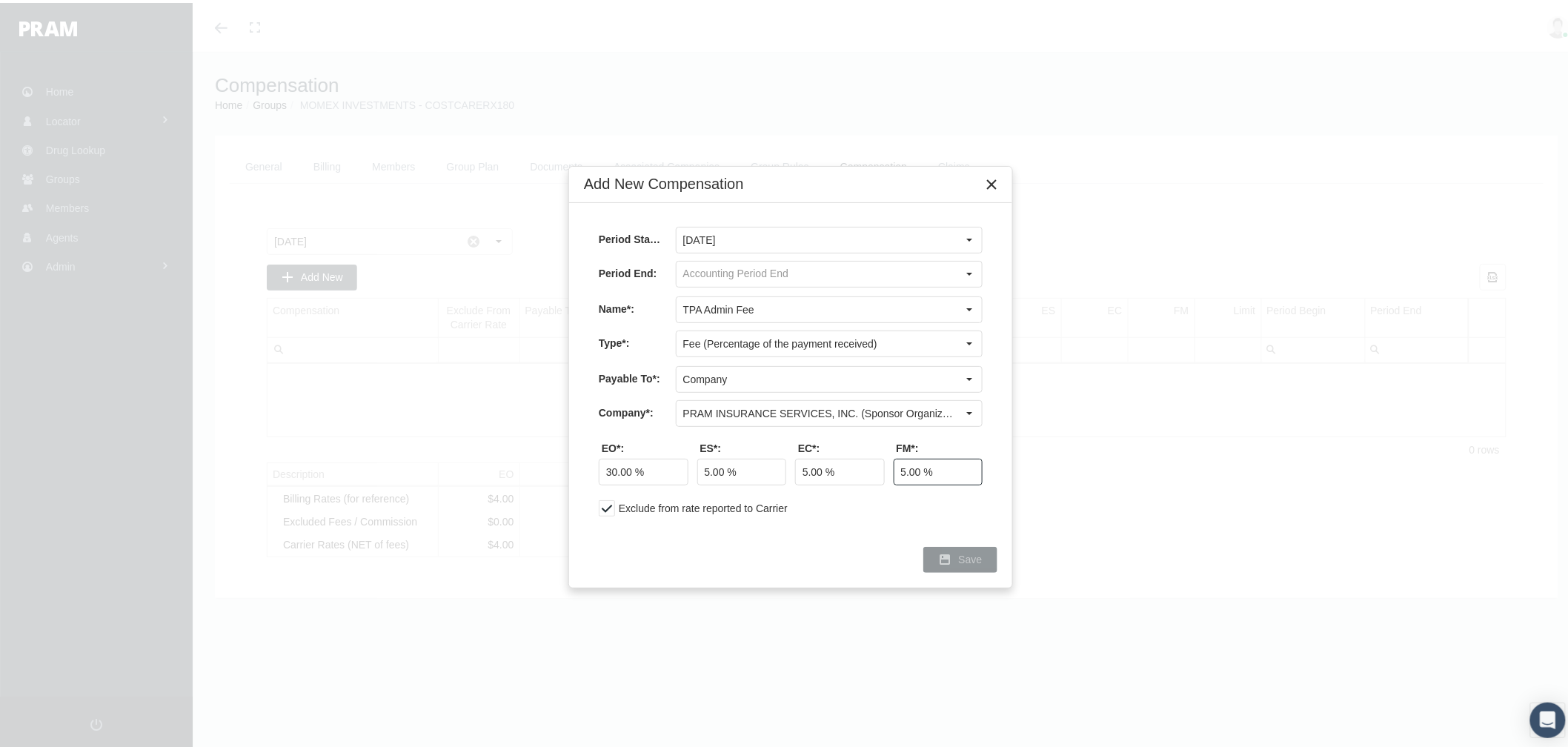
type input "5.00 %"
click at [970, 554] on span "Save" at bounding box center [970, 556] width 24 height 12
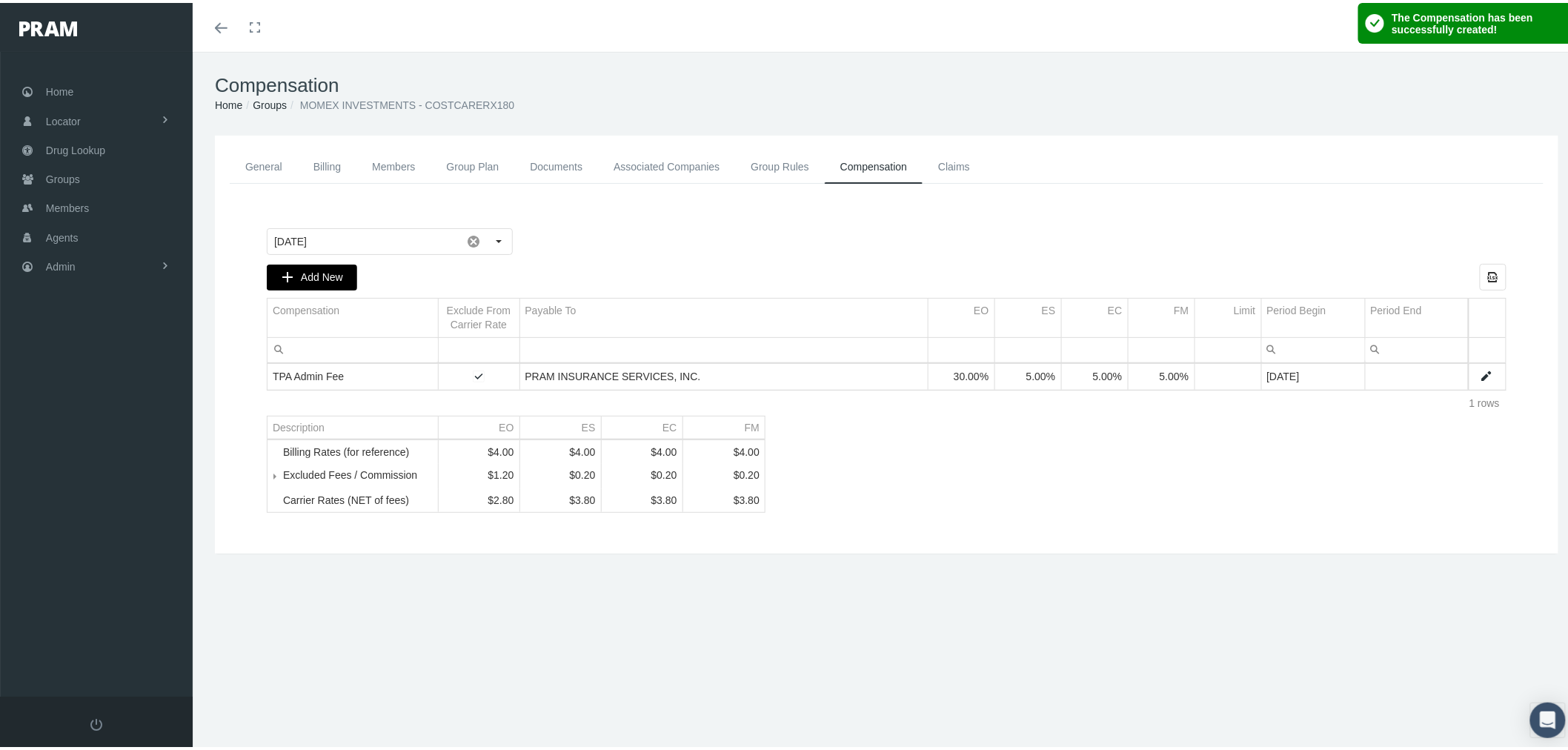
click at [337, 274] on span "Add New" at bounding box center [322, 274] width 43 height 12
type input "September 2025"
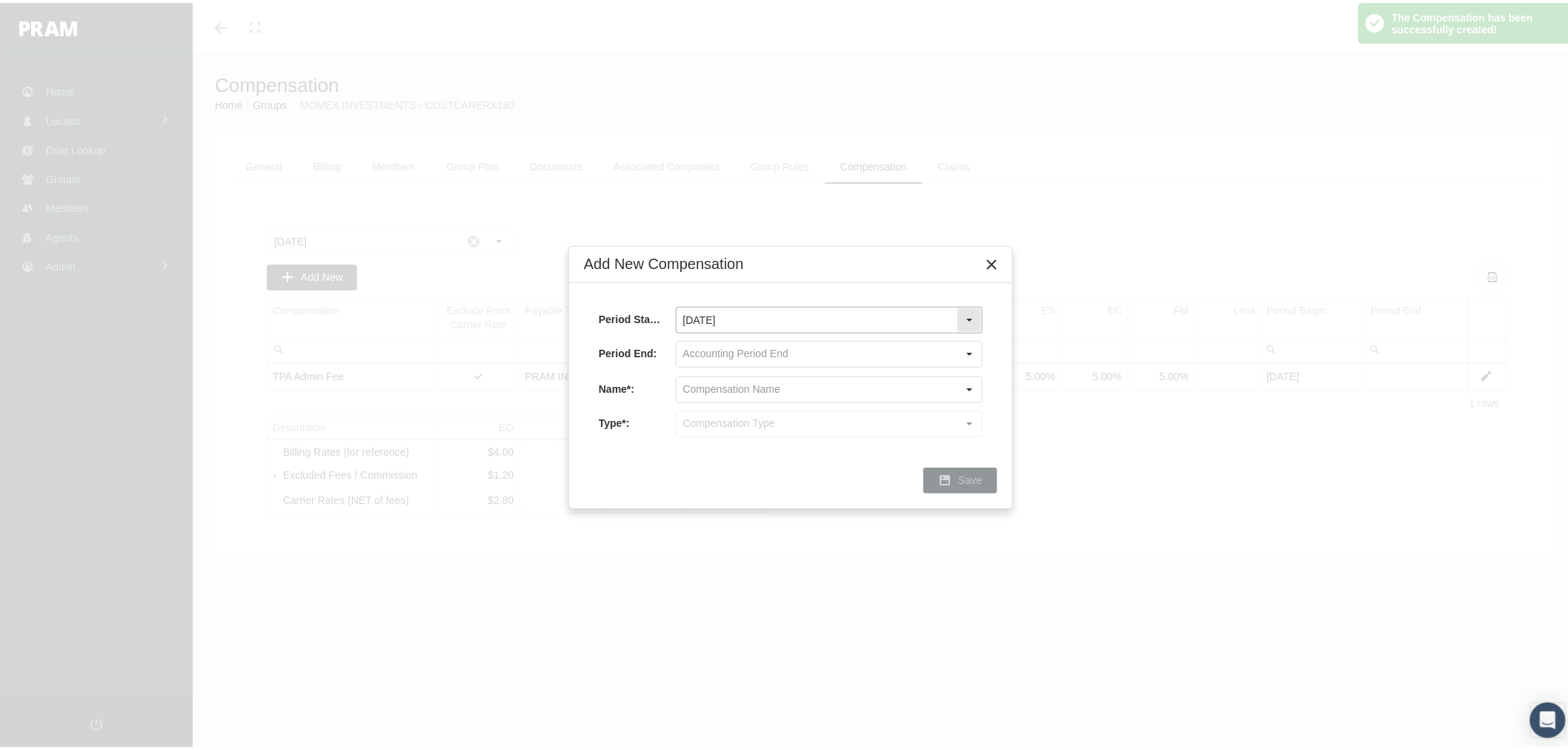
click at [963, 315] on div "Select" at bounding box center [970, 317] width 24 height 24
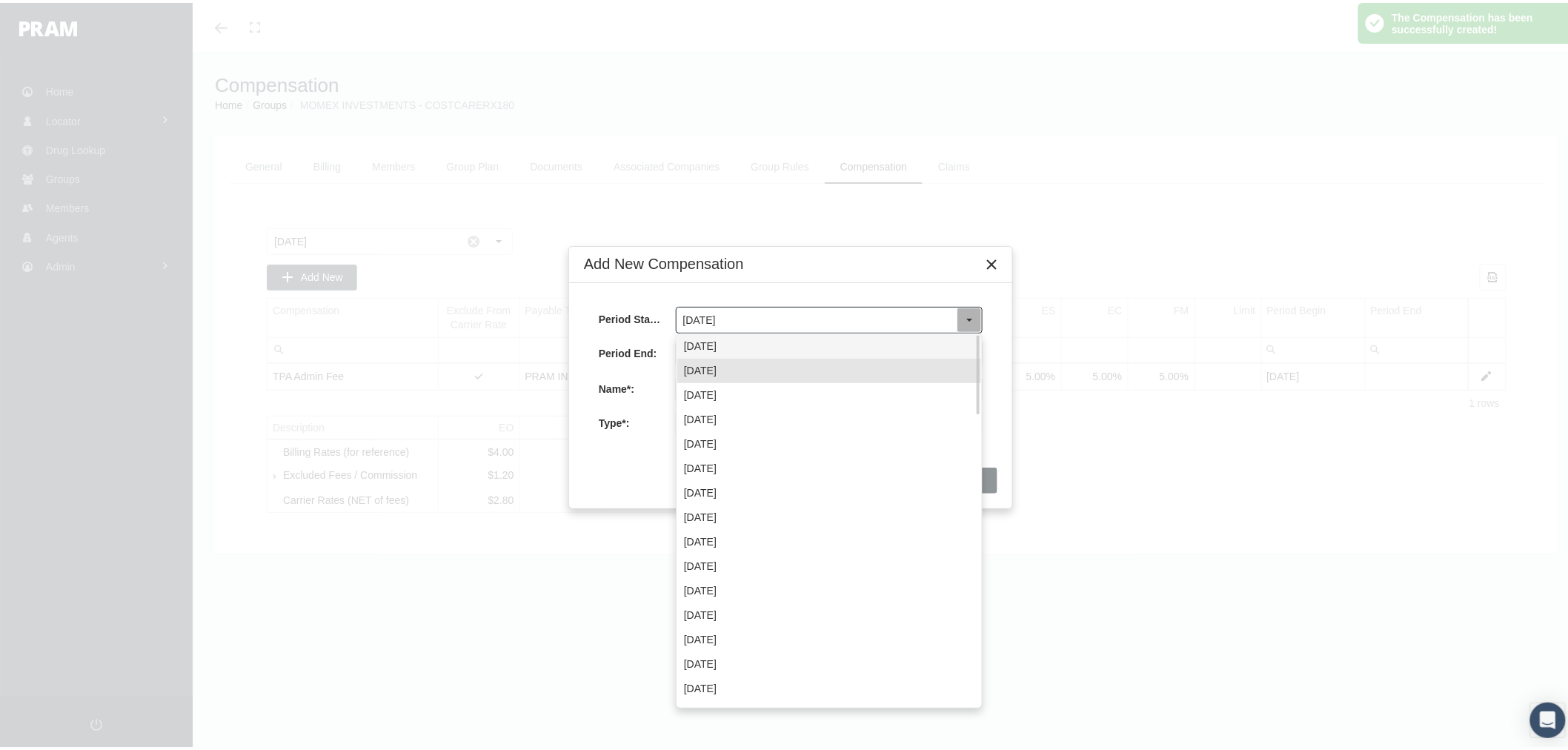
click at [873, 344] on div "October 2025" at bounding box center [829, 343] width 303 height 24
type input "October 2025"
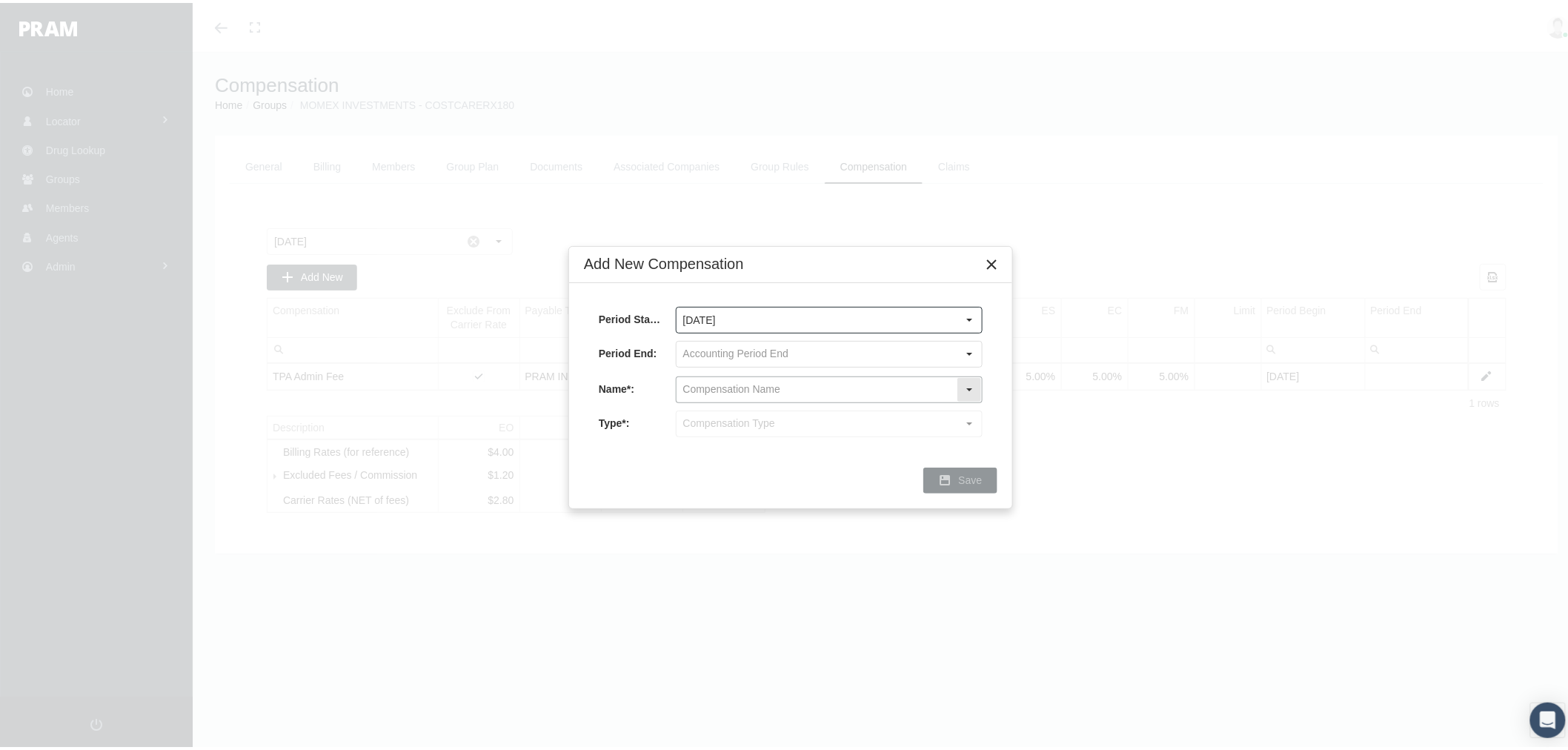
click at [753, 395] on input "text" at bounding box center [816, 386] width 280 height 25
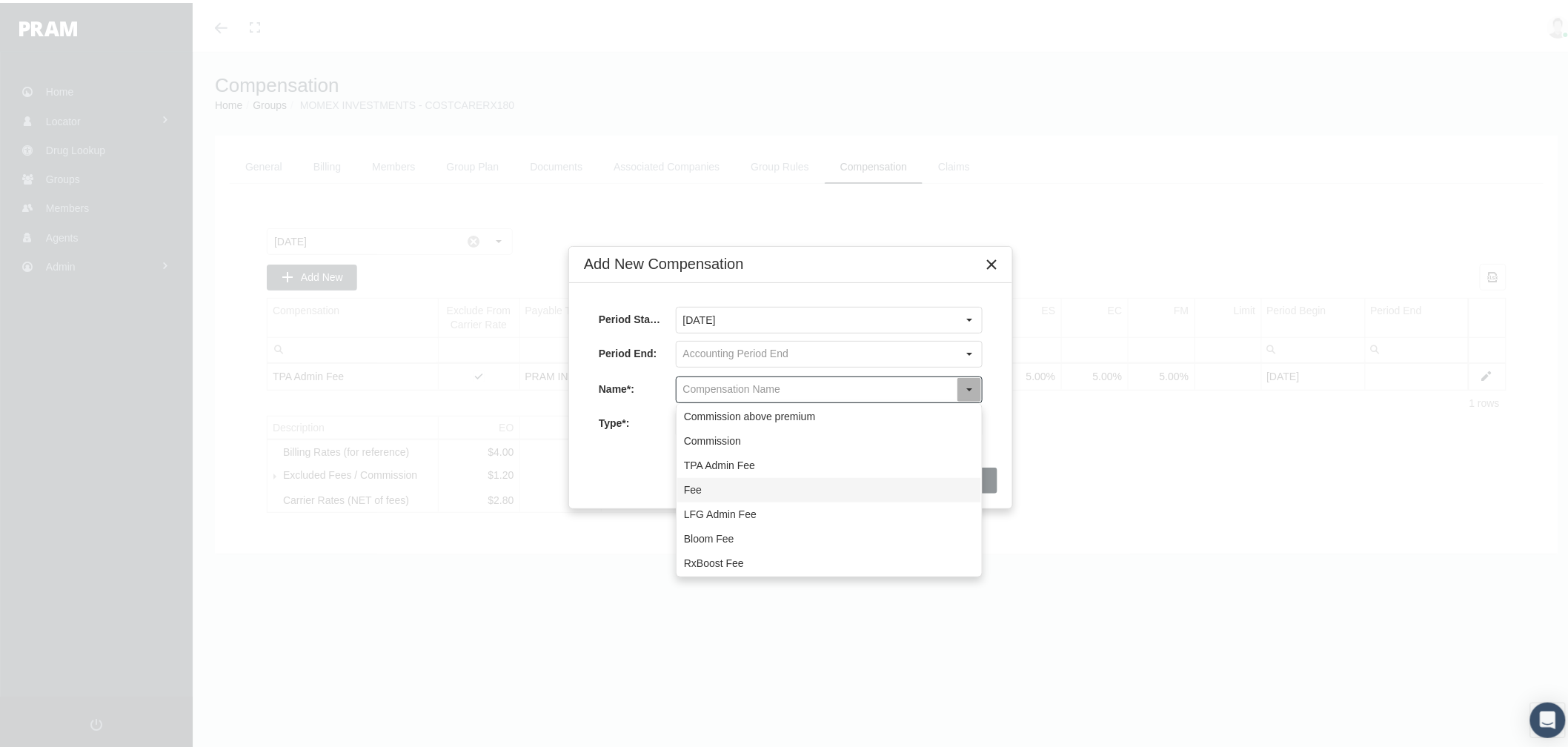
click at [752, 485] on div "Fee" at bounding box center [829, 487] width 303 height 24
type input "Fee"
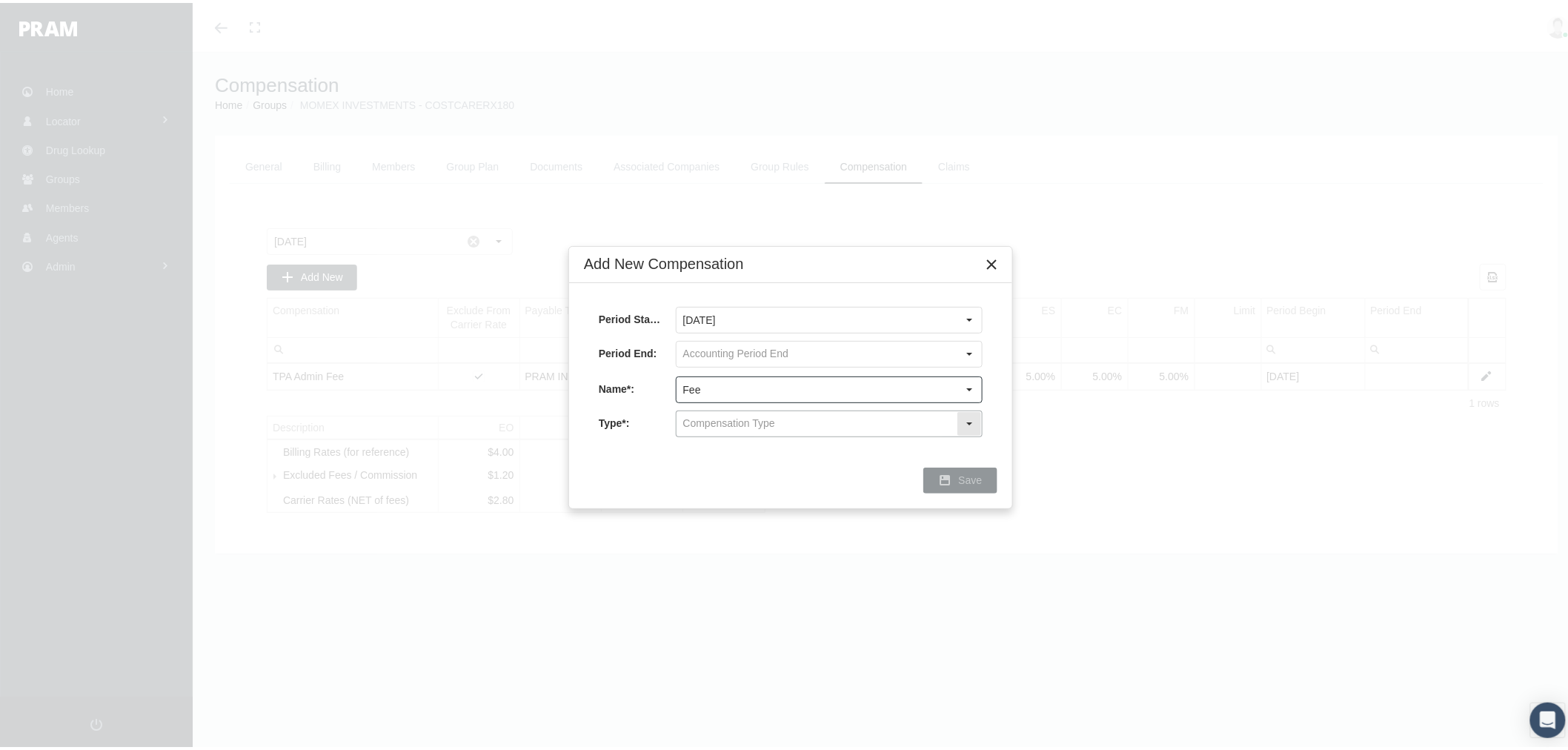
click at [761, 420] on input "text" at bounding box center [816, 420] width 280 height 25
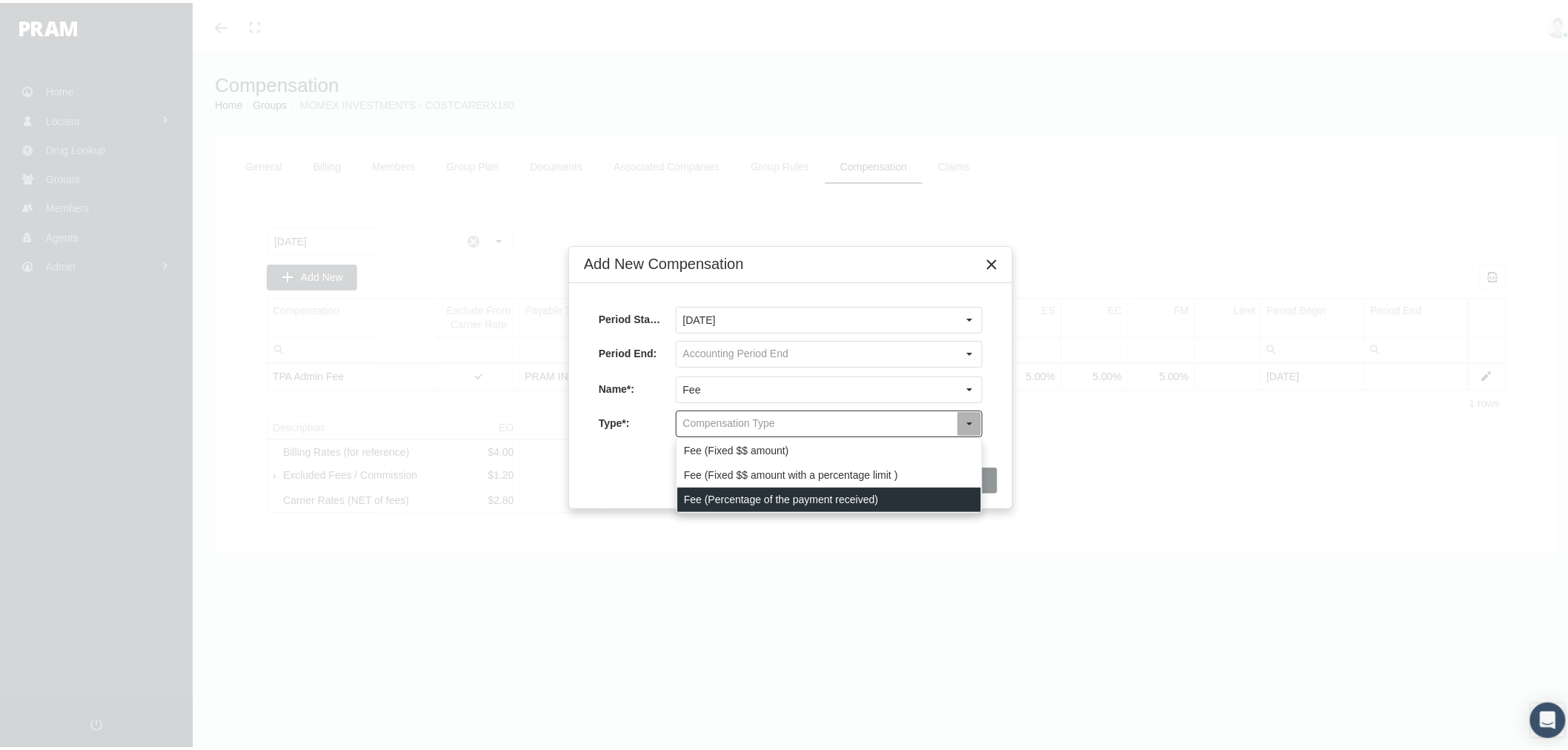
click at [757, 498] on div "Fee (Percentage of the payment received)" at bounding box center [829, 497] width 303 height 24
type input "Fee (Percentage of the payment received)"
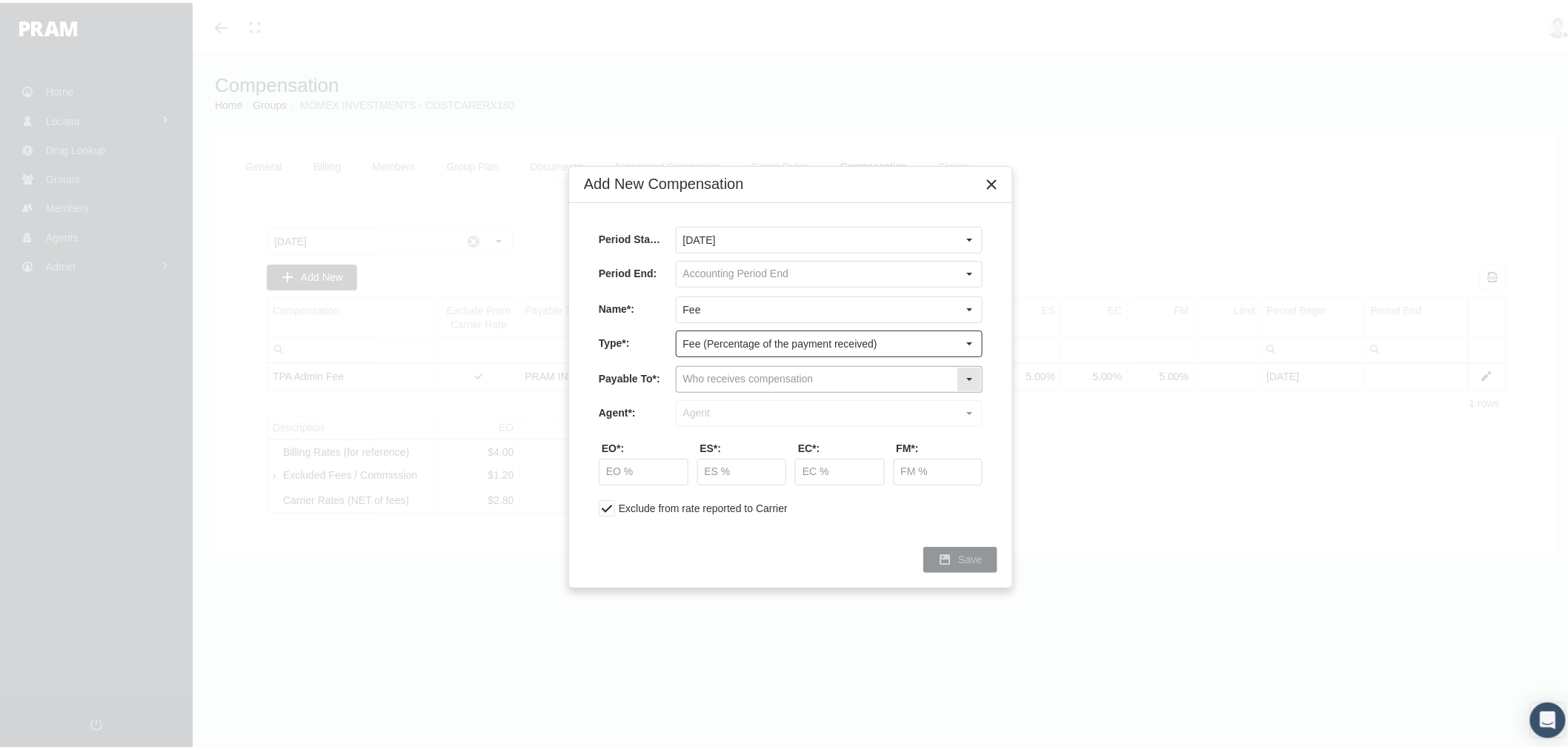
click at [749, 381] on input "text" at bounding box center [816, 376] width 280 height 25
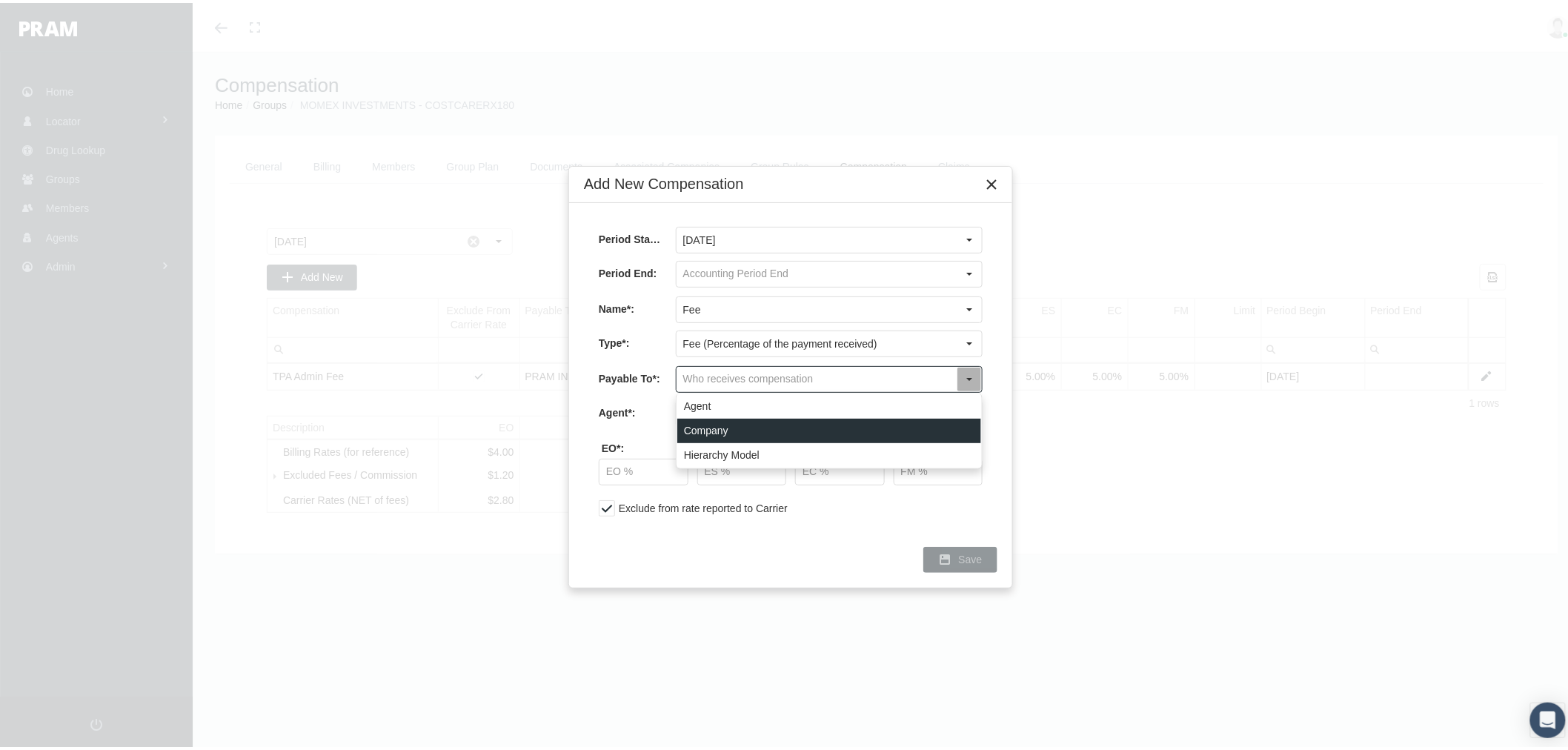
click at [749, 428] on div "Company" at bounding box center [829, 428] width 303 height 24
type input "Company"
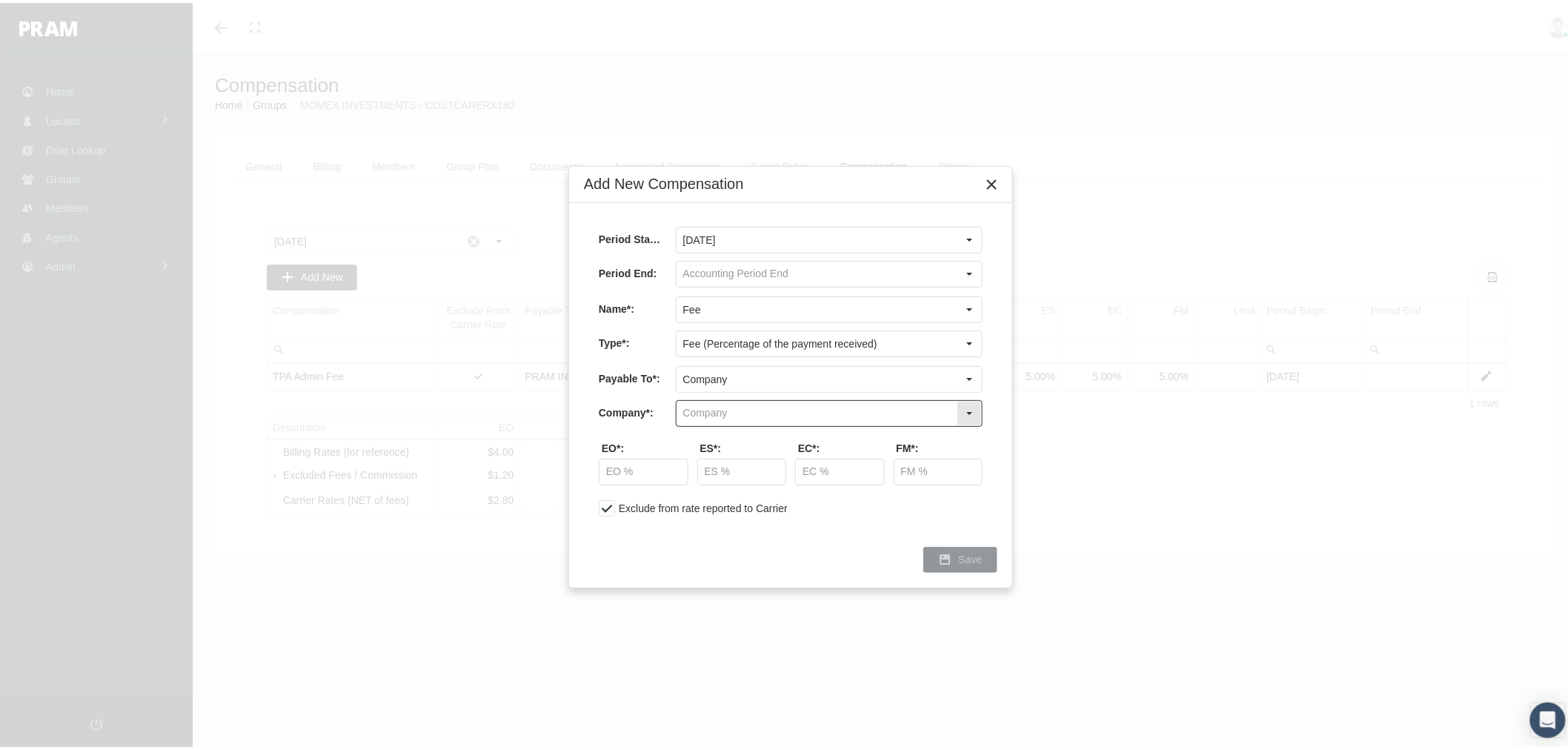
click at [745, 412] on input "text" at bounding box center [816, 410] width 280 height 25
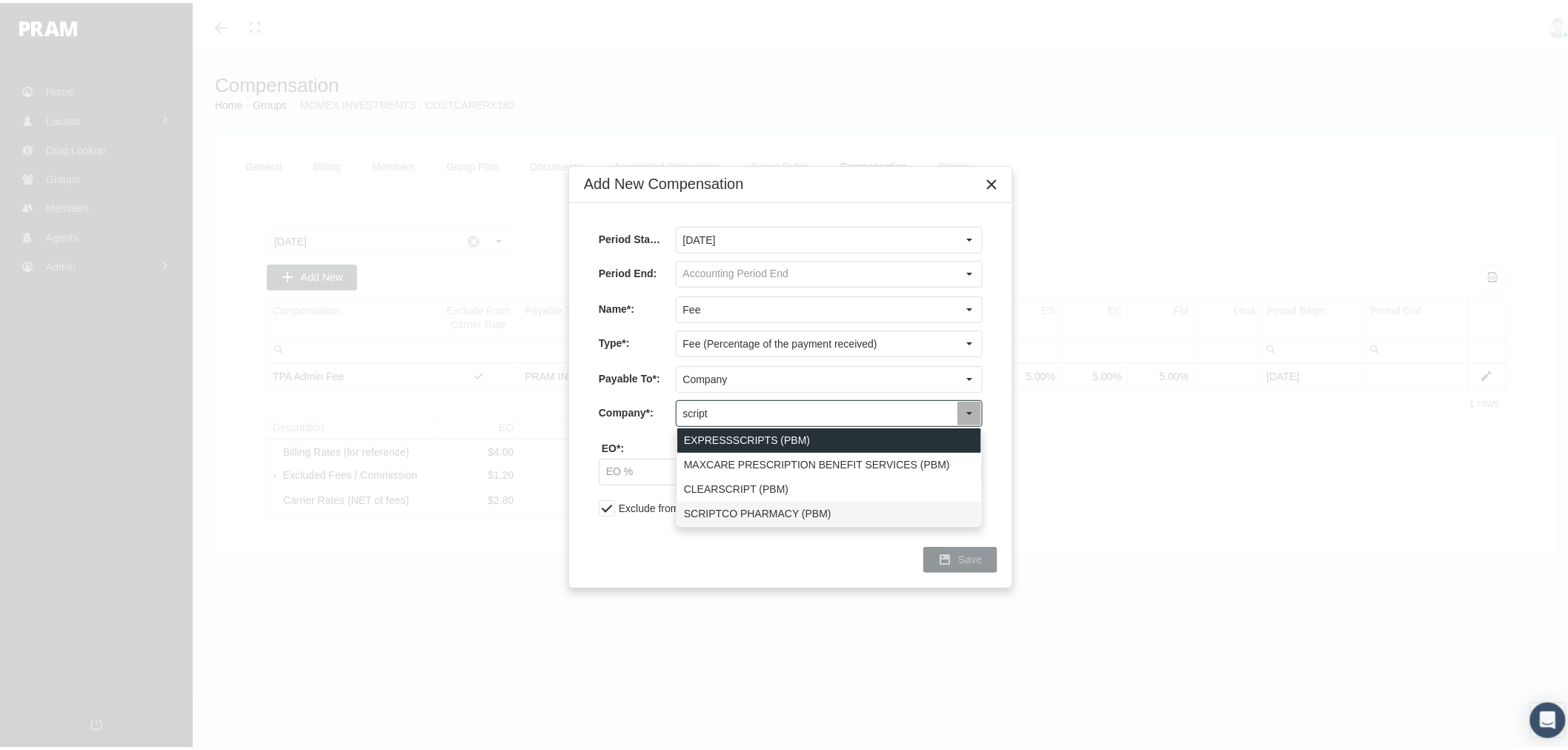
click at [747, 512] on div "SCRIPTCO PHARMACY (PBM)" at bounding box center [829, 511] width 303 height 24
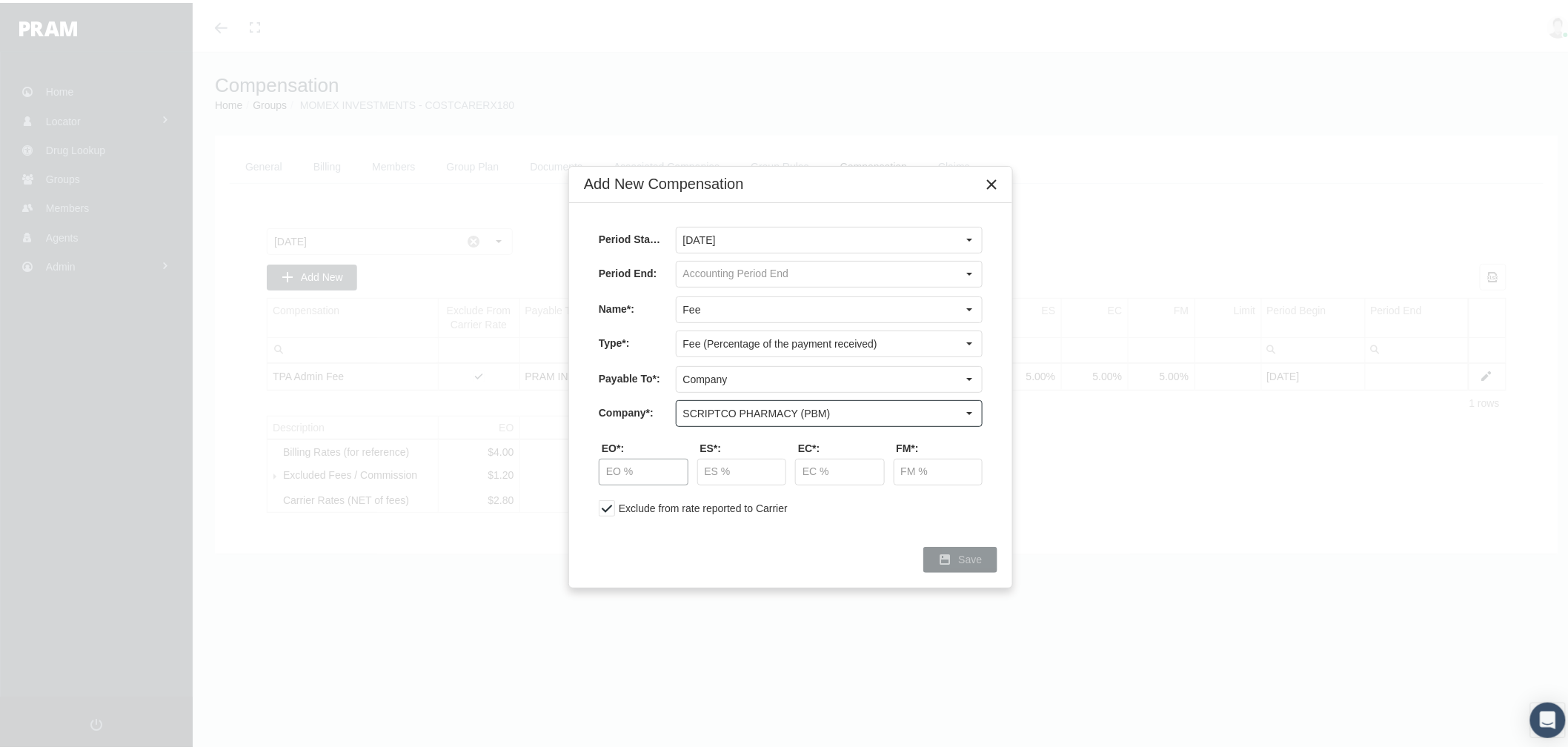
type input "SCRIPTCO PHARMACY (PBM)"
click at [655, 467] on input "text" at bounding box center [643, 469] width 88 height 25
type input "50.00 %"
type input "88.00 %"
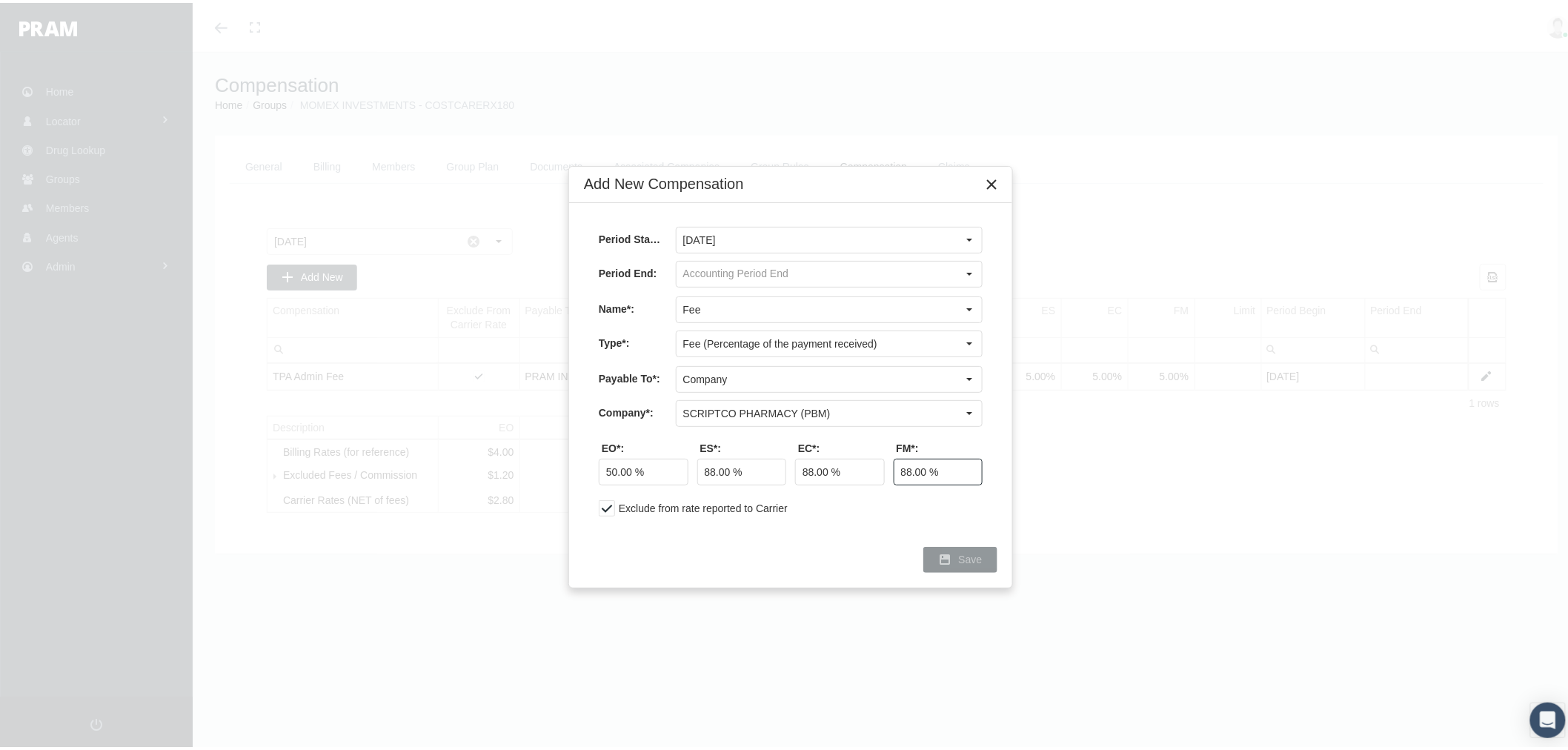
type input "88.00 %"
click at [958, 554] on div "Save" at bounding box center [960, 557] width 72 height 24
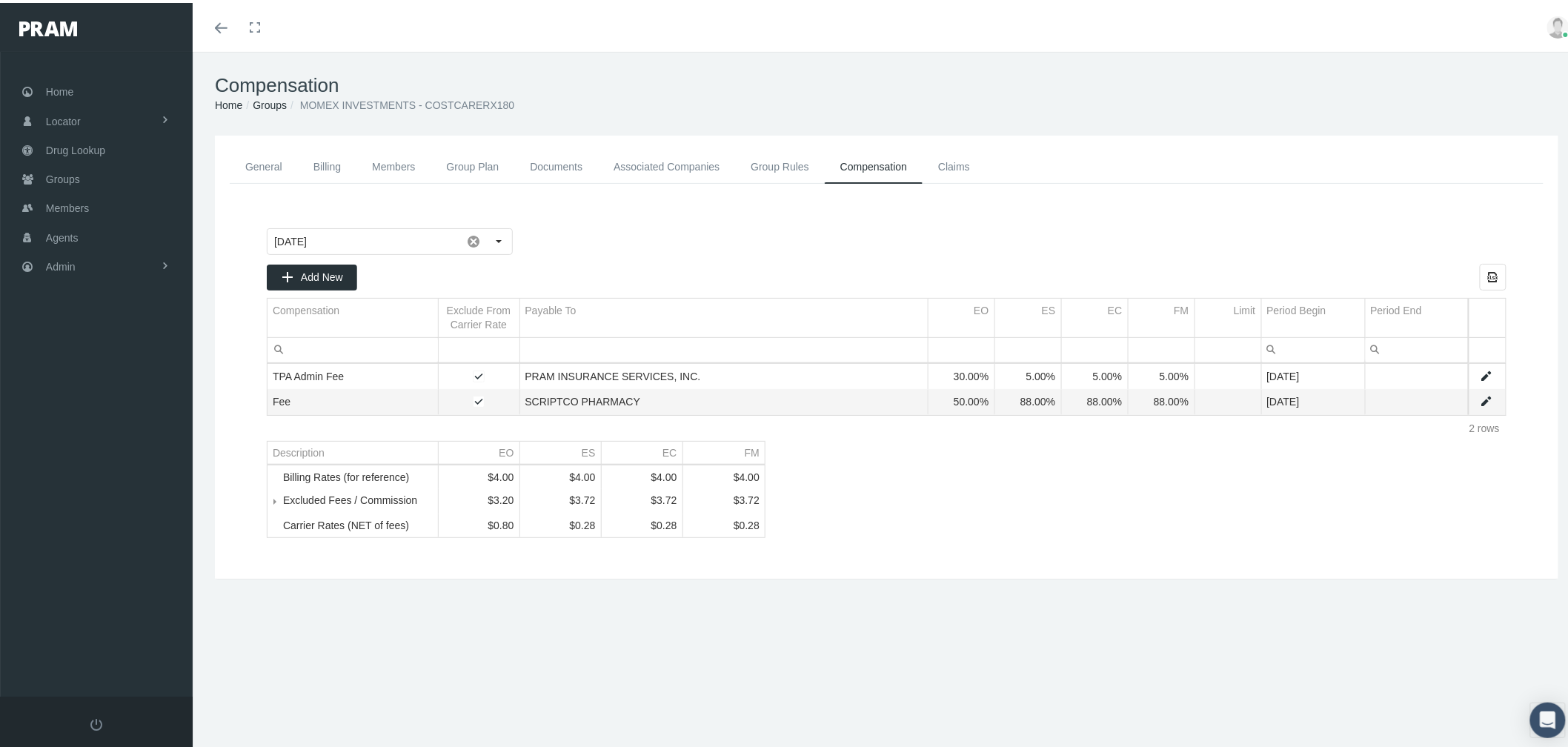
click at [1480, 397] on link "Data grid" at bounding box center [1486, 398] width 13 height 13
type input "October 2025"
type input "Fee"
type input "Fee (Percentage of the payment received)"
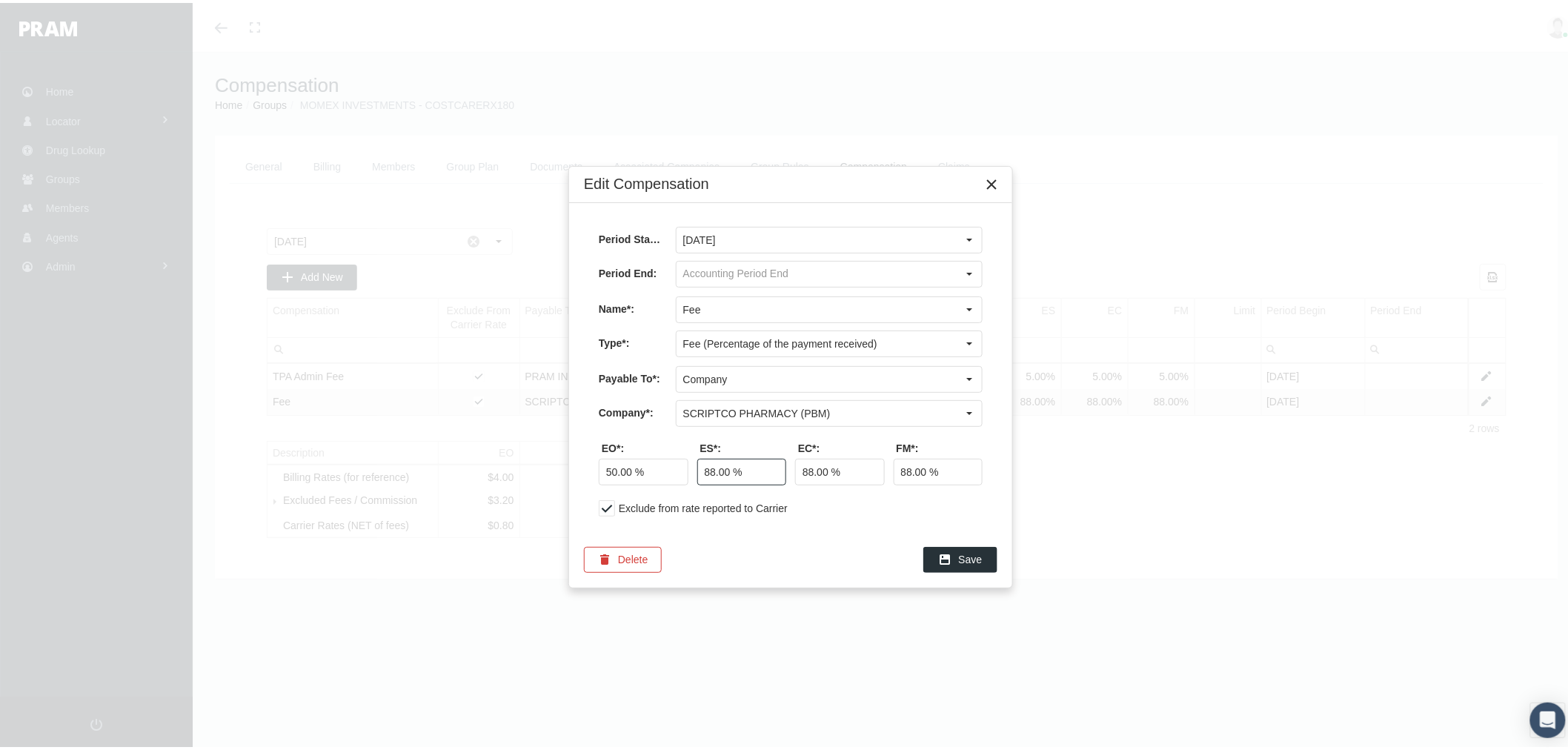
drag, startPoint x: 708, startPoint y: 469, endPoint x: 735, endPoint y: 465, distance: 27.3
click at [735, 465] on input "88.00 %" at bounding box center [741, 469] width 88 height 25
type input "87.50 %"
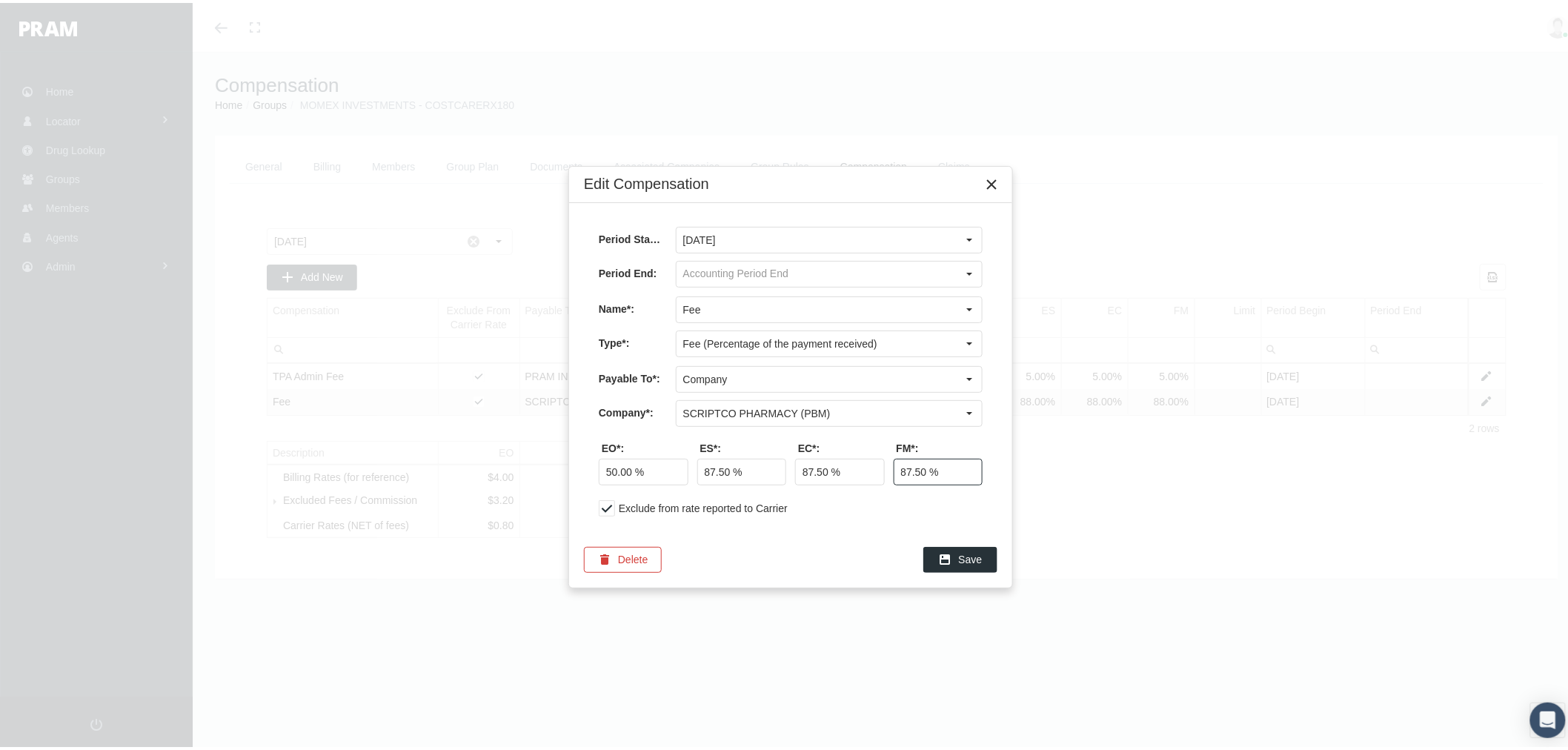
click at [777, 526] on div "Period Start*: October 2025 Pull down to refresh... Release to refresh... Refre…" at bounding box center [790, 365] width 443 height 329
click at [950, 556] on icon "Save" at bounding box center [945, 557] width 13 height 13
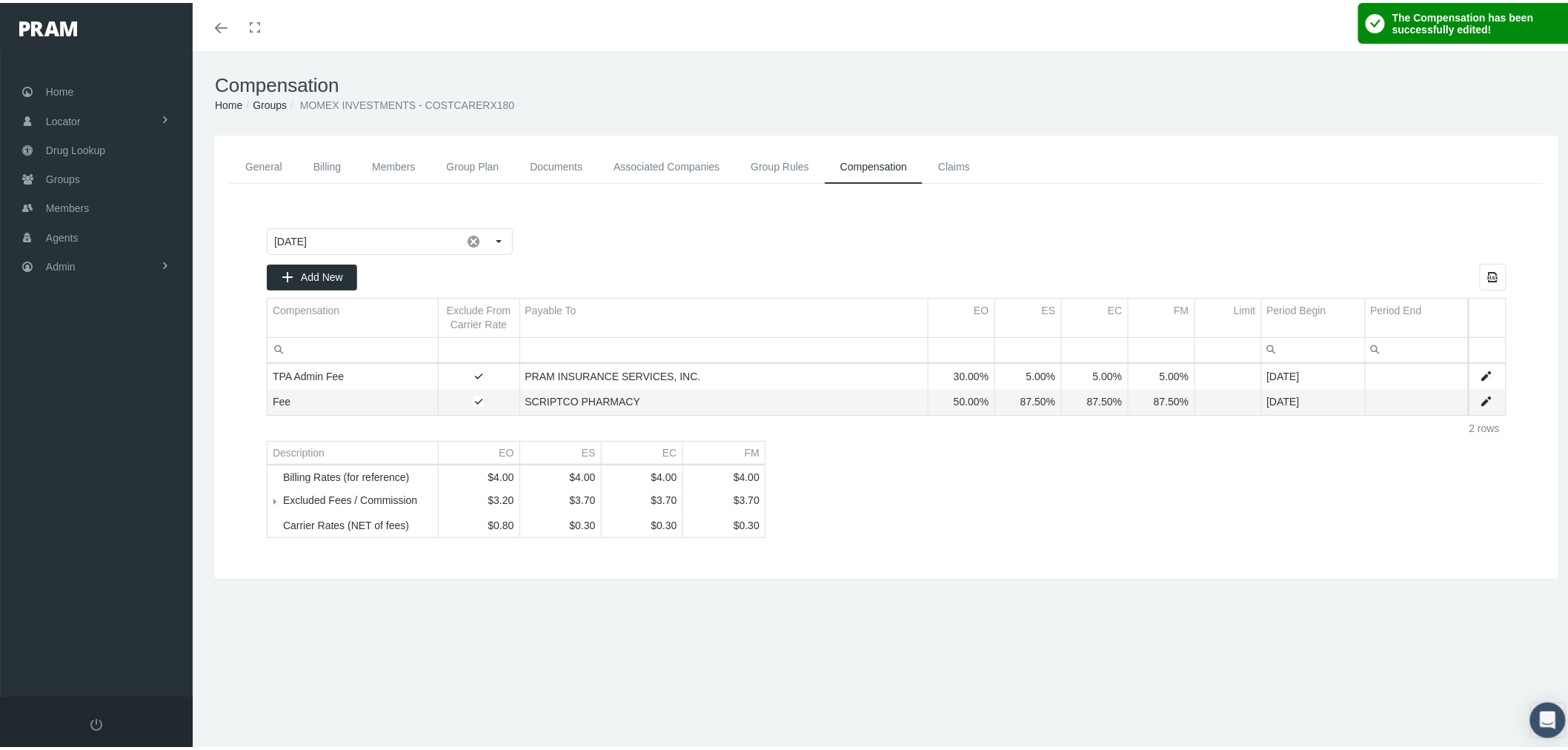
click at [282, 505] on div "Tree list" at bounding box center [277, 498] width 10 height 13
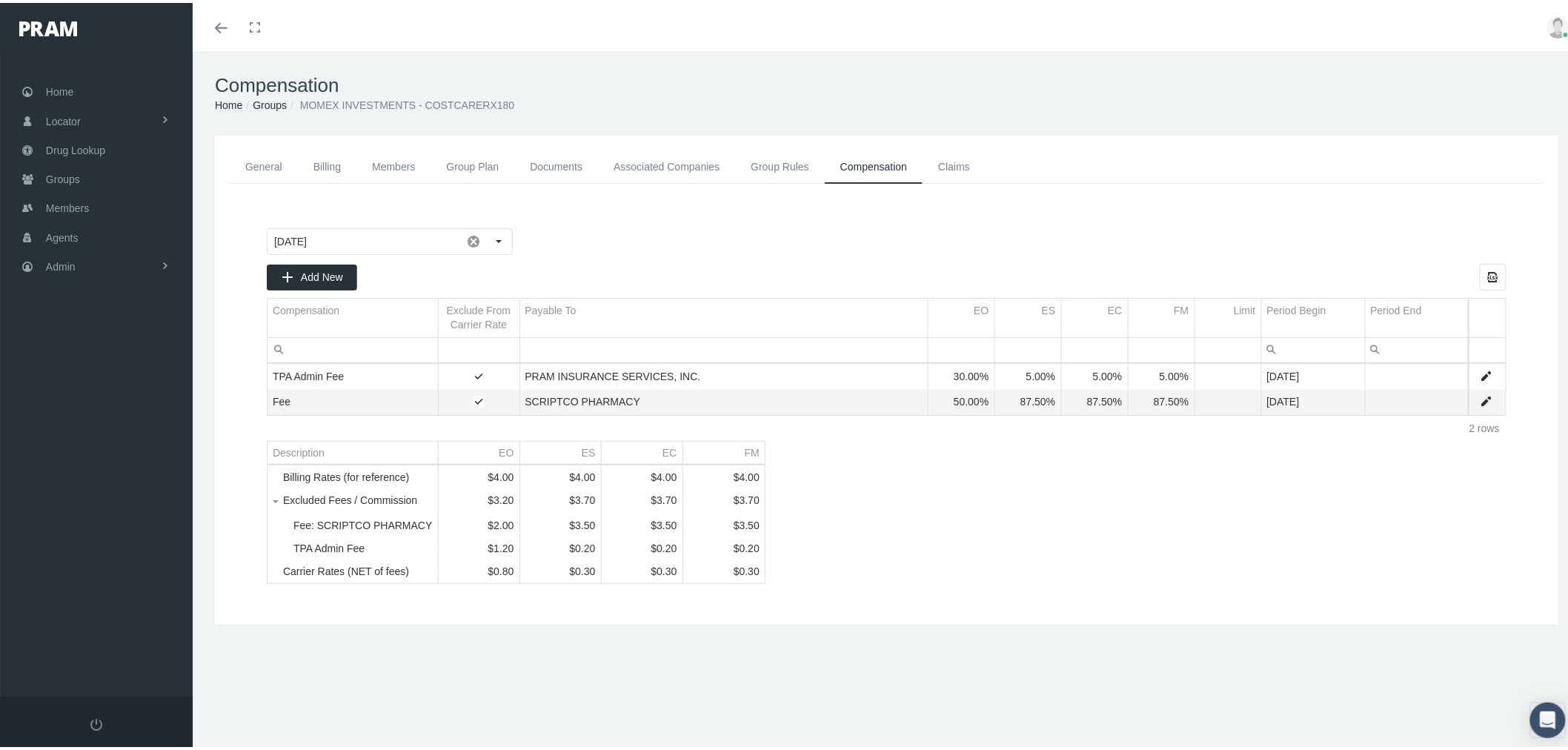
click at [259, 167] on link "General" at bounding box center [263, 164] width 68 height 33
